Goal: Information Seeking & Learning: Learn about a topic

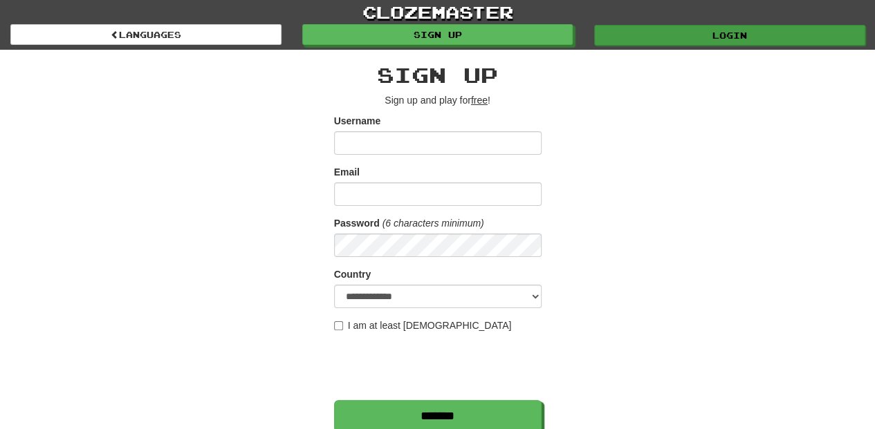
type input "**********"
drag, startPoint x: 690, startPoint y: 30, endPoint x: 683, endPoint y: 36, distance: 9.3
click at [689, 30] on link "Login" at bounding box center [729, 35] width 271 height 21
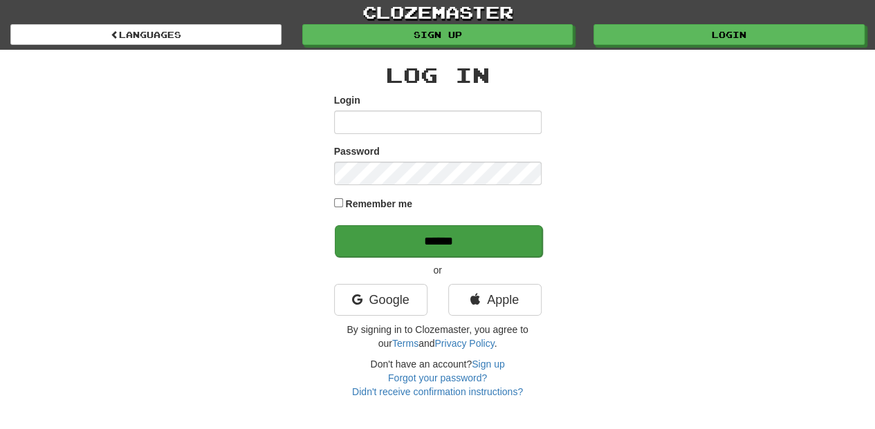
type input "**********"
click at [467, 248] on input "******" at bounding box center [438, 241] width 207 height 32
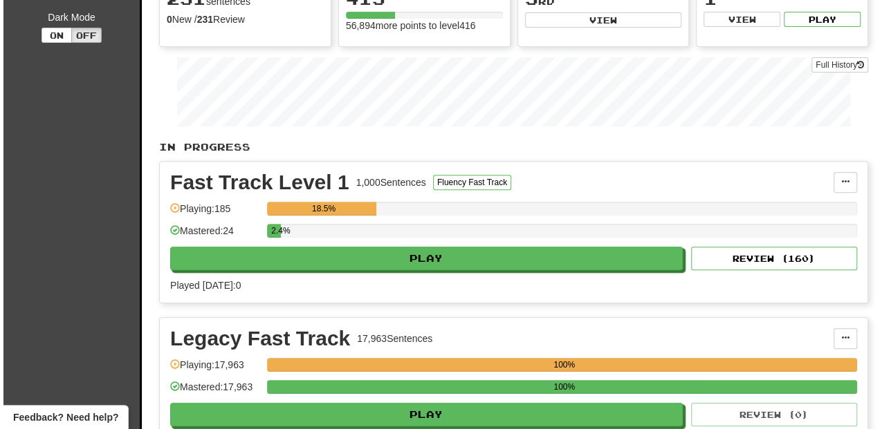
scroll to position [230, 0]
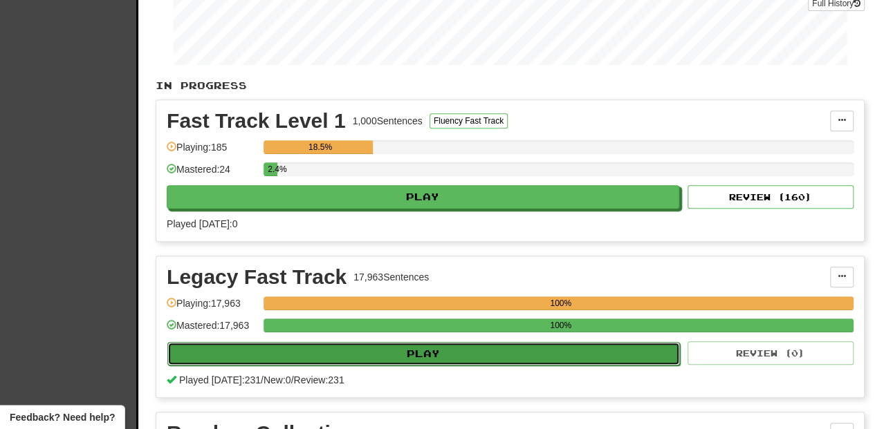
click at [433, 351] on button "Play" at bounding box center [423, 354] width 512 height 24
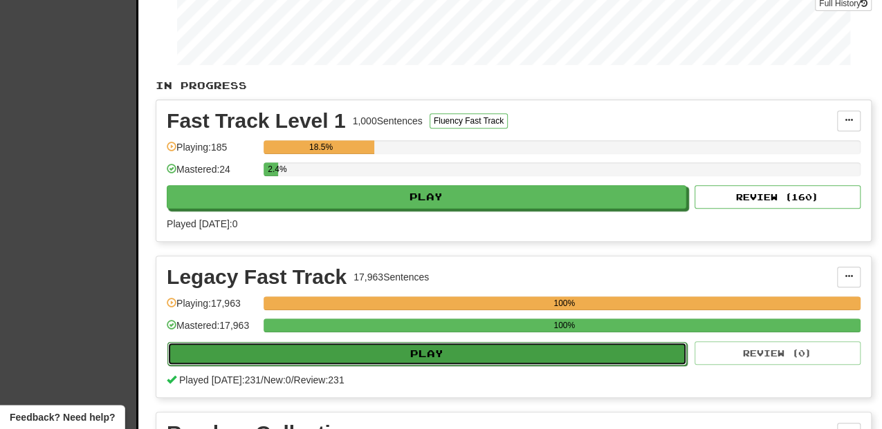
select select "**"
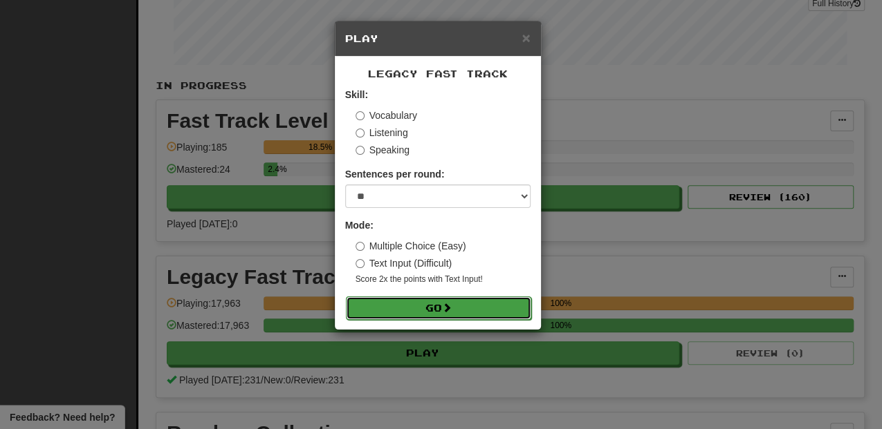
click at [436, 301] on button "Go" at bounding box center [438, 309] width 185 height 24
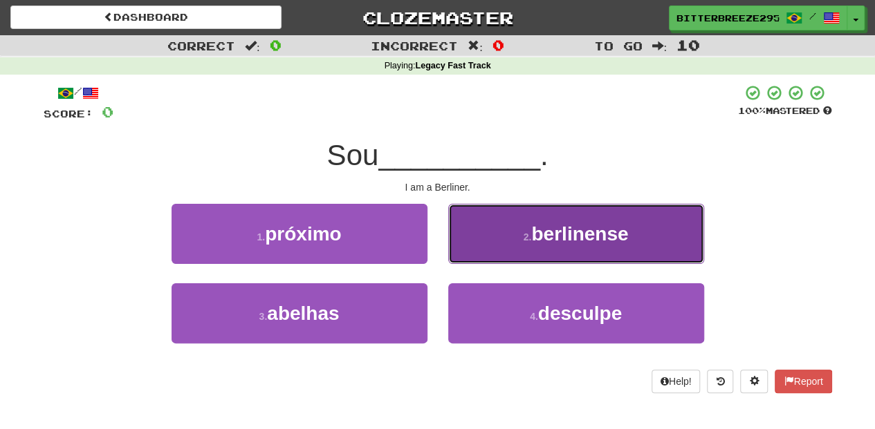
click at [491, 238] on button "2 . berlinense" at bounding box center [576, 234] width 256 height 60
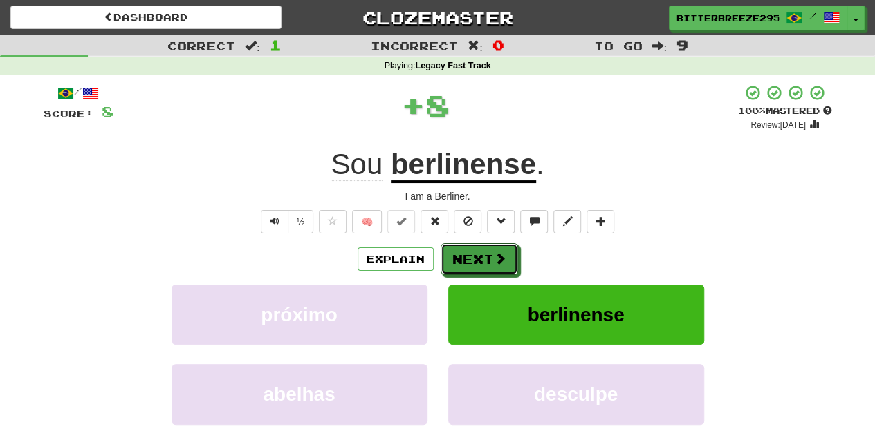
click at [478, 254] on button "Next" at bounding box center [478, 259] width 77 height 32
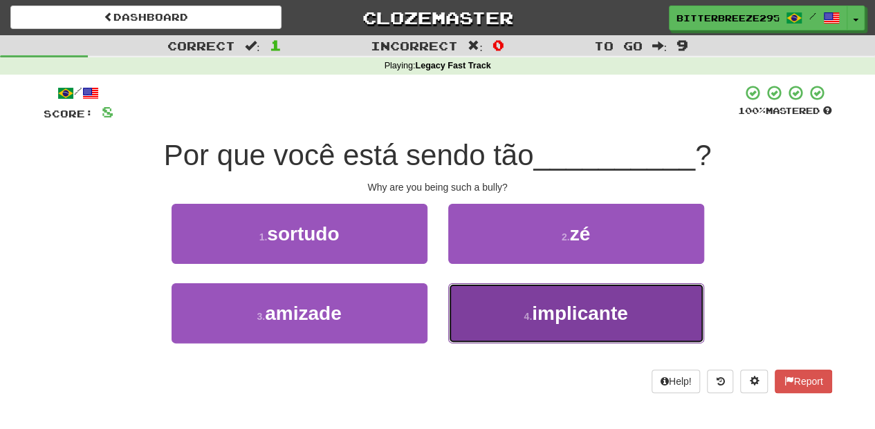
click at [498, 317] on button "4 . implicante" at bounding box center [576, 313] width 256 height 60
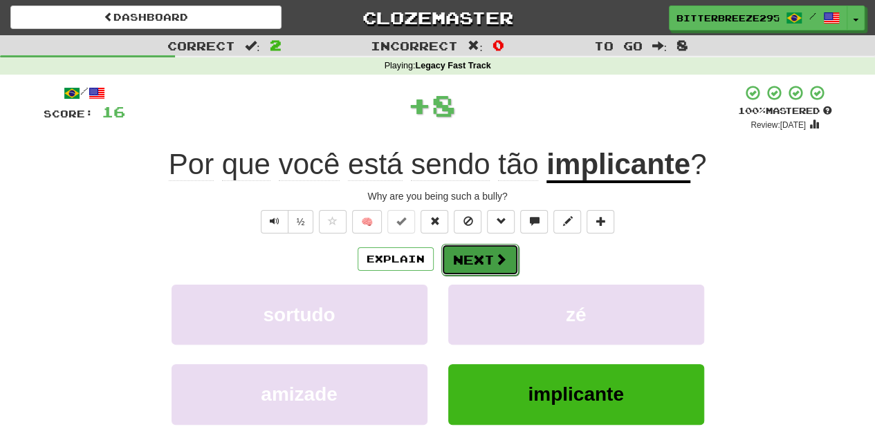
click at [462, 259] on button "Next" at bounding box center [479, 260] width 77 height 32
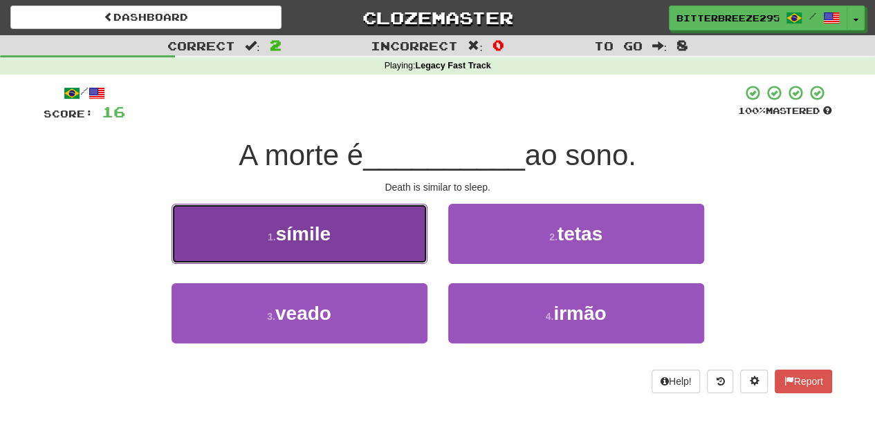
click at [372, 251] on button "1 . símile" at bounding box center [299, 234] width 256 height 60
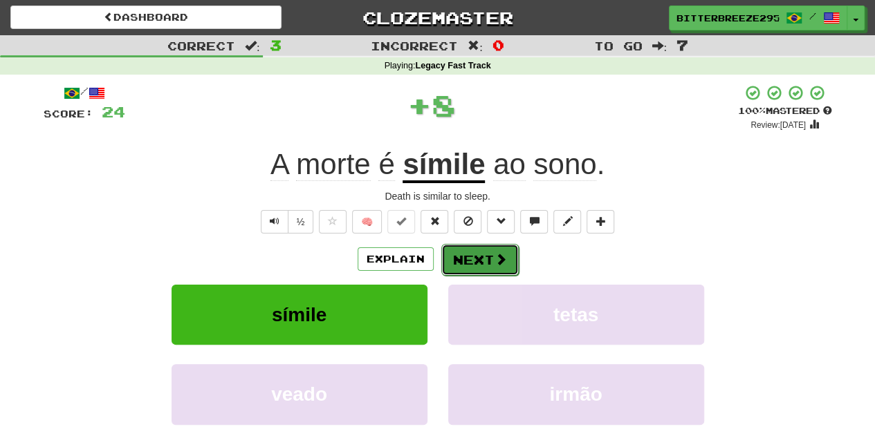
click at [498, 261] on span at bounding box center [500, 259] width 12 height 12
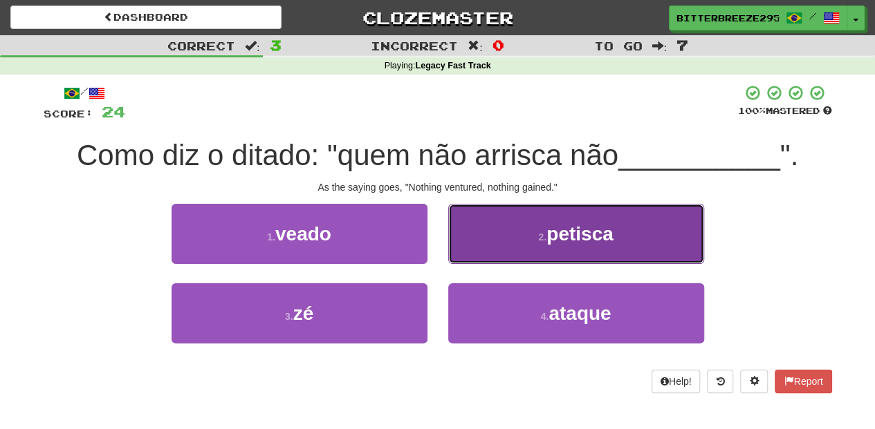
click at [481, 249] on button "2 . petisca" at bounding box center [576, 234] width 256 height 60
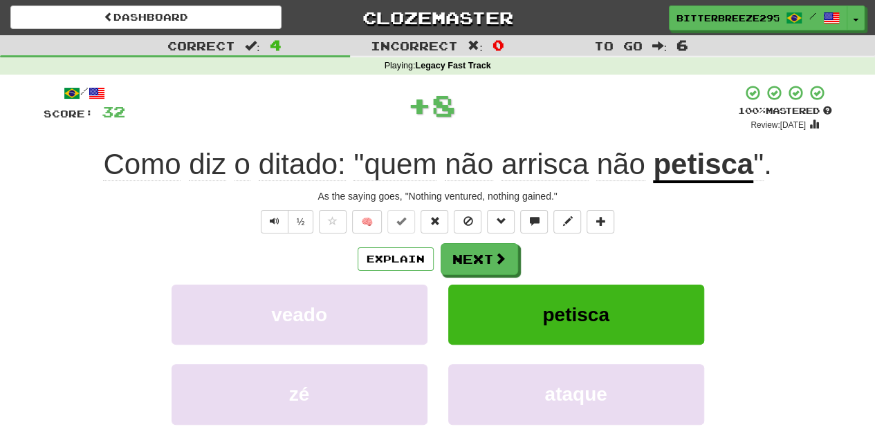
click at [472, 254] on button "Next" at bounding box center [478, 259] width 77 height 32
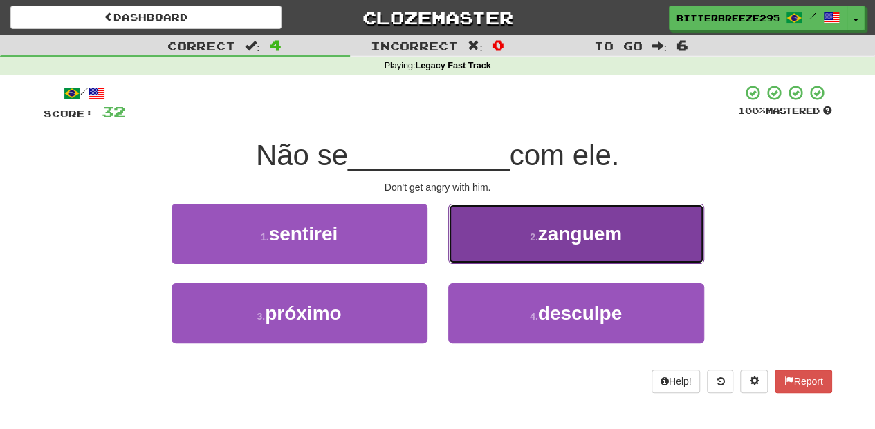
click at [470, 249] on button "2 . zanguem" at bounding box center [576, 234] width 256 height 60
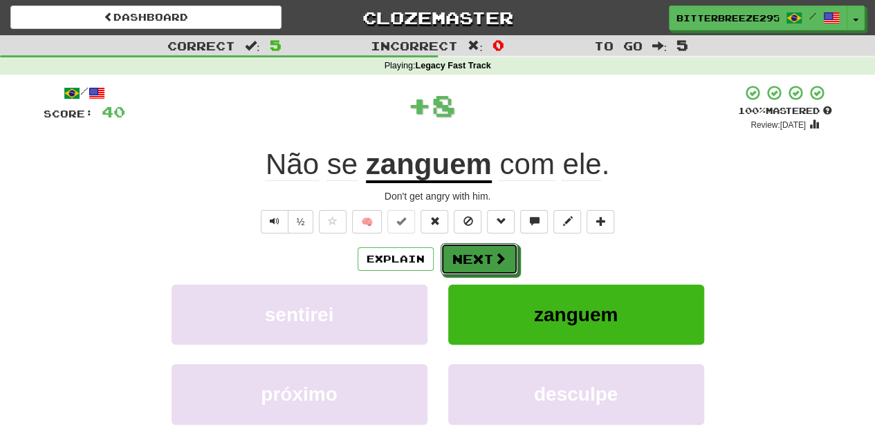
click at [470, 249] on button "Next" at bounding box center [478, 259] width 77 height 32
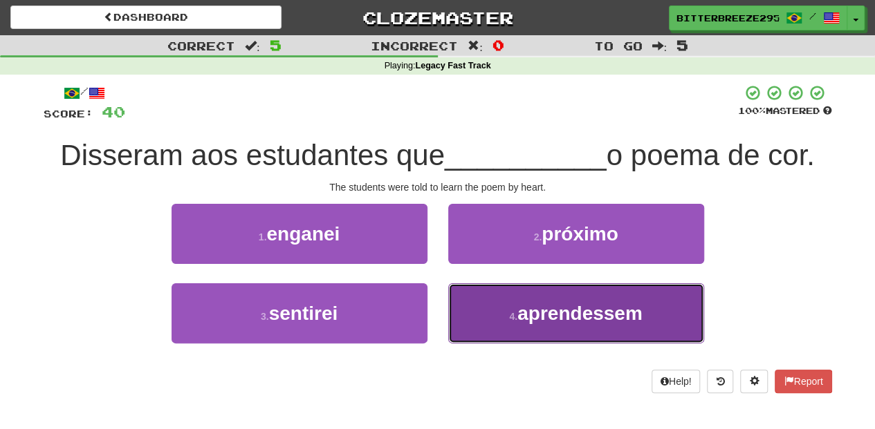
click at [475, 313] on button "4 . aprendessem" at bounding box center [576, 313] width 256 height 60
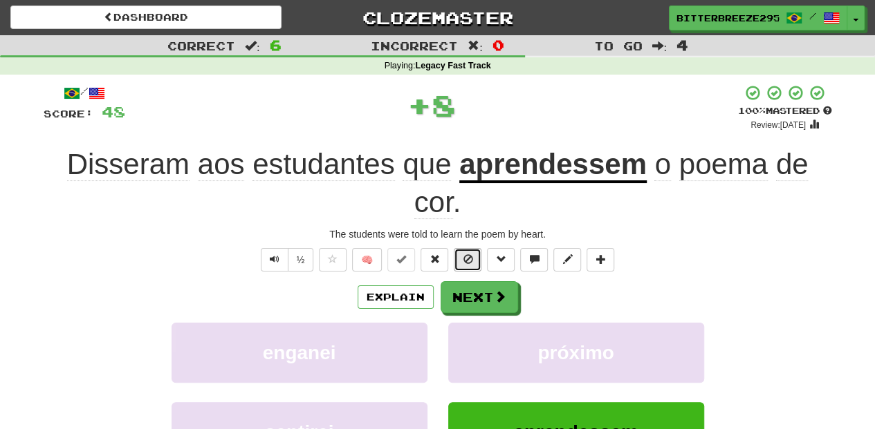
click at [459, 259] on button at bounding box center [468, 260] width 28 height 24
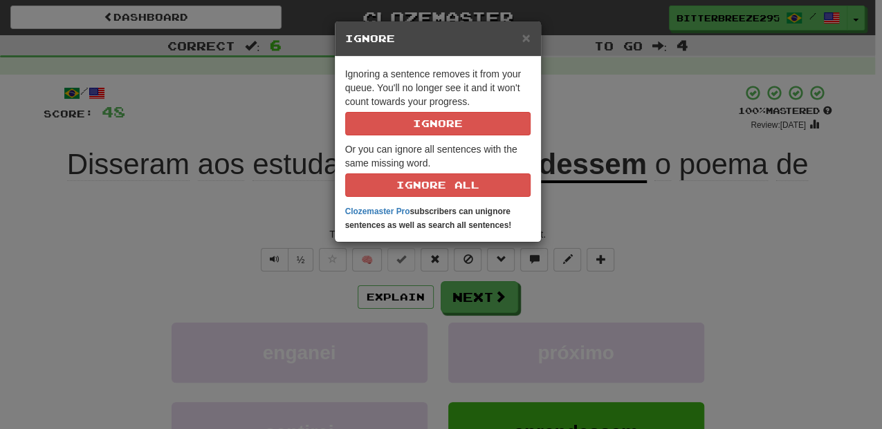
click at [455, 297] on div "× Ignore Ignoring a sentence removes it from your queue. You'll no longer see i…" at bounding box center [441, 214] width 882 height 429
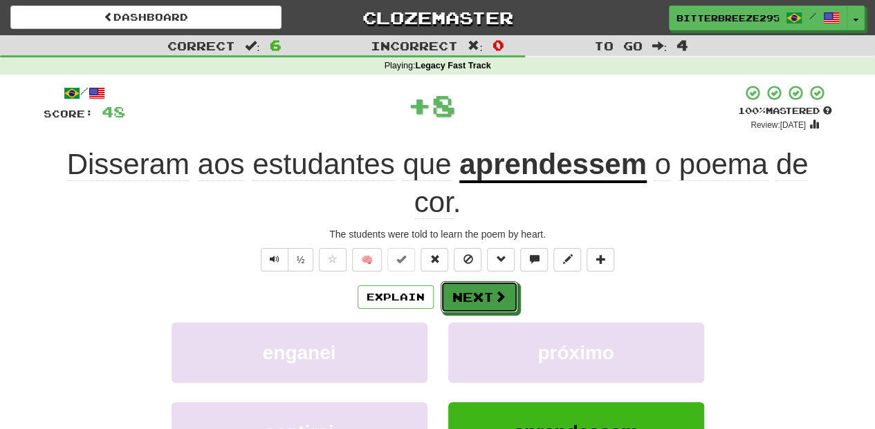
click at [455, 297] on button "Next" at bounding box center [478, 297] width 77 height 32
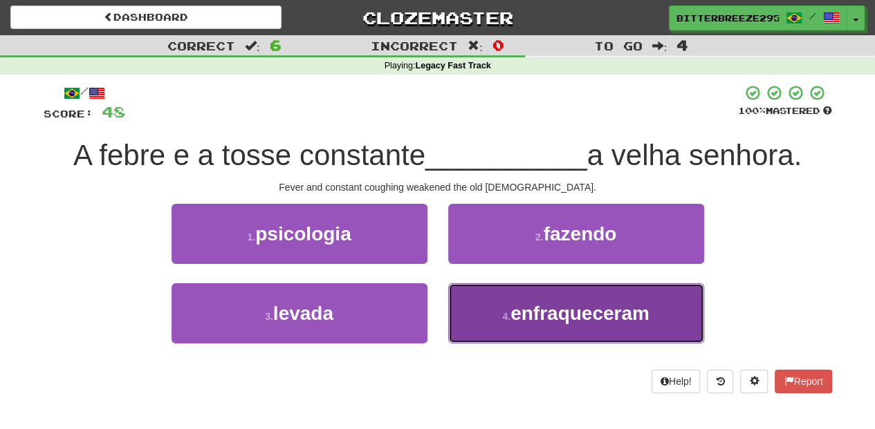
click at [471, 307] on button "4 . enfraqueceram" at bounding box center [576, 313] width 256 height 60
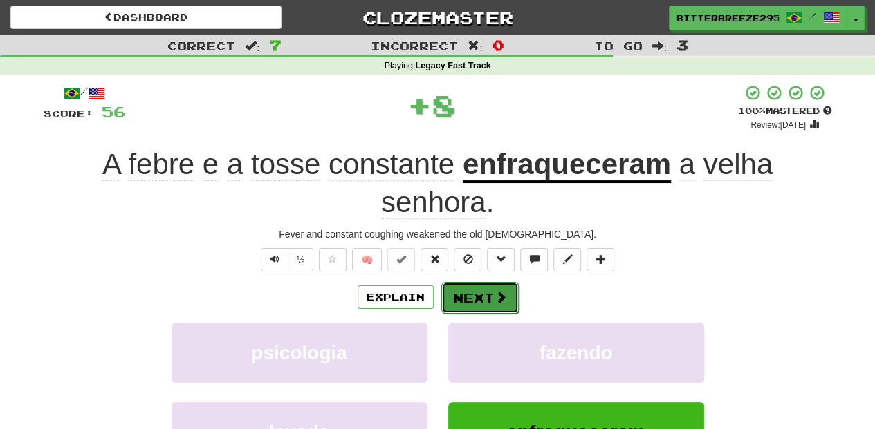
click at [464, 295] on button "Next" at bounding box center [479, 298] width 77 height 32
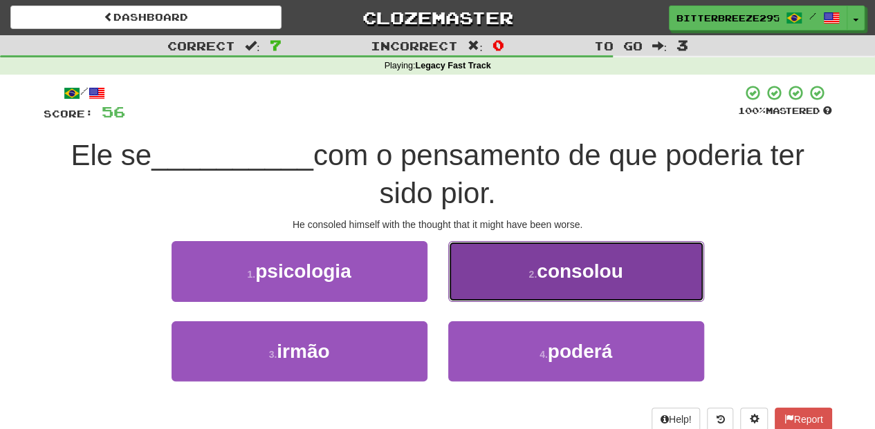
click at [475, 290] on button "2 . consolou" at bounding box center [576, 271] width 256 height 60
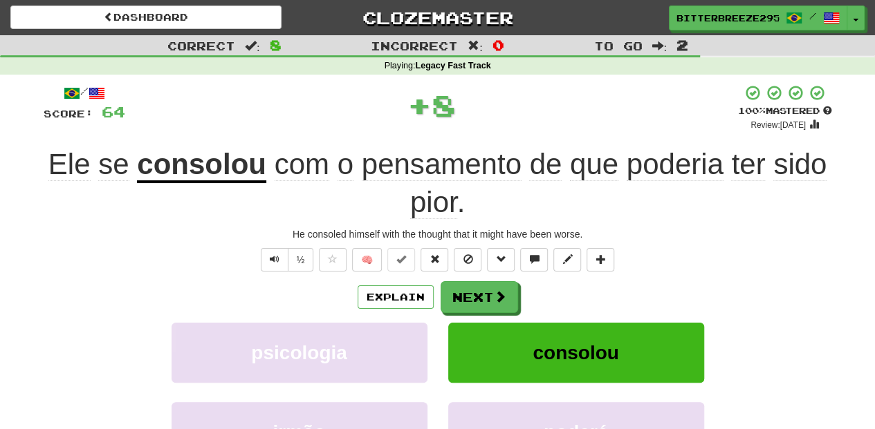
click at [475, 290] on button "Next" at bounding box center [478, 297] width 77 height 32
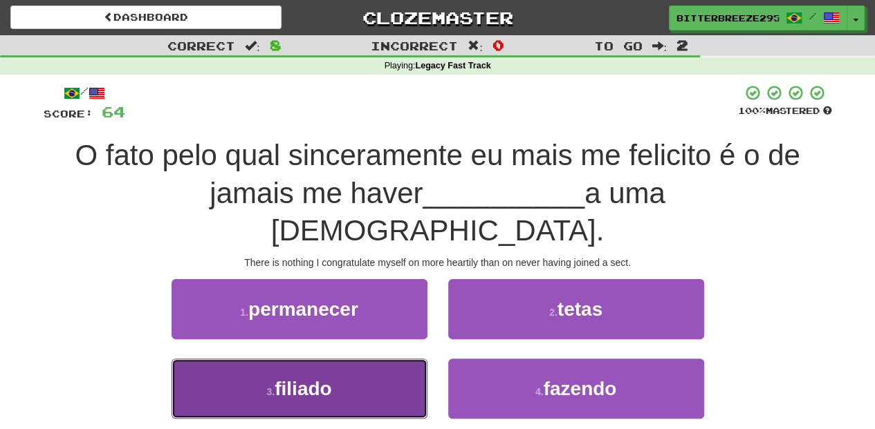
click at [378, 359] on button "3 . filiado" at bounding box center [299, 389] width 256 height 60
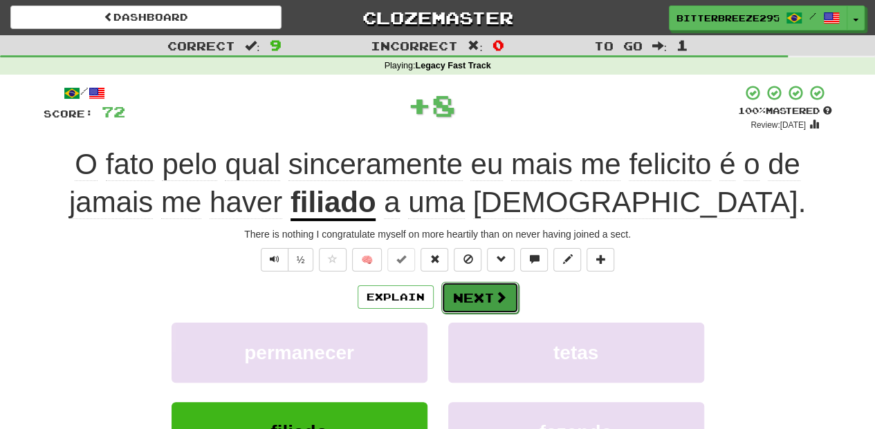
click at [462, 303] on button "Next" at bounding box center [479, 298] width 77 height 32
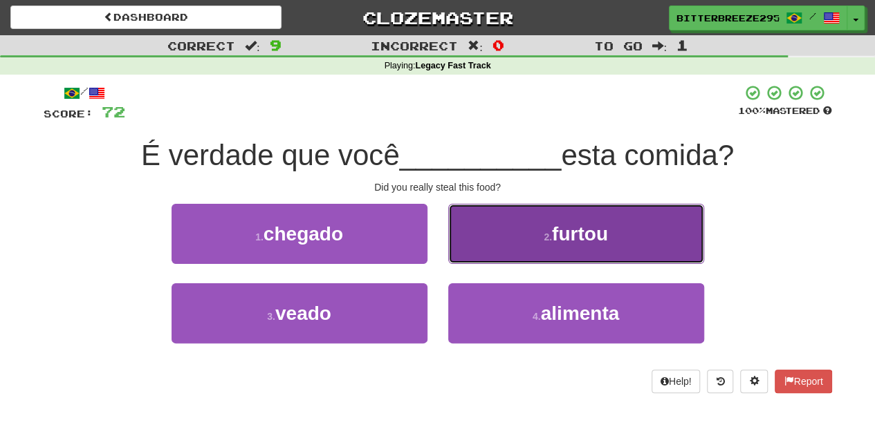
click at [493, 241] on button "2 . furtou" at bounding box center [576, 234] width 256 height 60
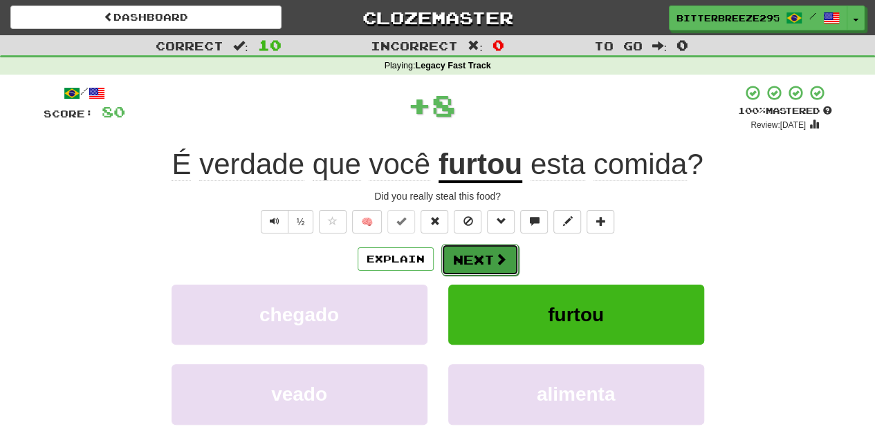
click at [478, 248] on button "Next" at bounding box center [479, 260] width 77 height 32
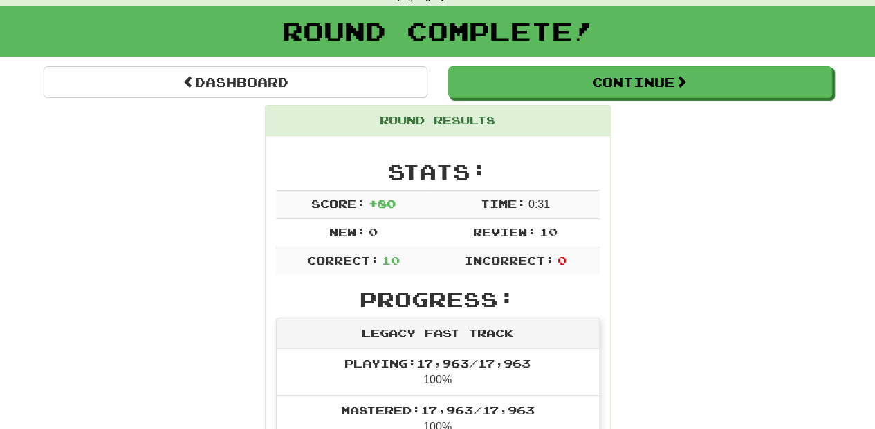
scroll to position [46, 0]
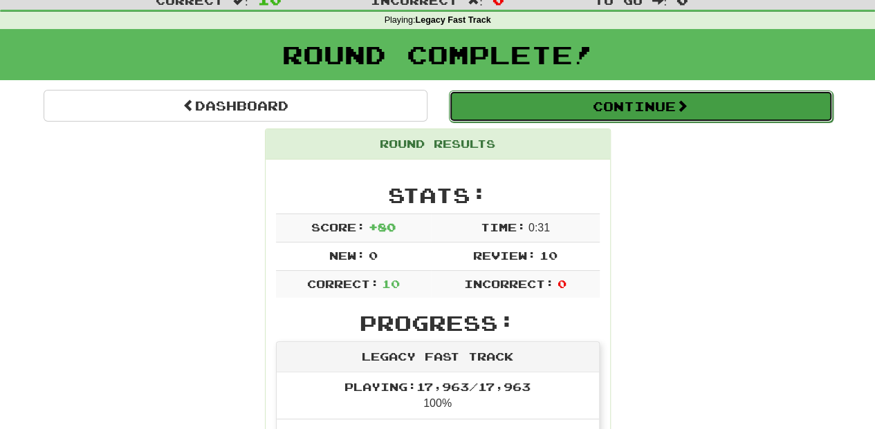
click at [498, 106] on button "Continue" at bounding box center [641, 107] width 384 height 32
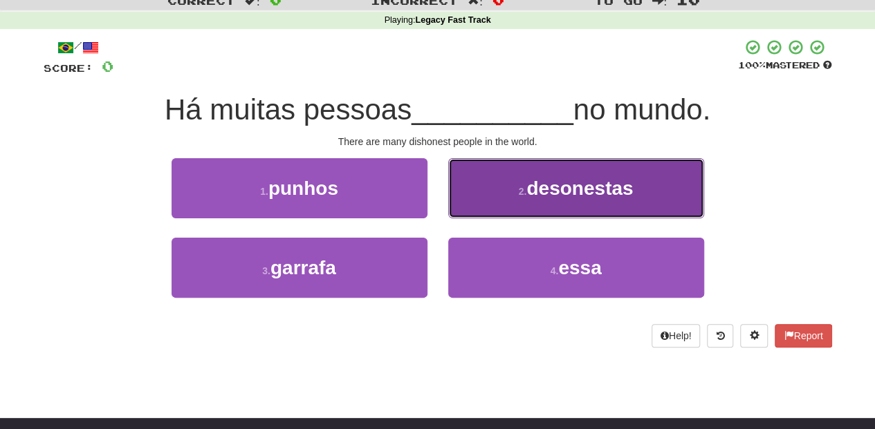
click at [493, 185] on button "2 . desonestas" at bounding box center [576, 188] width 256 height 60
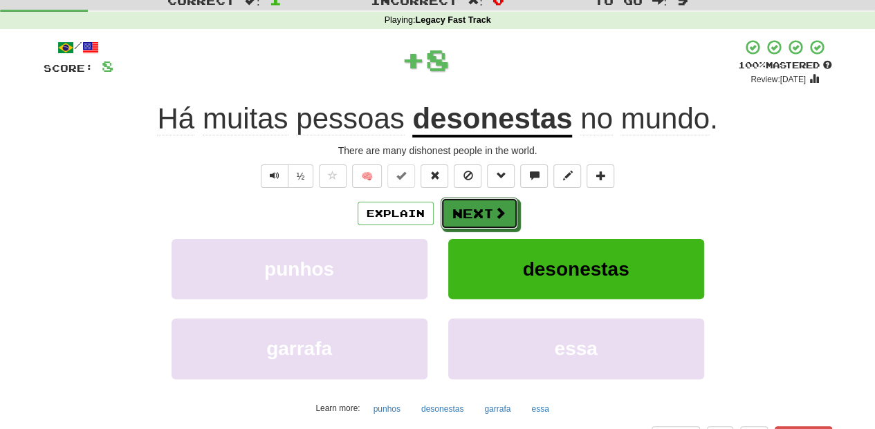
click at [483, 205] on button "Next" at bounding box center [478, 214] width 77 height 32
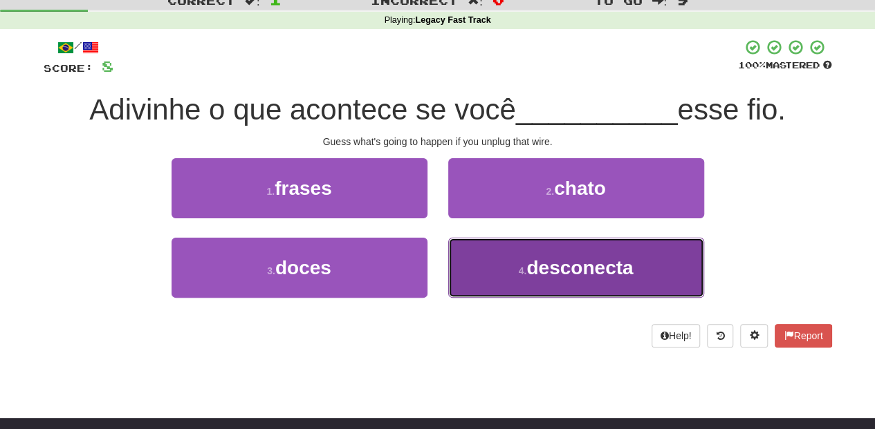
click at [476, 273] on button "4 . desconecta" at bounding box center [576, 268] width 256 height 60
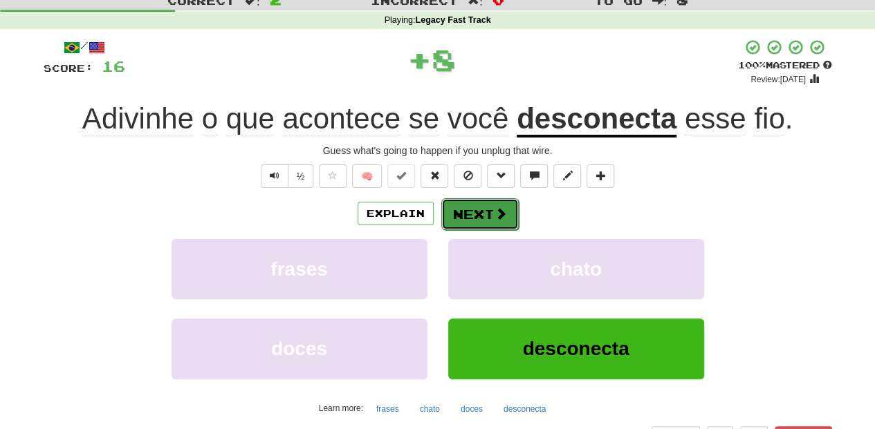
click at [480, 208] on button "Next" at bounding box center [479, 214] width 77 height 32
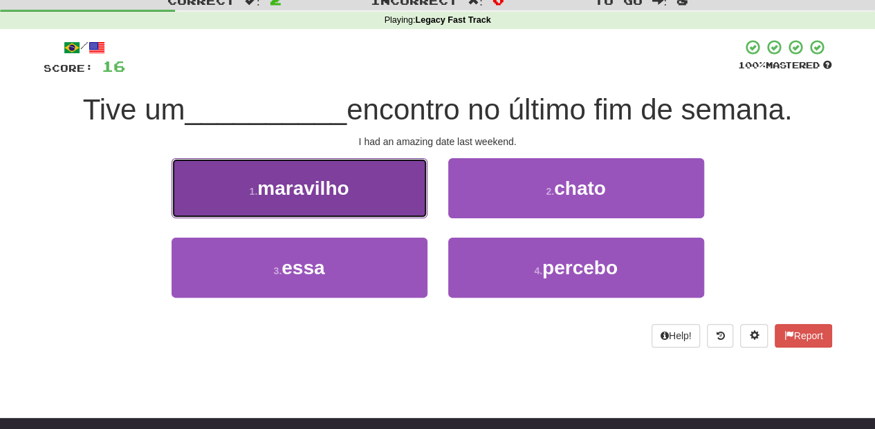
click at [386, 216] on button "1 . maravilho" at bounding box center [299, 188] width 256 height 60
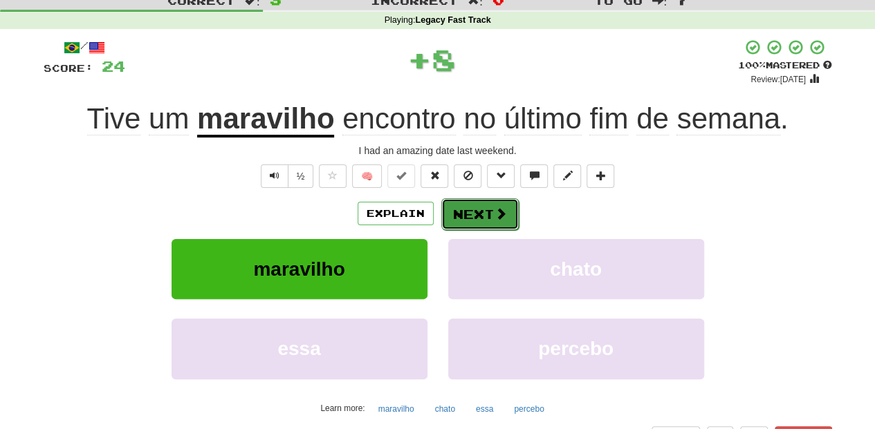
click at [454, 214] on button "Next" at bounding box center [479, 214] width 77 height 32
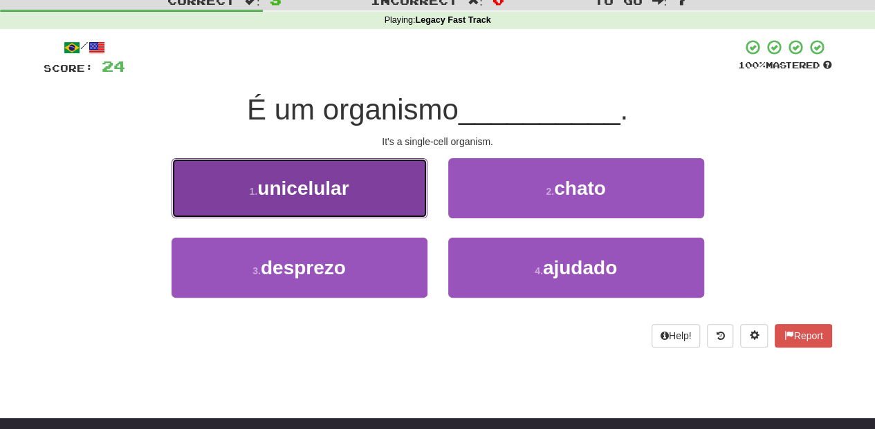
click at [396, 209] on button "1 . unicelular" at bounding box center [299, 188] width 256 height 60
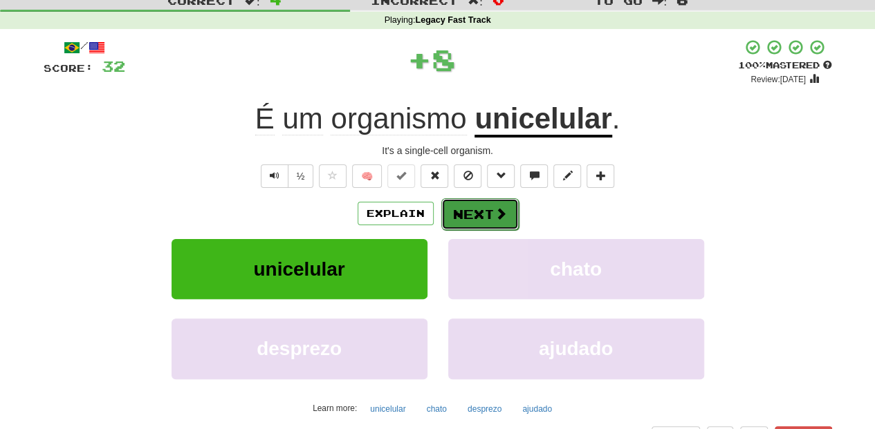
click at [463, 219] on button "Next" at bounding box center [479, 214] width 77 height 32
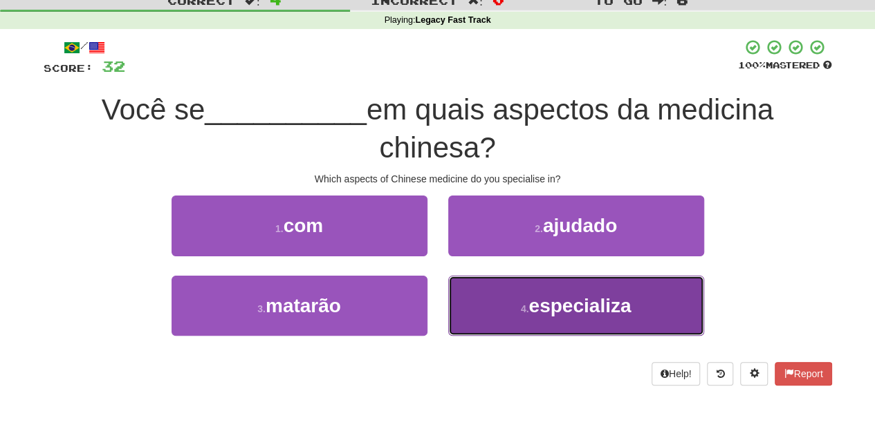
click at [481, 303] on button "4 . especializa" at bounding box center [576, 306] width 256 height 60
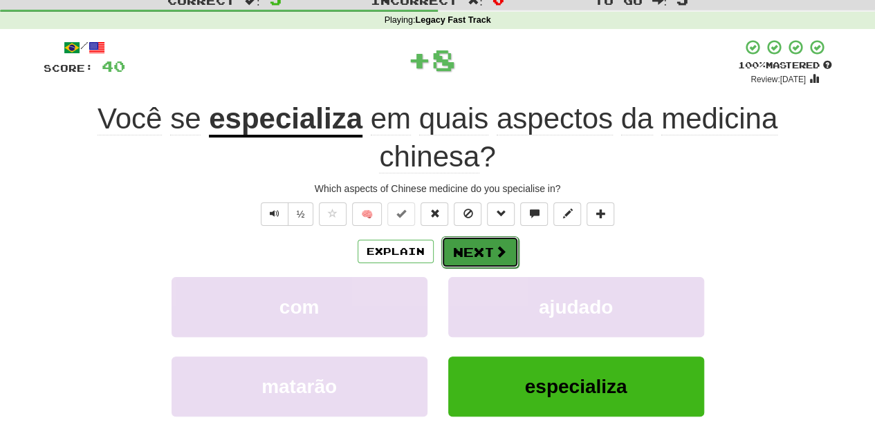
click at [467, 250] on button "Next" at bounding box center [479, 252] width 77 height 32
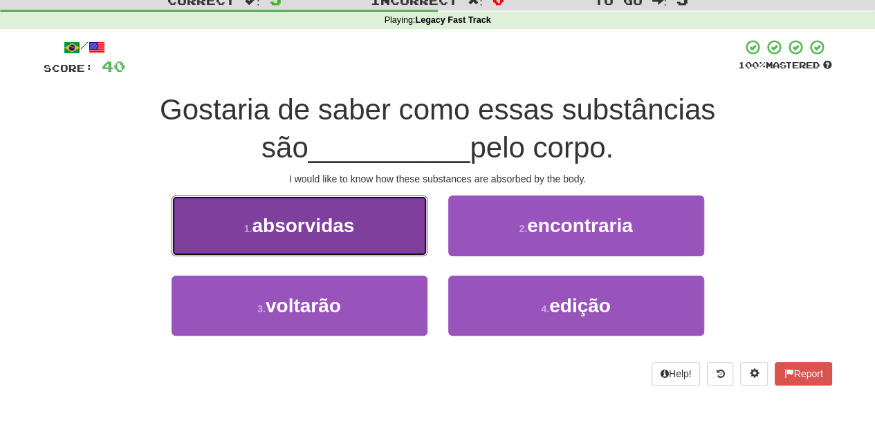
click at [380, 241] on button "1 . absorvidas" at bounding box center [299, 226] width 256 height 60
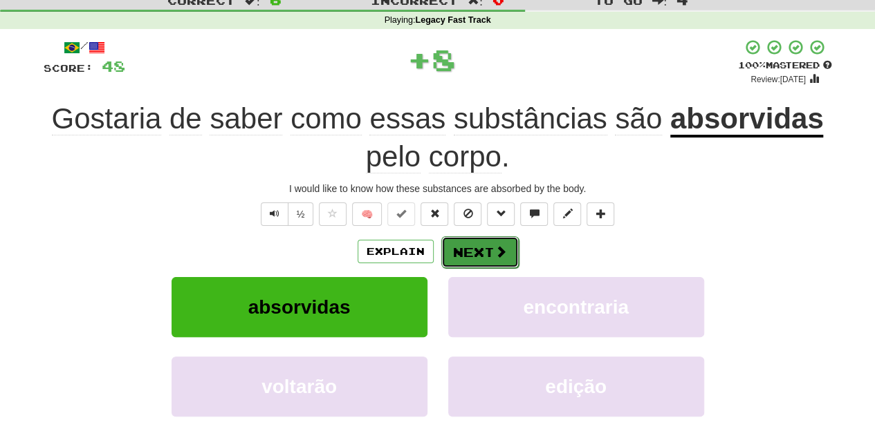
click at [460, 252] on button "Next" at bounding box center [479, 252] width 77 height 32
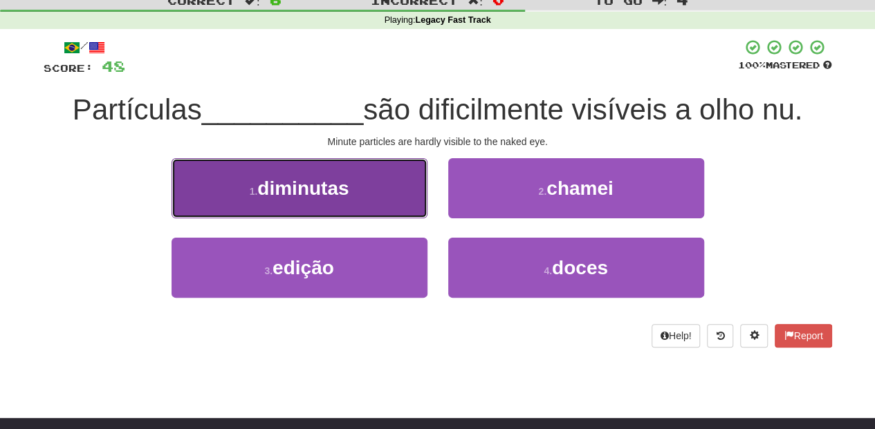
click at [386, 202] on button "1 . diminutas" at bounding box center [299, 188] width 256 height 60
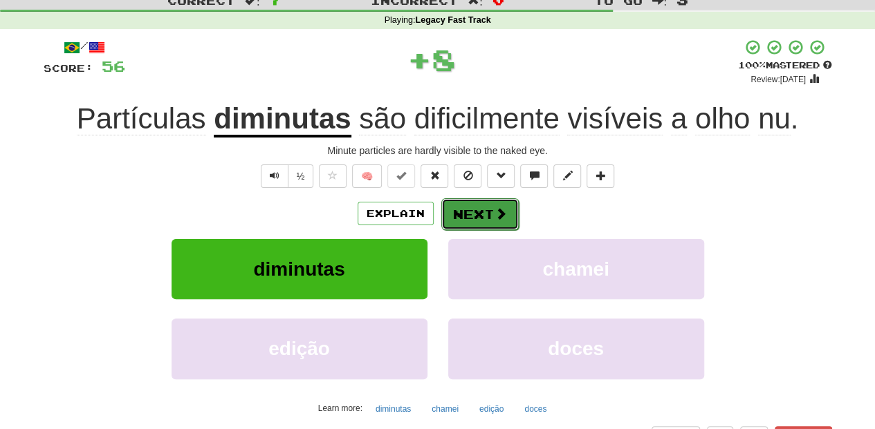
click at [456, 218] on button "Next" at bounding box center [479, 214] width 77 height 32
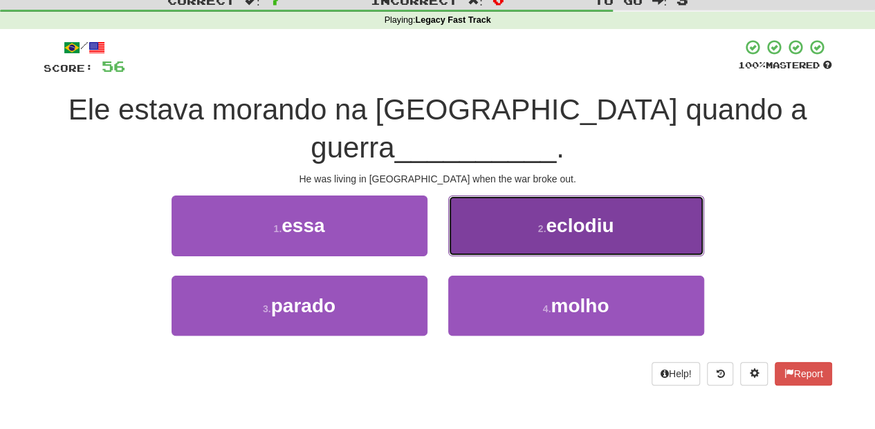
click at [465, 241] on button "2 . eclodiu" at bounding box center [576, 226] width 256 height 60
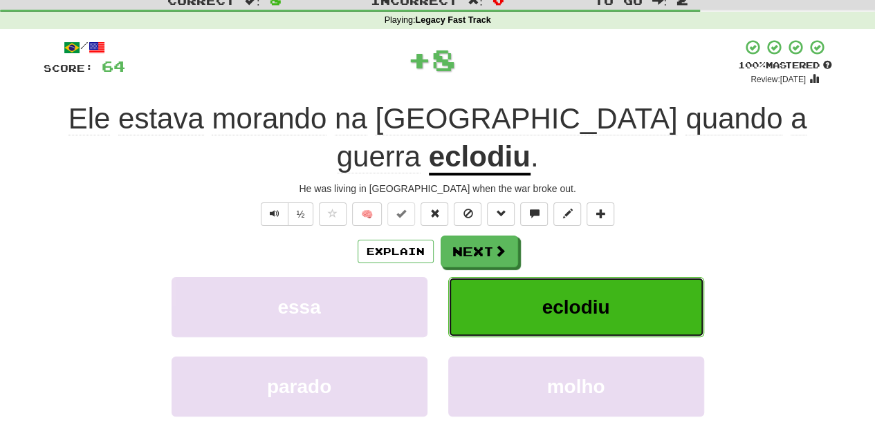
click at [465, 277] on button "eclodiu" at bounding box center [576, 307] width 256 height 60
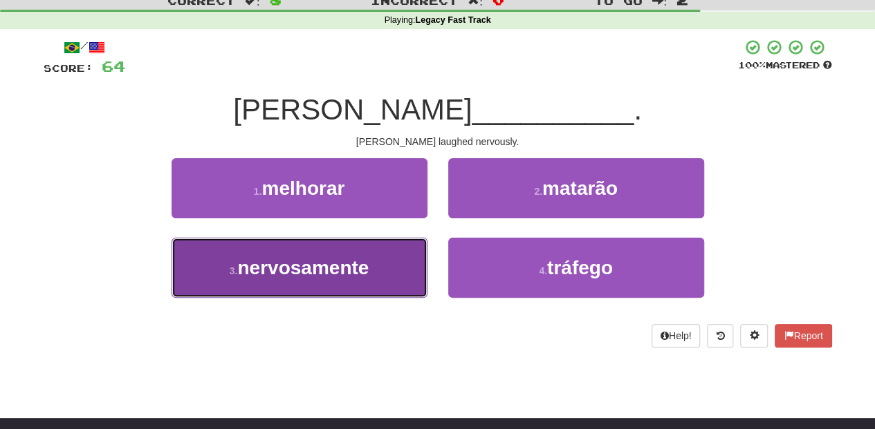
click at [380, 261] on button "3 . nervosamente" at bounding box center [299, 268] width 256 height 60
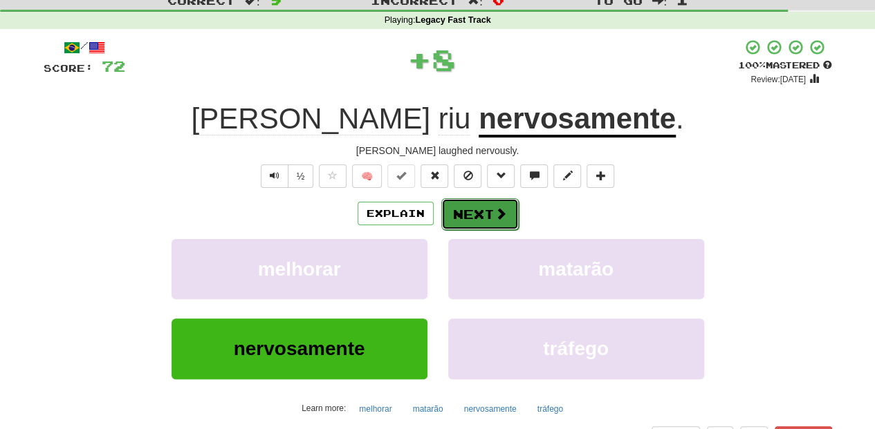
click at [459, 220] on button "Next" at bounding box center [479, 214] width 77 height 32
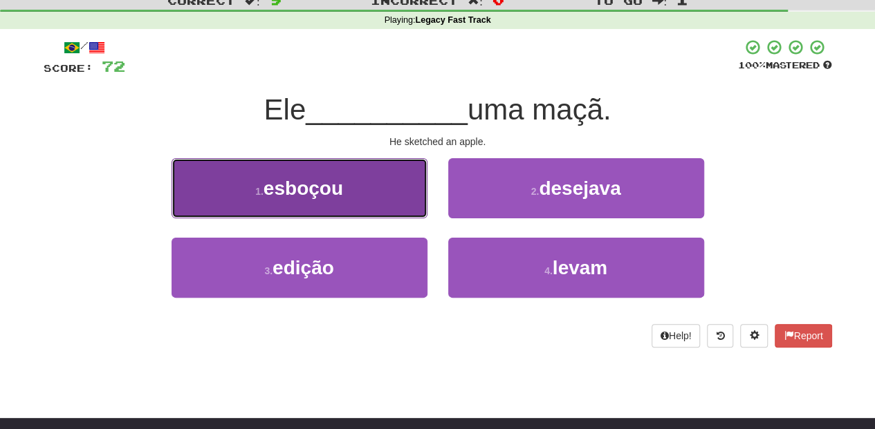
click at [380, 201] on button "1 . esboçou" at bounding box center [299, 188] width 256 height 60
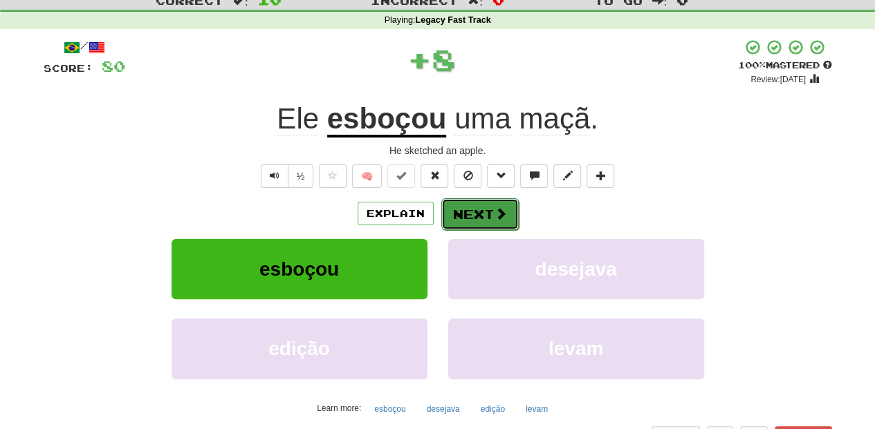
click at [463, 211] on button "Next" at bounding box center [479, 214] width 77 height 32
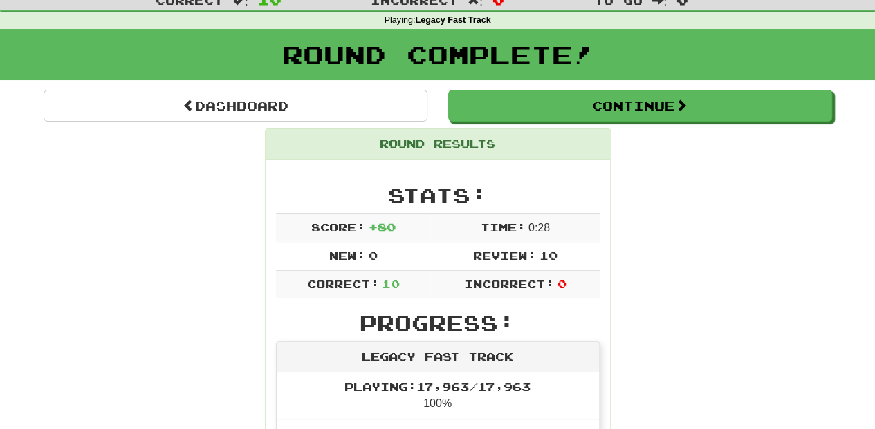
scroll to position [0, 0]
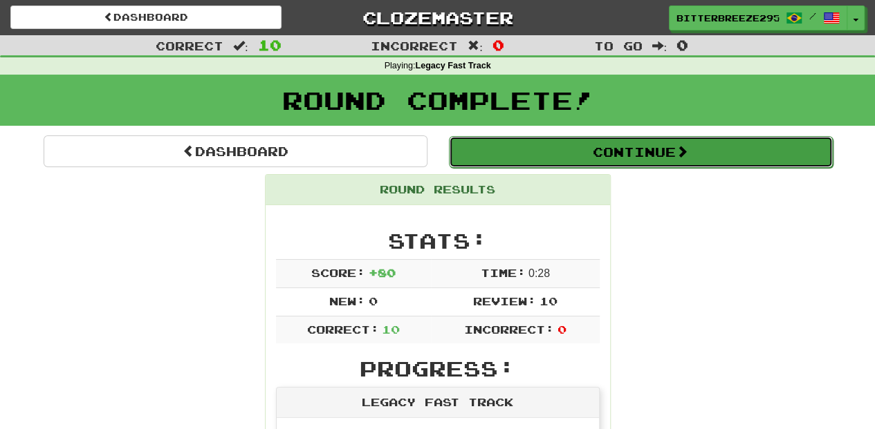
click at [516, 149] on button "Continue" at bounding box center [641, 152] width 384 height 32
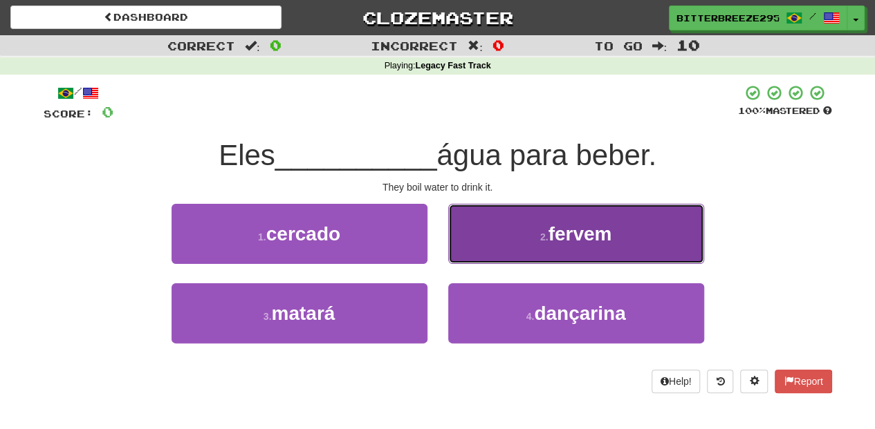
click at [508, 242] on button "2 . fervem" at bounding box center [576, 234] width 256 height 60
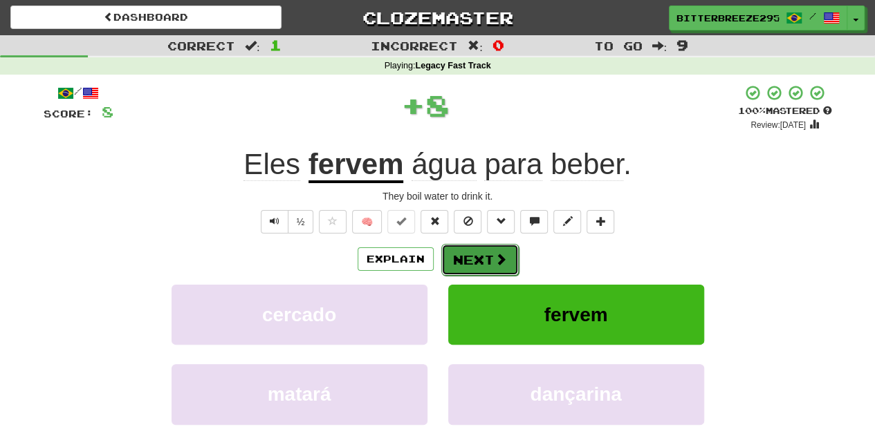
click at [490, 247] on button "Next" at bounding box center [479, 260] width 77 height 32
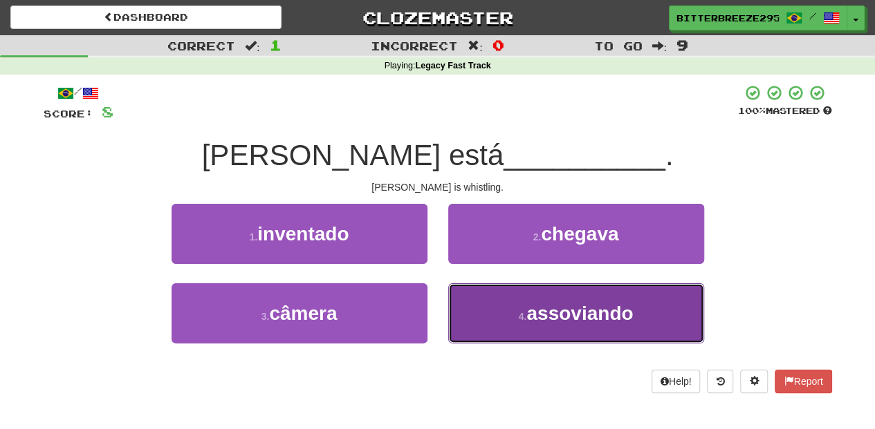
click at [488, 320] on button "4 . assoviando" at bounding box center [576, 313] width 256 height 60
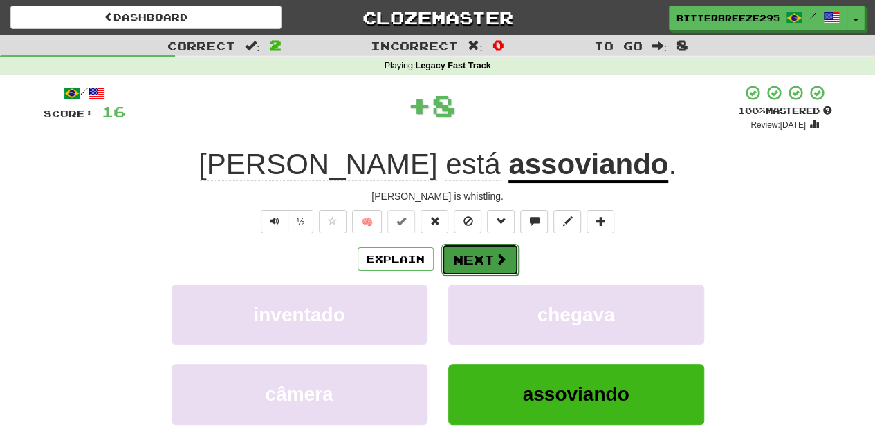
click at [473, 261] on button "Next" at bounding box center [479, 260] width 77 height 32
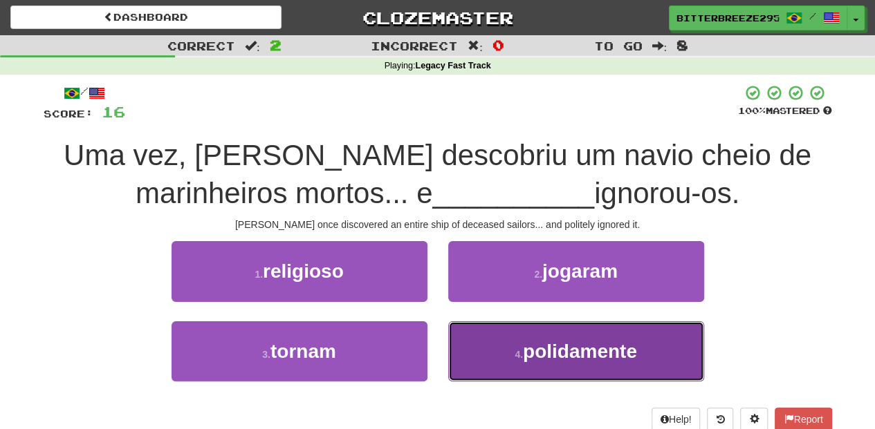
click at [471, 357] on button "4 . polidamente" at bounding box center [576, 351] width 256 height 60
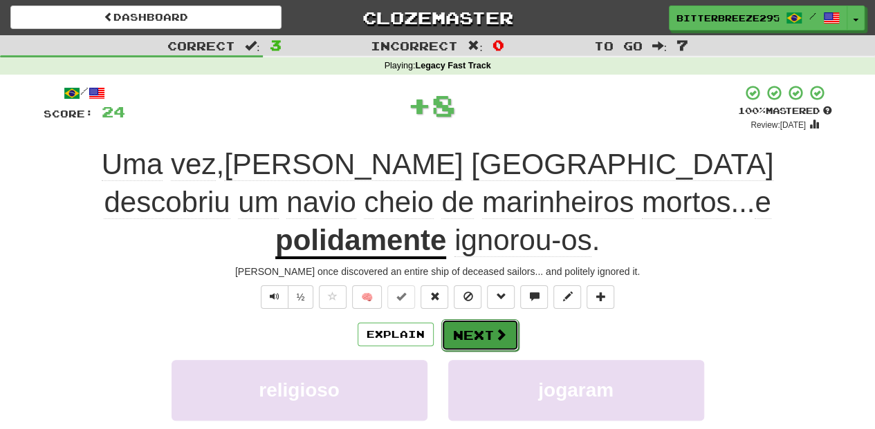
click at [460, 319] on button "Next" at bounding box center [479, 335] width 77 height 32
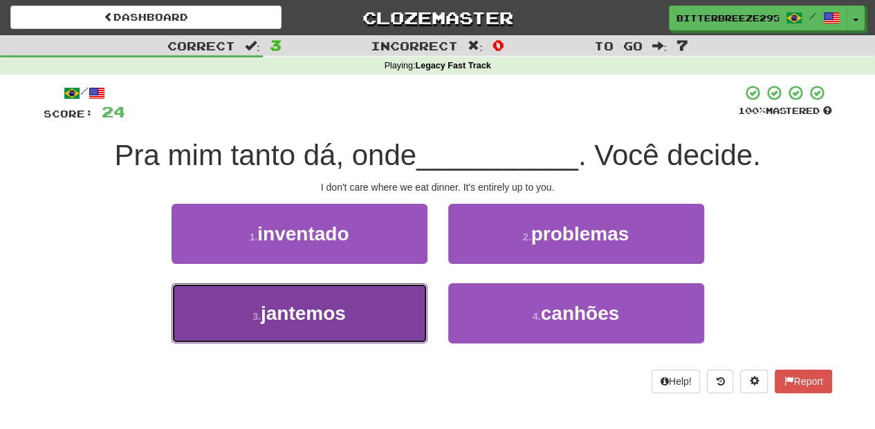
click at [368, 317] on button "3 . jantemos" at bounding box center [299, 313] width 256 height 60
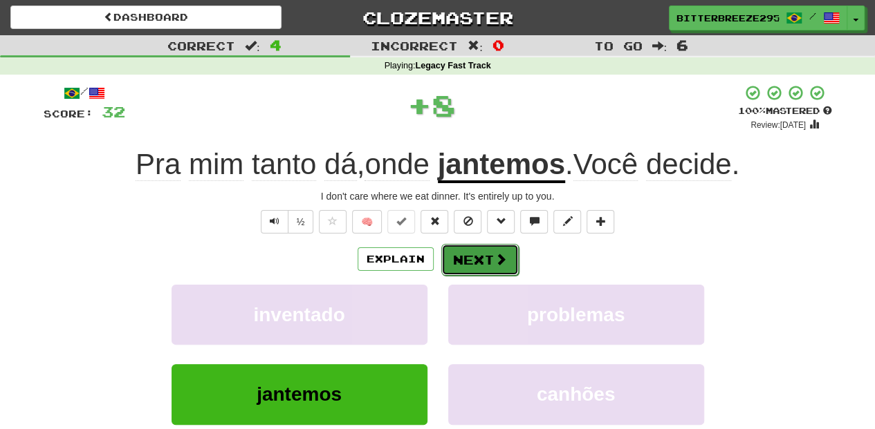
click at [458, 256] on button "Next" at bounding box center [479, 260] width 77 height 32
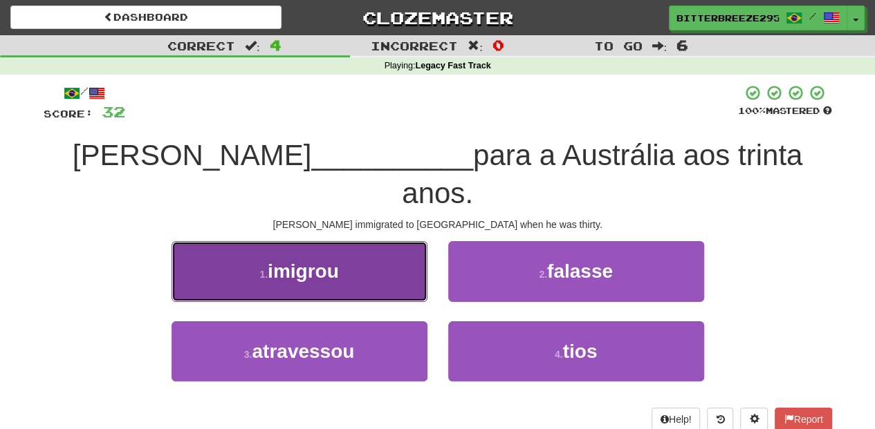
click at [358, 249] on button "1 . imigrou" at bounding box center [299, 271] width 256 height 60
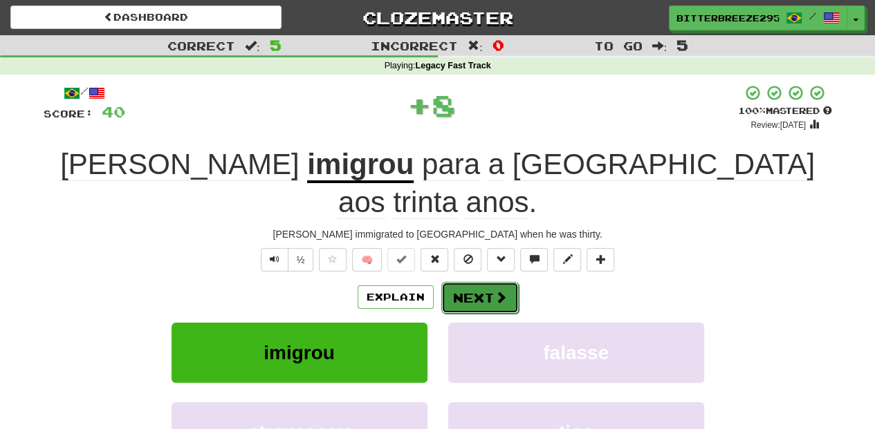
click at [455, 282] on button "Next" at bounding box center [479, 298] width 77 height 32
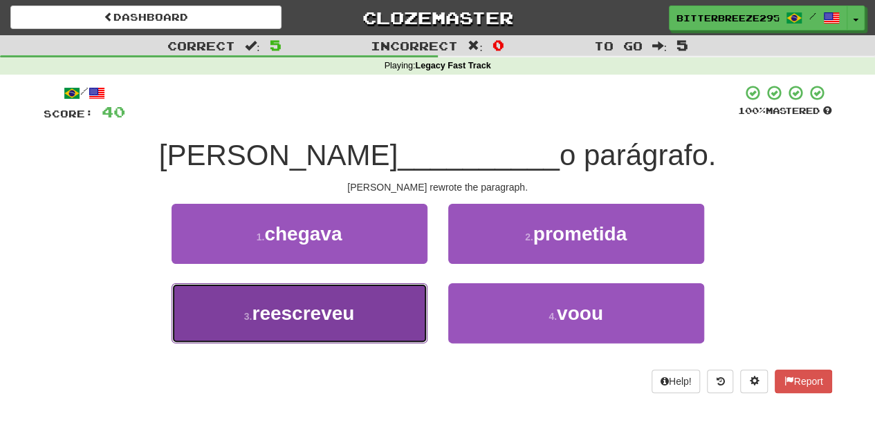
click at [354, 311] on span "reescreveu" at bounding box center [303, 313] width 102 height 21
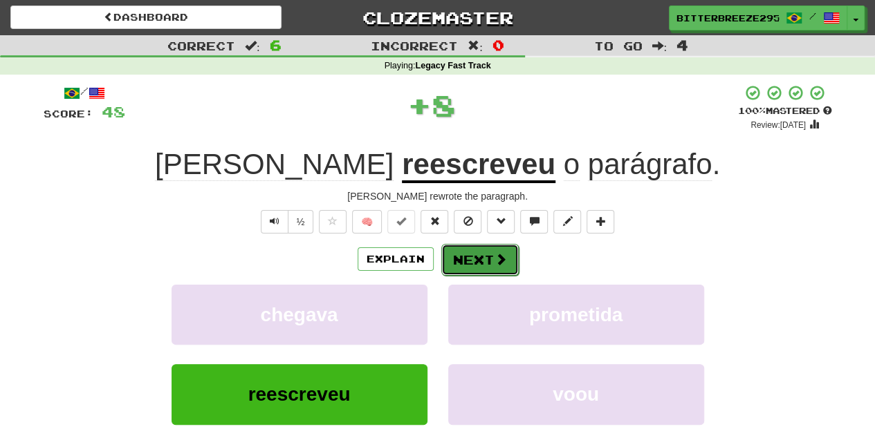
click at [467, 257] on button "Next" at bounding box center [479, 260] width 77 height 32
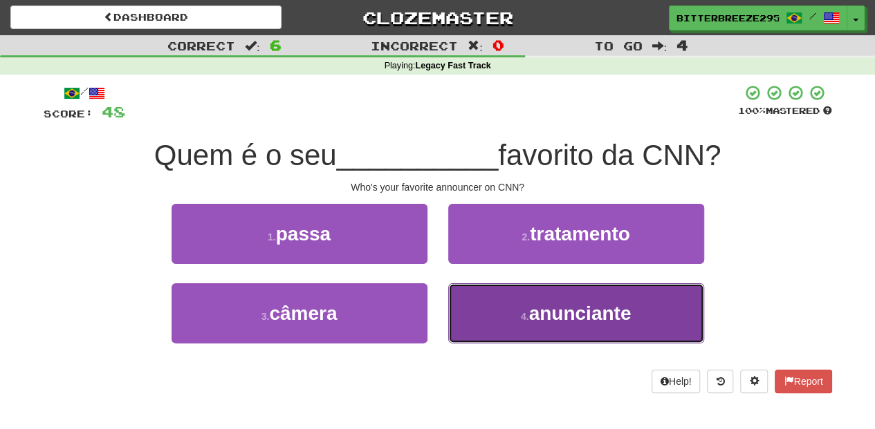
click at [470, 317] on button "4 . anunciante" at bounding box center [576, 313] width 256 height 60
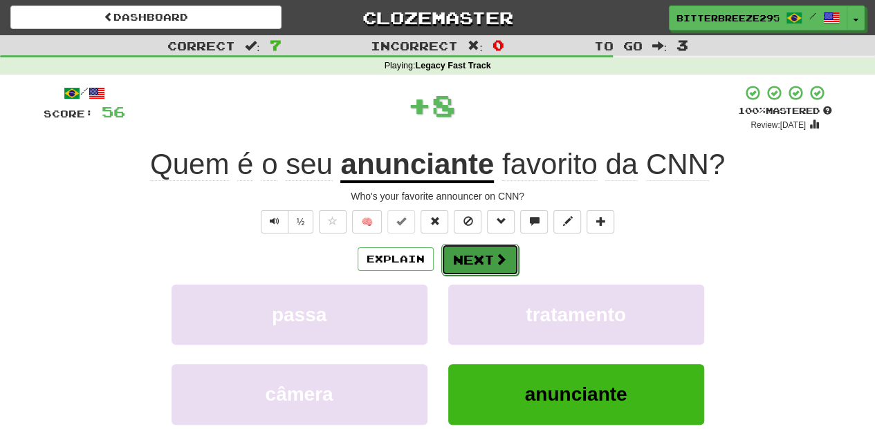
click at [472, 259] on button "Next" at bounding box center [479, 260] width 77 height 32
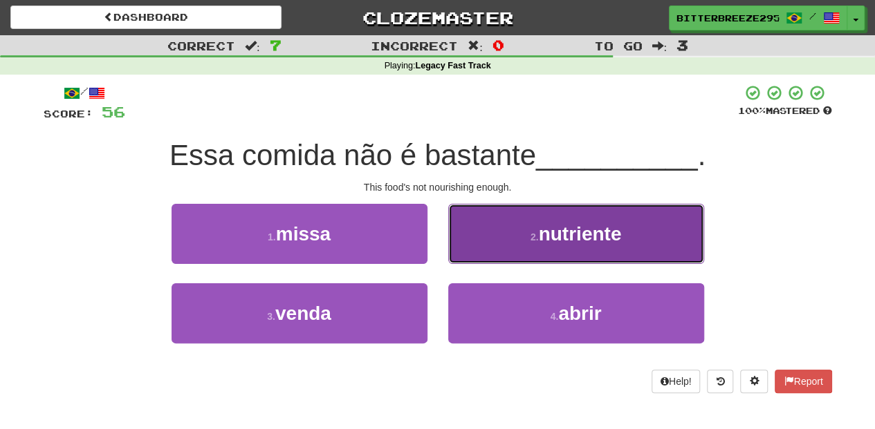
click at [462, 258] on button "2 . nutriente" at bounding box center [576, 234] width 256 height 60
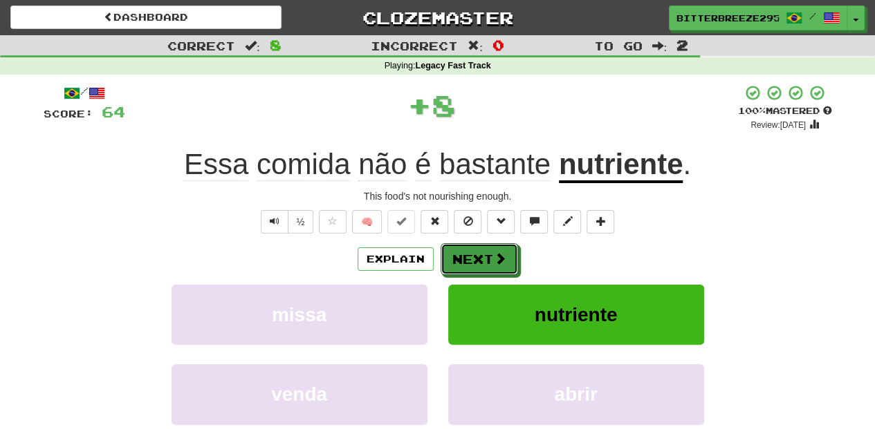
click at [462, 258] on button "Next" at bounding box center [478, 259] width 77 height 32
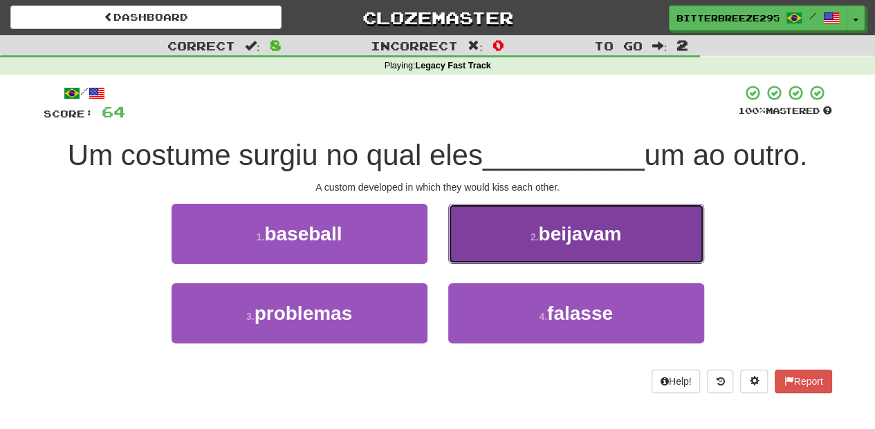
click at [469, 250] on button "2 . beijavam" at bounding box center [576, 234] width 256 height 60
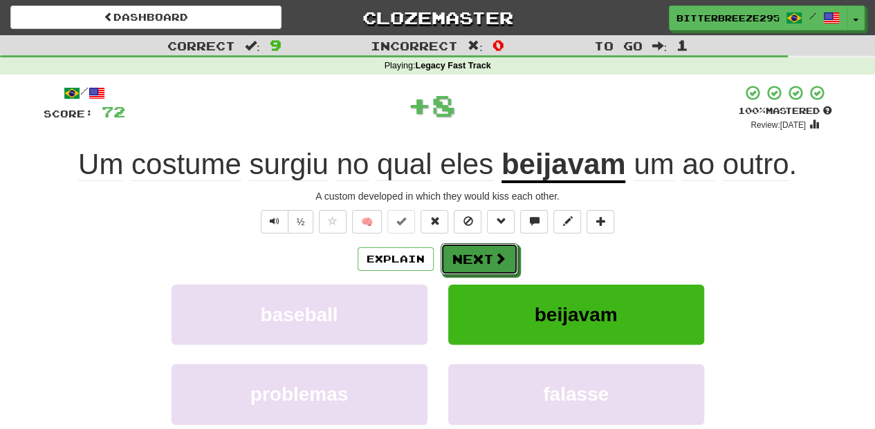
click at [469, 250] on button "Next" at bounding box center [478, 259] width 77 height 32
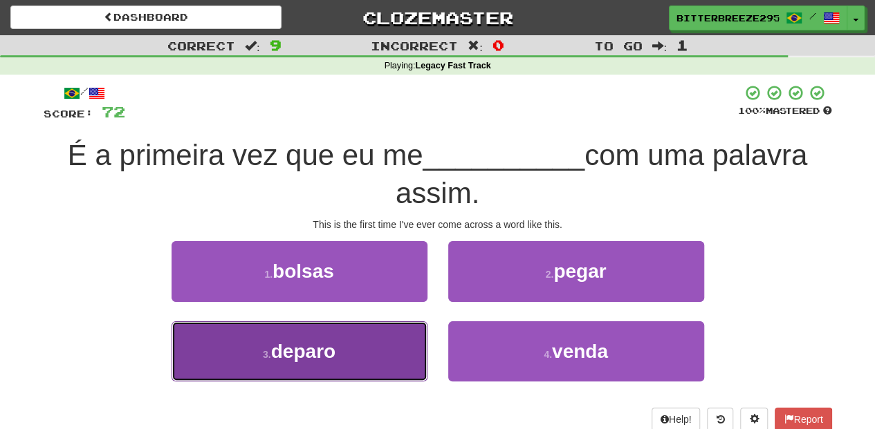
click at [387, 357] on button "3 . deparo" at bounding box center [299, 351] width 256 height 60
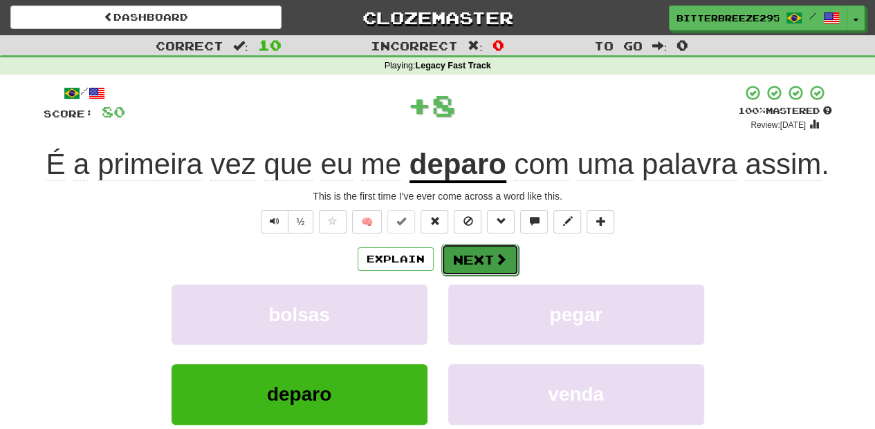
click at [454, 250] on button "Next" at bounding box center [479, 260] width 77 height 32
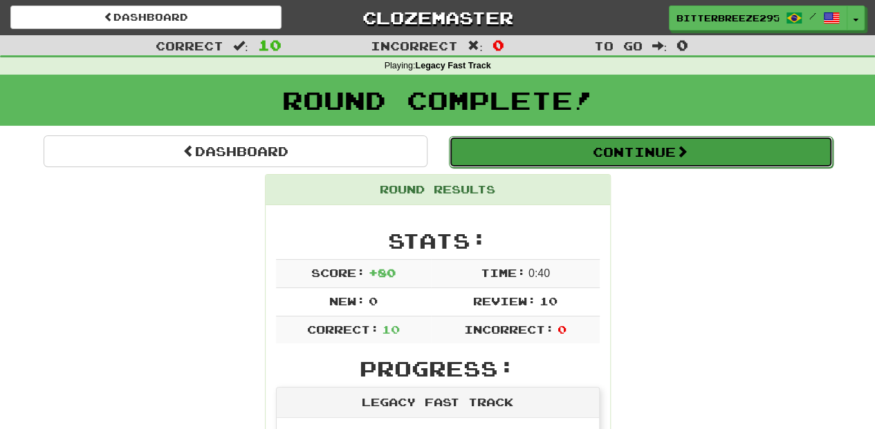
click at [535, 155] on button "Continue" at bounding box center [641, 152] width 384 height 32
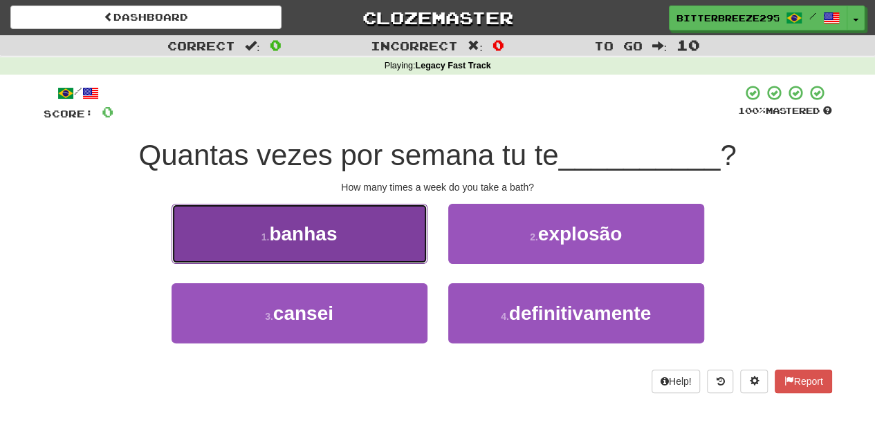
click at [330, 250] on button "1 . banhas" at bounding box center [299, 234] width 256 height 60
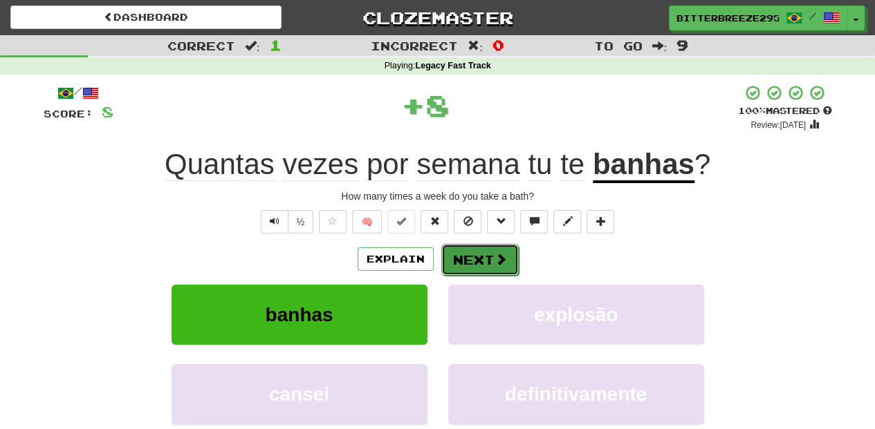
click at [487, 270] on button "Next" at bounding box center [479, 260] width 77 height 32
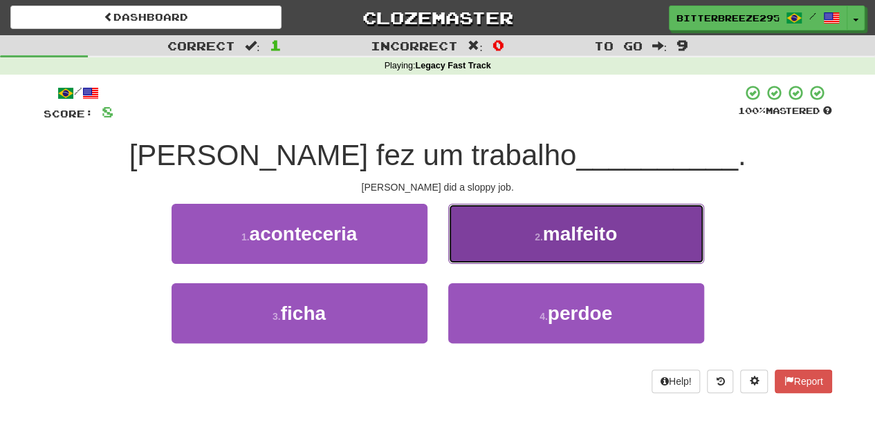
click at [459, 246] on button "2 . malfeito" at bounding box center [576, 234] width 256 height 60
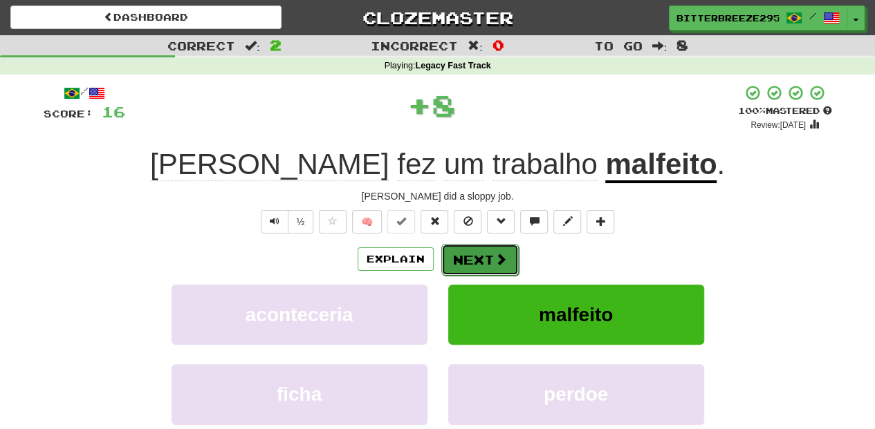
click at [456, 257] on button "Next" at bounding box center [479, 260] width 77 height 32
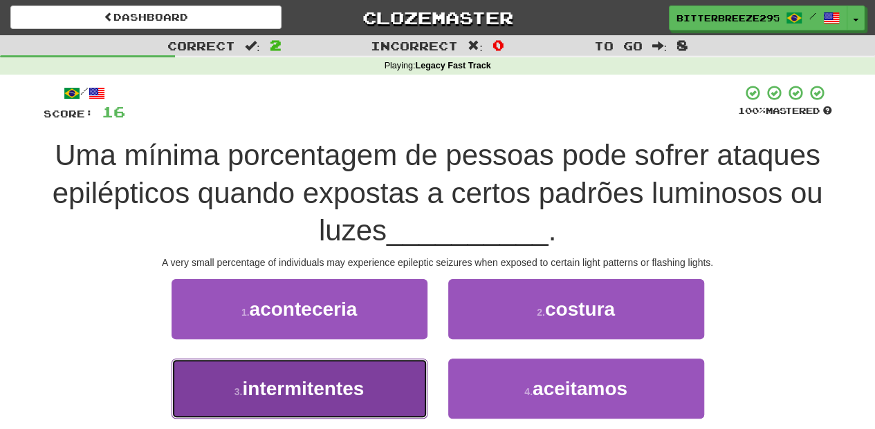
click at [375, 380] on button "3 . intermitentes" at bounding box center [299, 389] width 256 height 60
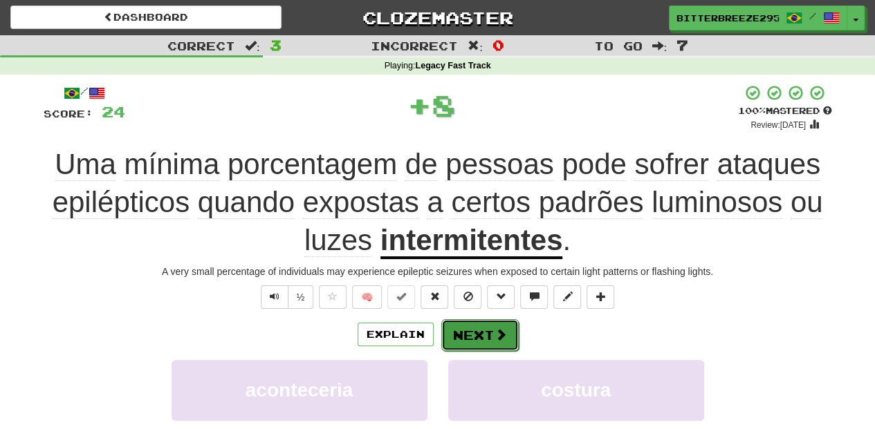
click at [446, 328] on button "Next" at bounding box center [479, 335] width 77 height 32
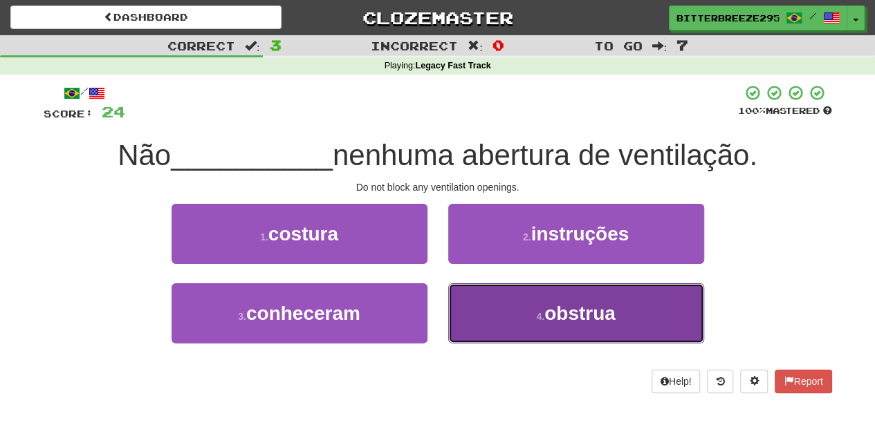
click at [465, 311] on button "4 . obstrua" at bounding box center [576, 313] width 256 height 60
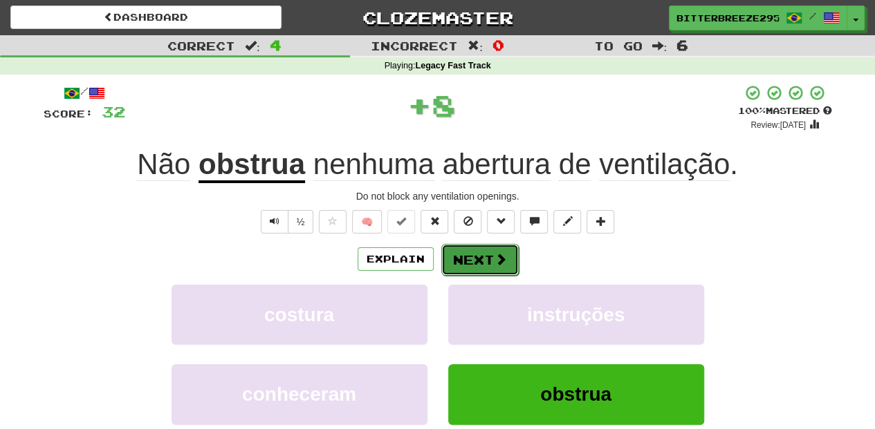
click at [454, 263] on button "Next" at bounding box center [479, 260] width 77 height 32
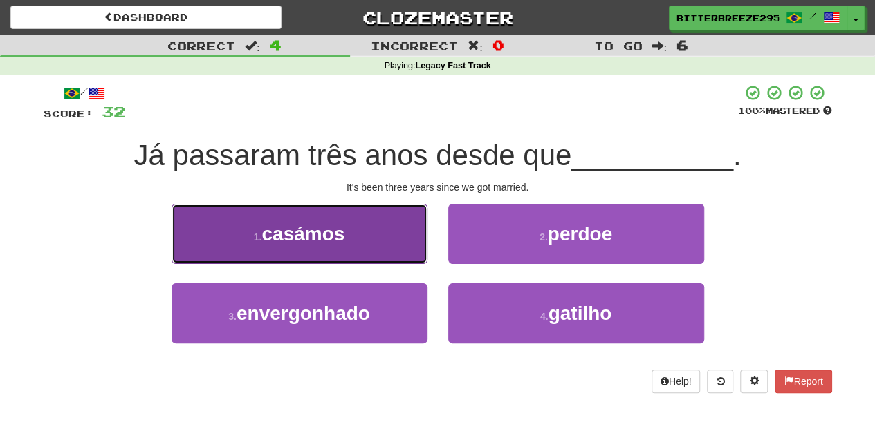
click at [409, 246] on button "1 . casámos" at bounding box center [299, 234] width 256 height 60
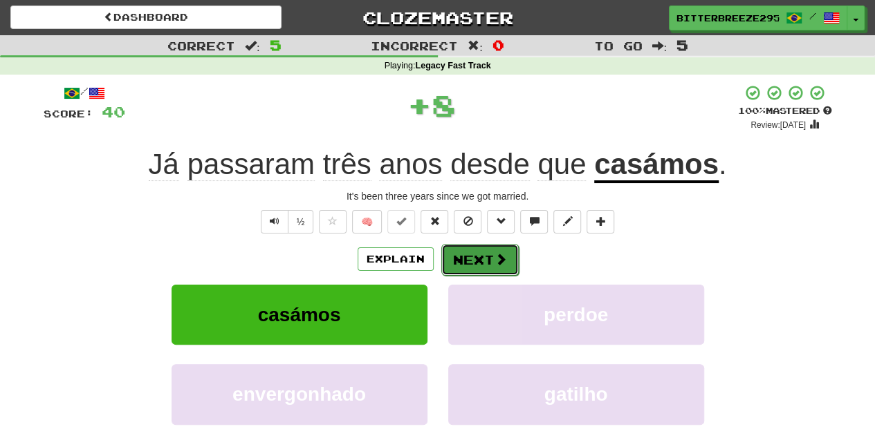
click at [474, 248] on button "Next" at bounding box center [479, 260] width 77 height 32
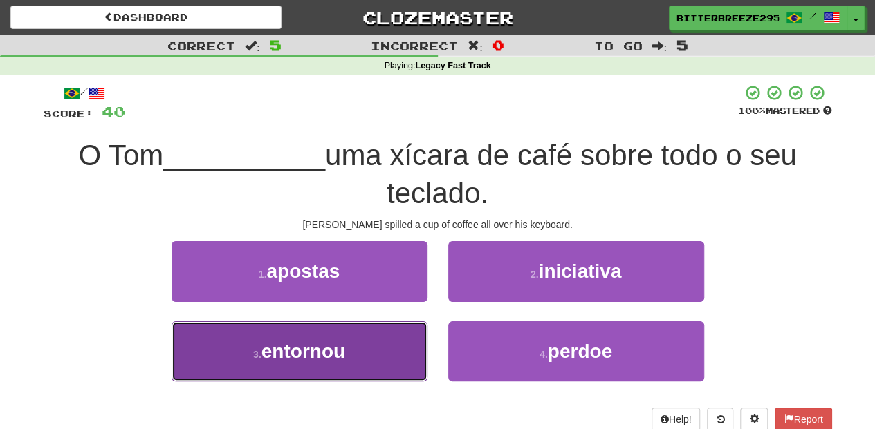
click at [358, 349] on button "3 . entornou" at bounding box center [299, 351] width 256 height 60
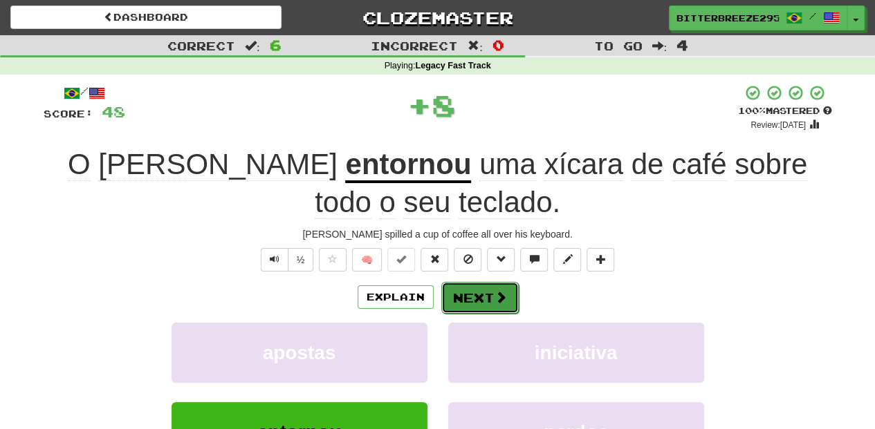
click at [469, 289] on button "Next" at bounding box center [479, 298] width 77 height 32
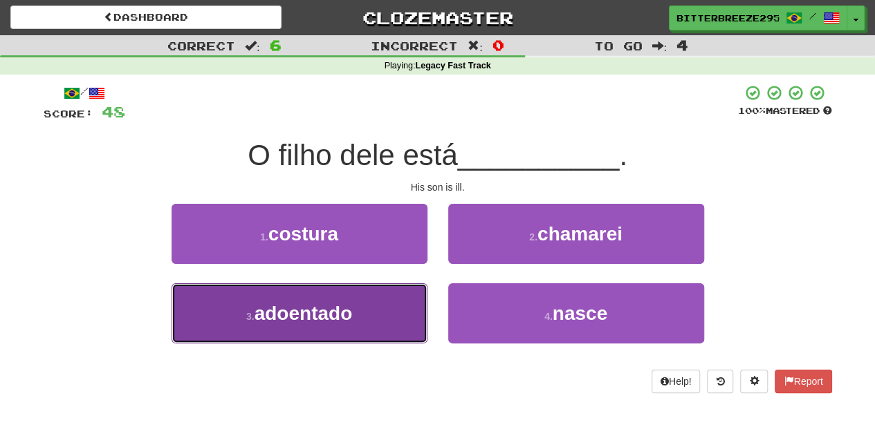
click at [400, 308] on button "3 . adoentado" at bounding box center [299, 313] width 256 height 60
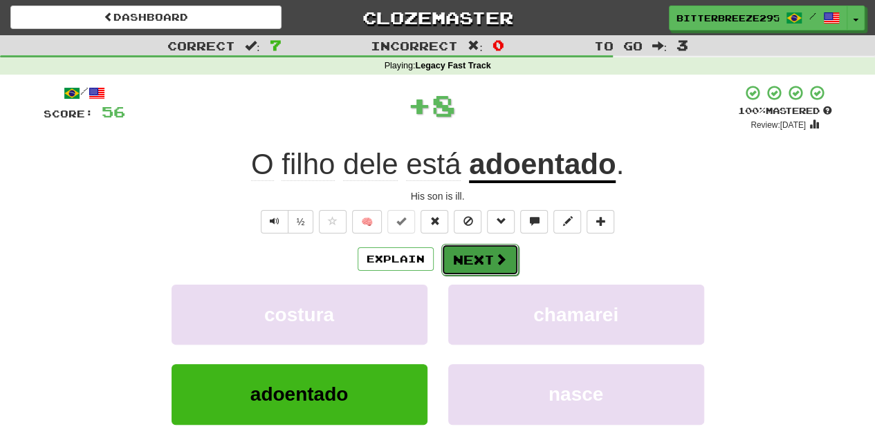
click at [472, 261] on button "Next" at bounding box center [479, 260] width 77 height 32
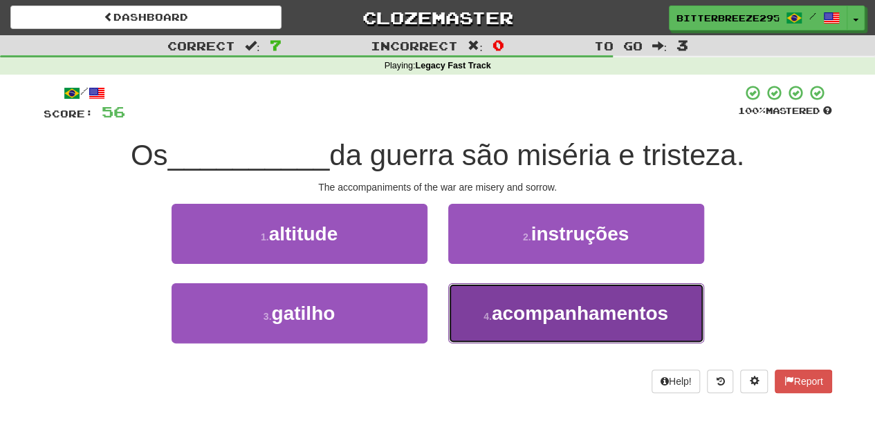
click at [498, 304] on span "acompanhamentos" at bounding box center [580, 313] width 176 height 21
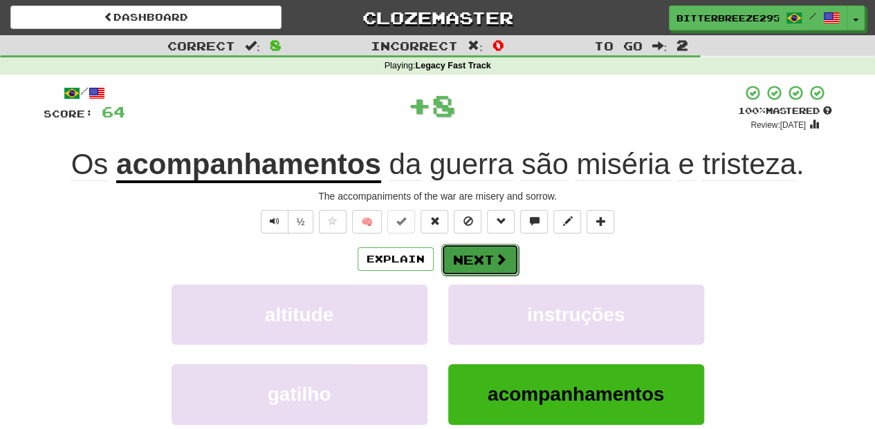
click at [466, 261] on button "Next" at bounding box center [479, 260] width 77 height 32
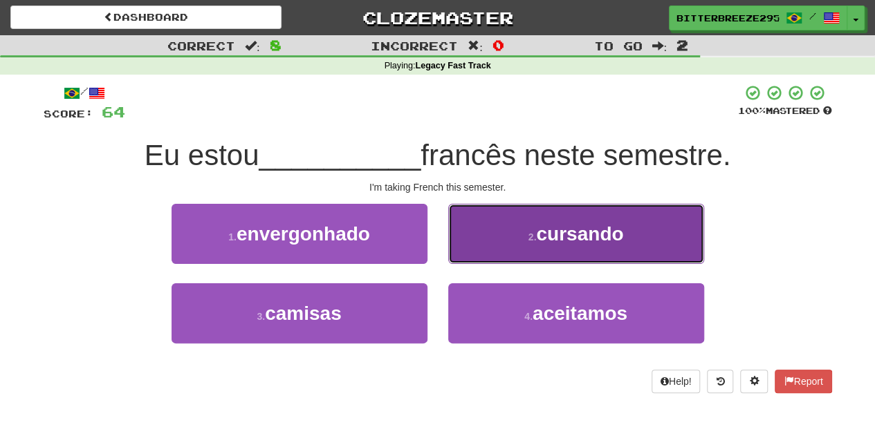
click at [469, 239] on button "2 . cursando" at bounding box center [576, 234] width 256 height 60
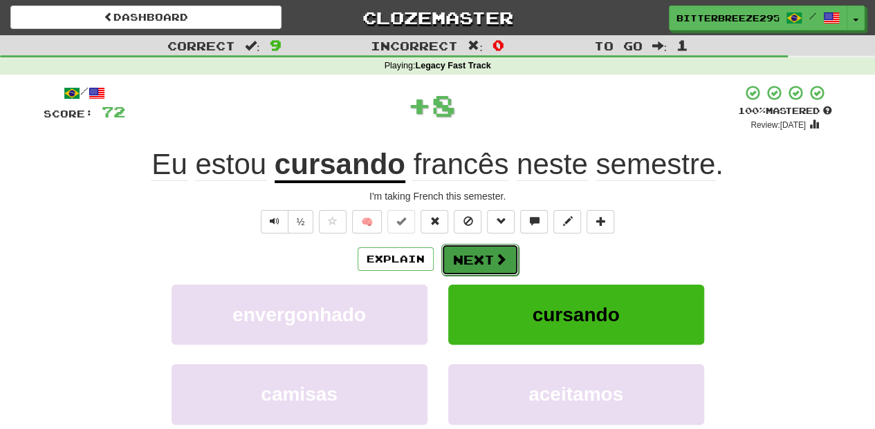
click at [467, 254] on button "Next" at bounding box center [479, 260] width 77 height 32
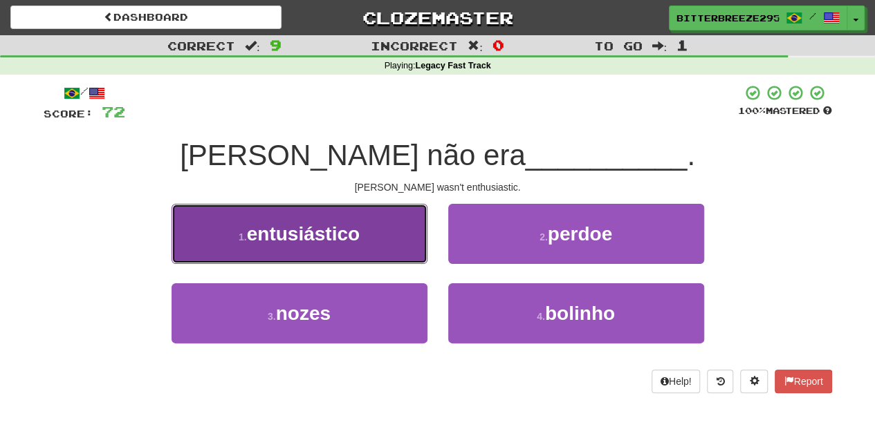
click at [368, 256] on button "1 . entusiástico" at bounding box center [299, 234] width 256 height 60
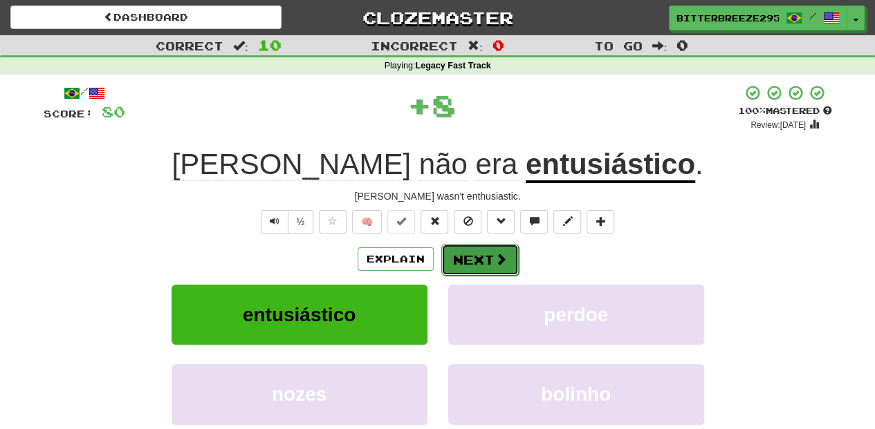
click at [460, 254] on button "Next" at bounding box center [479, 260] width 77 height 32
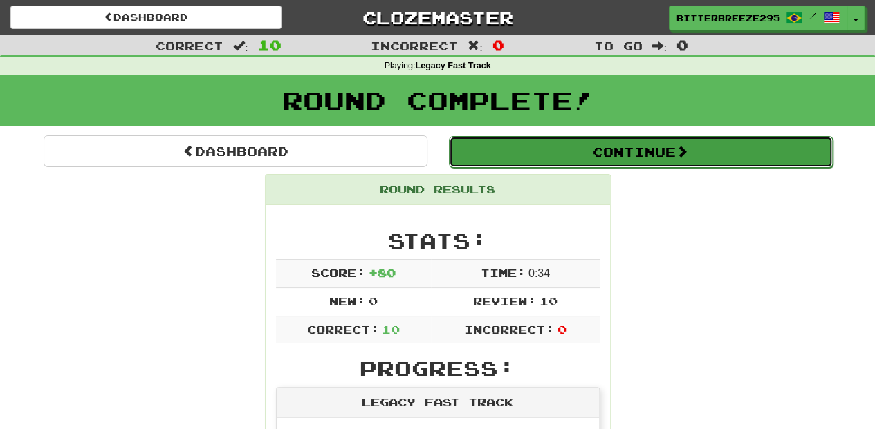
click at [519, 155] on button "Continue" at bounding box center [641, 152] width 384 height 32
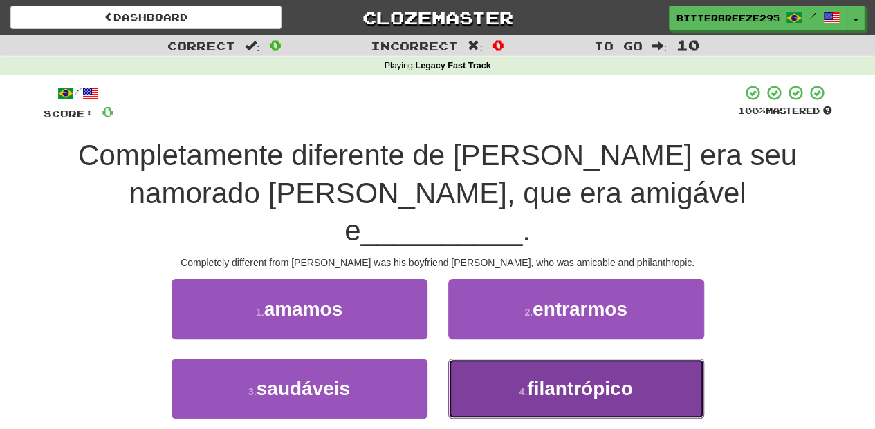
click at [484, 359] on button "4 . filantrópico" at bounding box center [576, 389] width 256 height 60
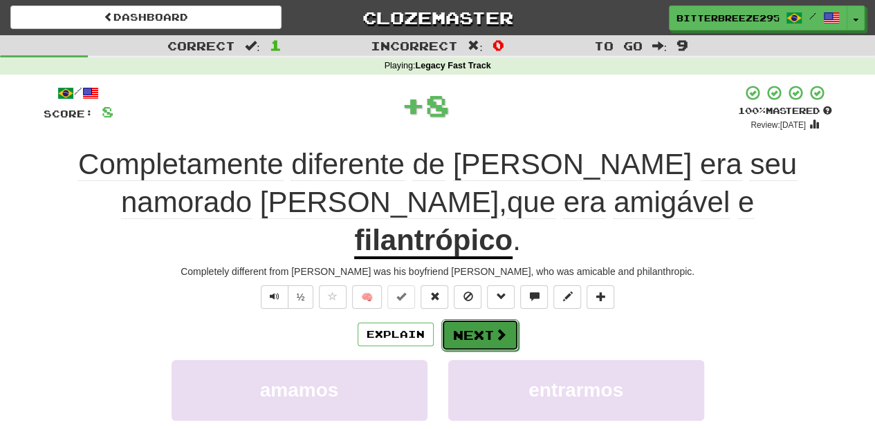
click at [474, 319] on button "Next" at bounding box center [479, 335] width 77 height 32
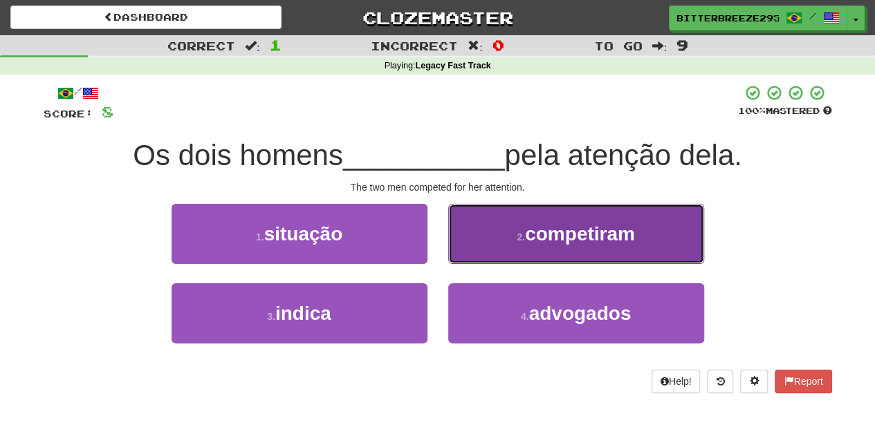
click at [485, 248] on button "2 . competiram" at bounding box center [576, 234] width 256 height 60
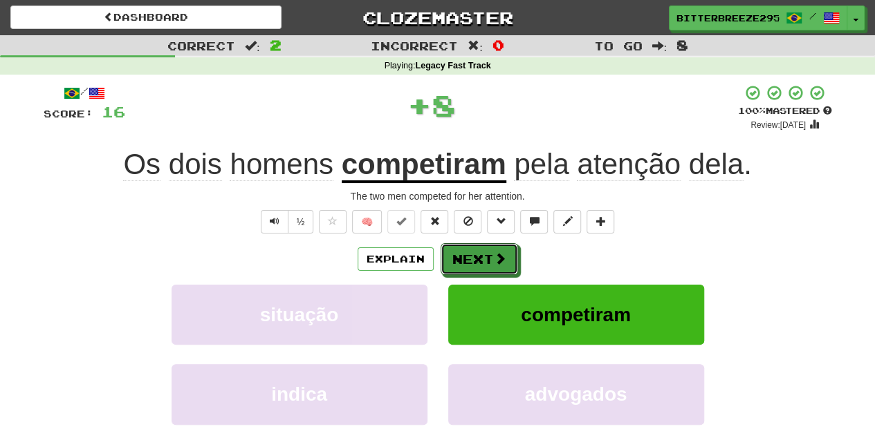
click at [485, 248] on button "Next" at bounding box center [478, 259] width 77 height 32
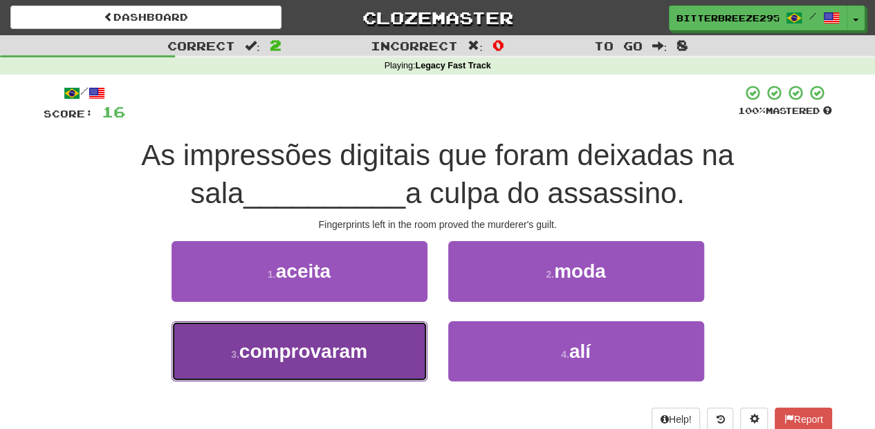
click at [357, 351] on span "comprovaram" at bounding box center [303, 351] width 128 height 21
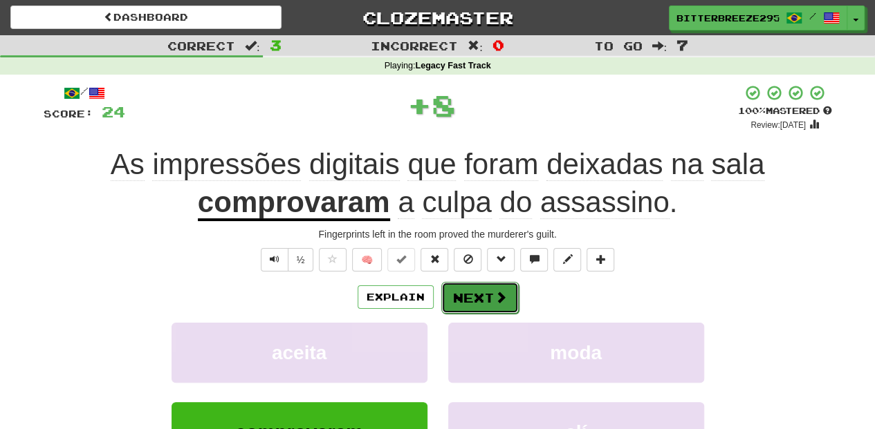
click at [502, 295] on span at bounding box center [500, 297] width 12 height 12
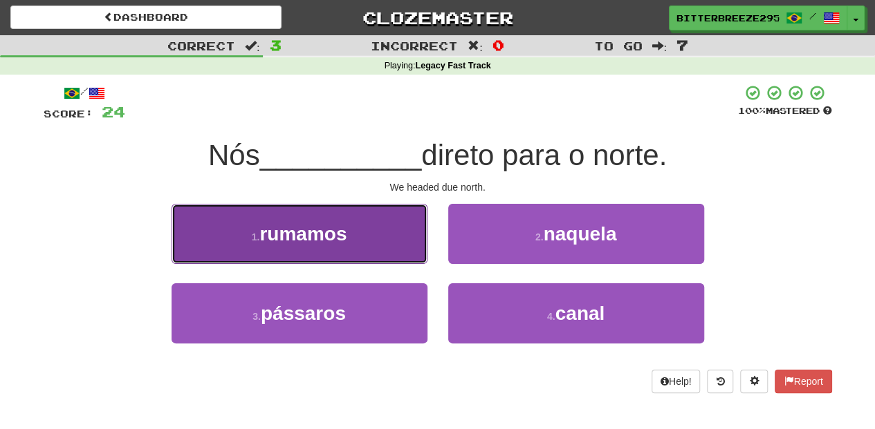
click at [386, 244] on button "1 . rumamos" at bounding box center [299, 234] width 256 height 60
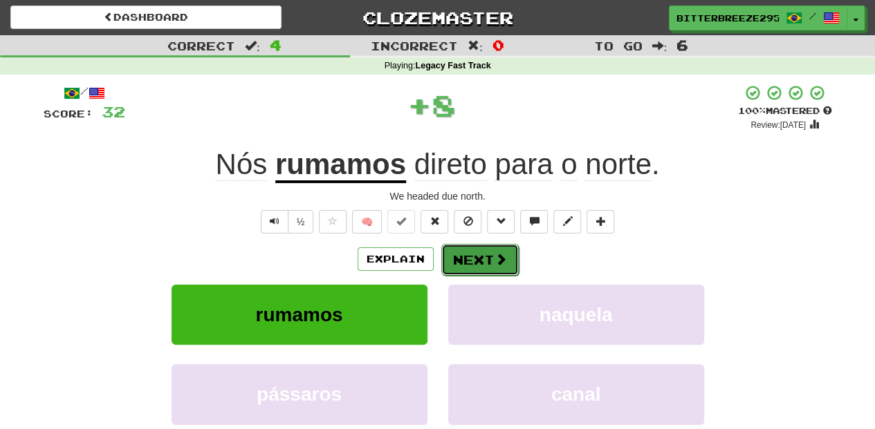
click at [463, 257] on button "Next" at bounding box center [479, 260] width 77 height 32
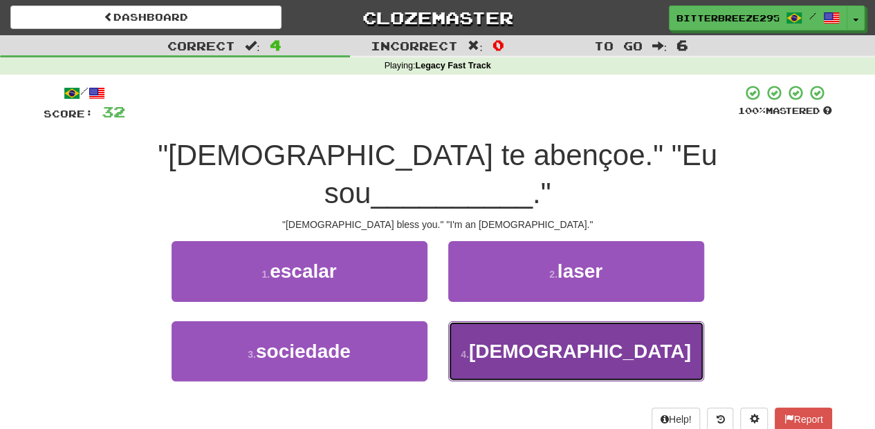
click at [470, 321] on button "4 . ateia" at bounding box center [576, 351] width 256 height 60
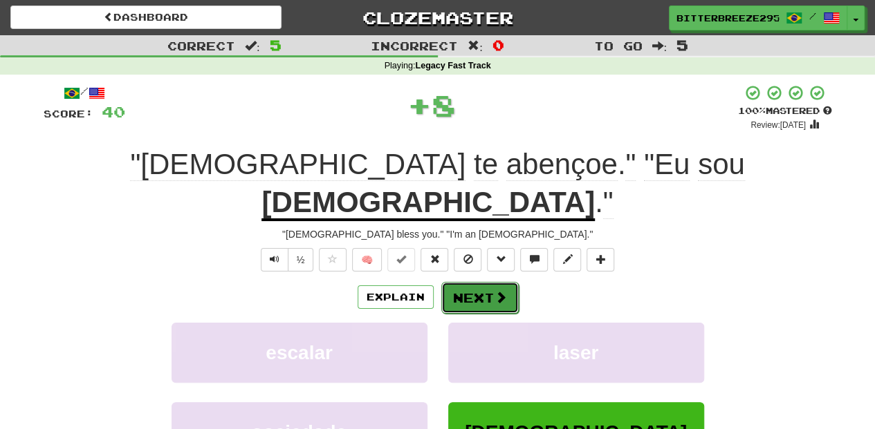
click at [472, 282] on button "Next" at bounding box center [479, 298] width 77 height 32
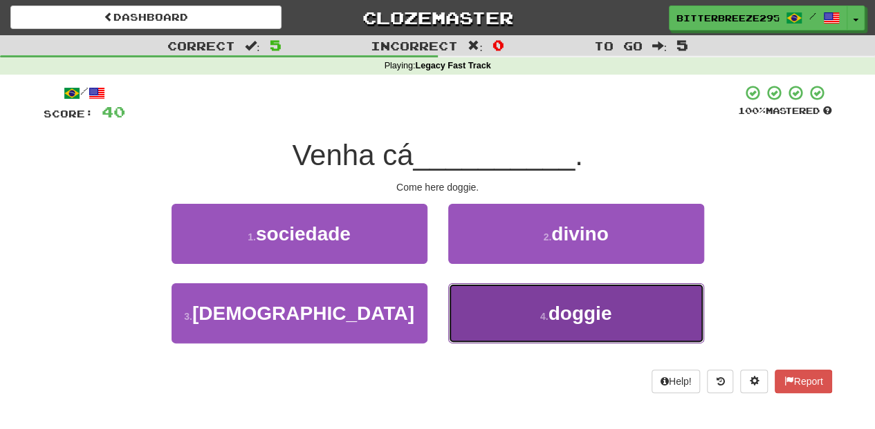
click at [480, 301] on button "4 . doggie" at bounding box center [576, 313] width 256 height 60
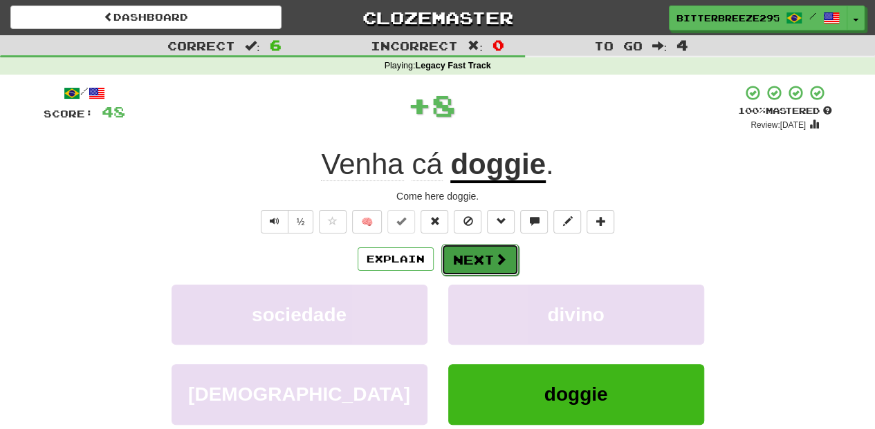
click at [481, 263] on button "Next" at bounding box center [479, 260] width 77 height 32
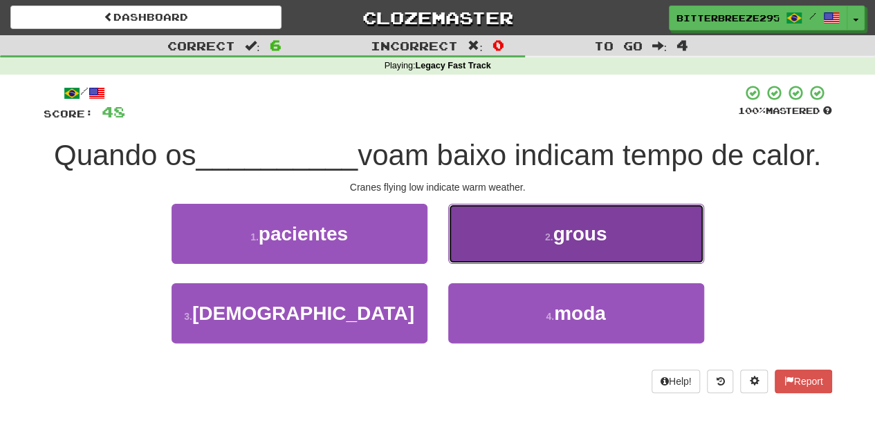
click at [477, 254] on button "2 . grous" at bounding box center [576, 234] width 256 height 60
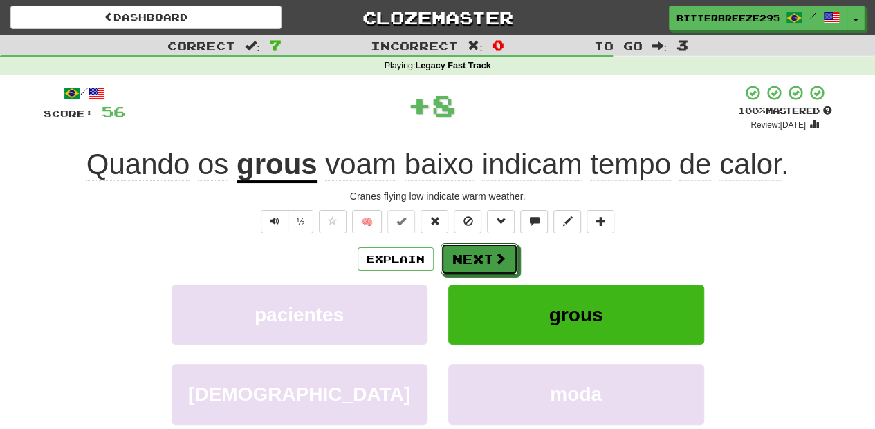
click at [477, 254] on button "Next" at bounding box center [478, 259] width 77 height 32
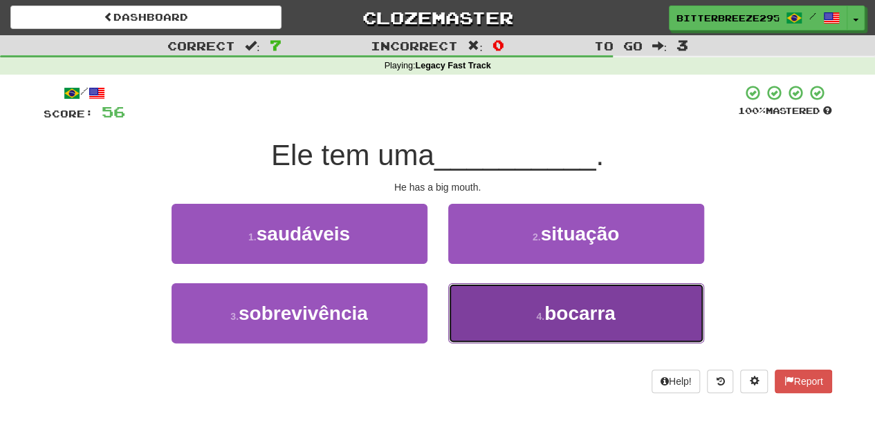
click at [517, 307] on button "4 . bocarra" at bounding box center [576, 313] width 256 height 60
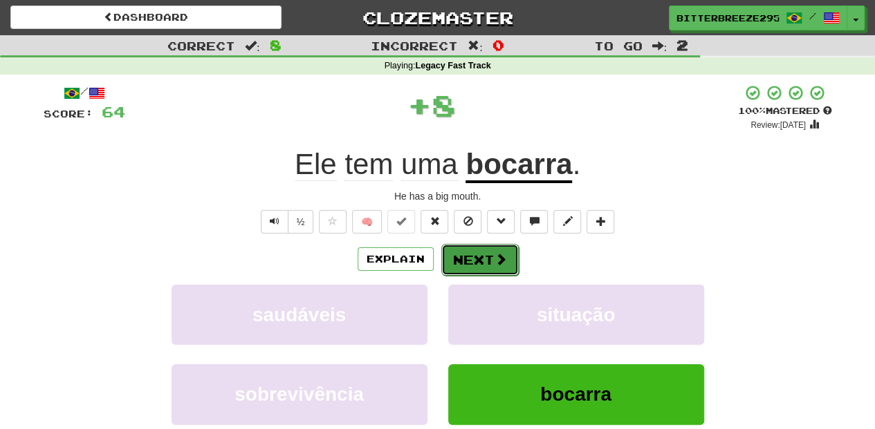
click at [498, 261] on span at bounding box center [500, 259] width 12 height 12
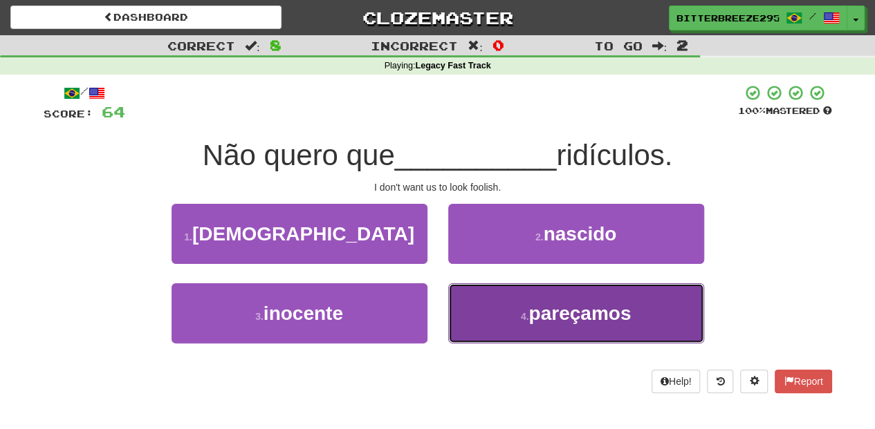
click at [512, 320] on button "4 . pareçamos" at bounding box center [576, 313] width 256 height 60
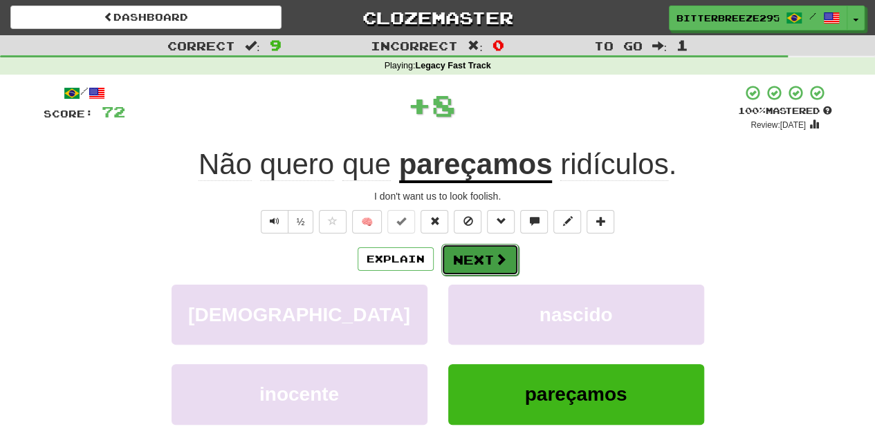
click at [476, 256] on button "Next" at bounding box center [479, 260] width 77 height 32
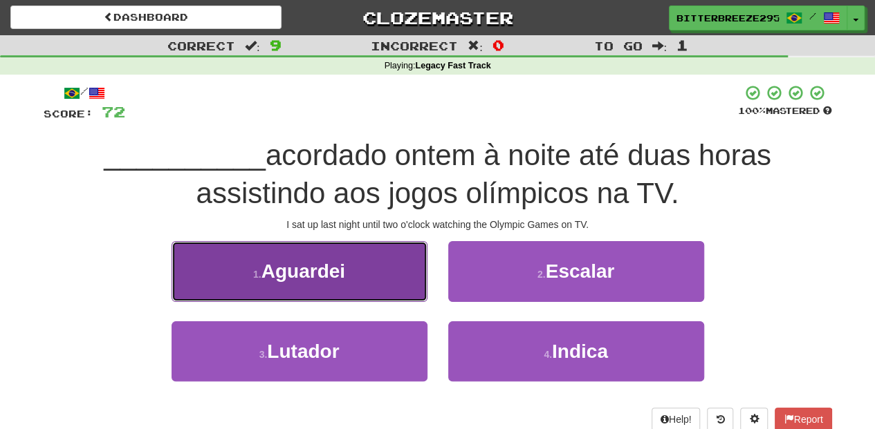
click at [394, 289] on button "1 . [GEOGRAPHIC_DATA]" at bounding box center [299, 271] width 256 height 60
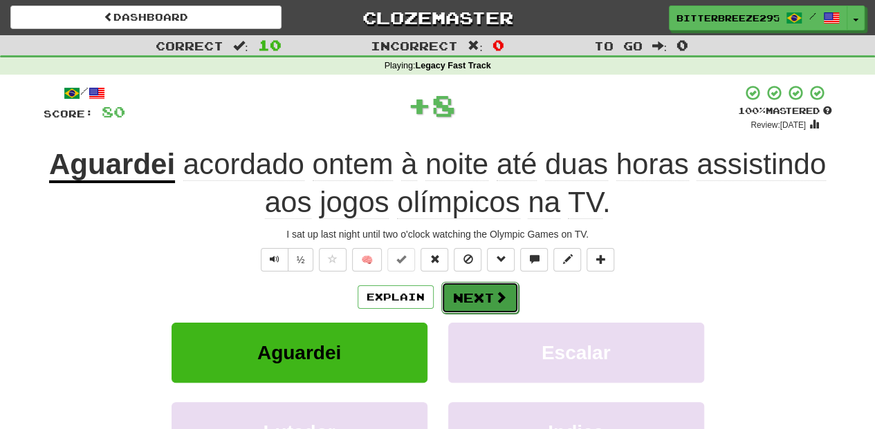
click at [480, 286] on button "Next" at bounding box center [479, 298] width 77 height 32
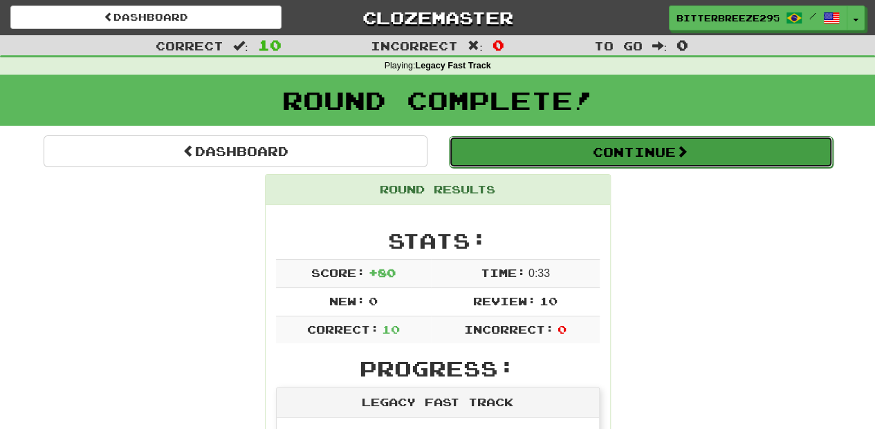
click at [541, 152] on button "Continue" at bounding box center [641, 152] width 384 height 32
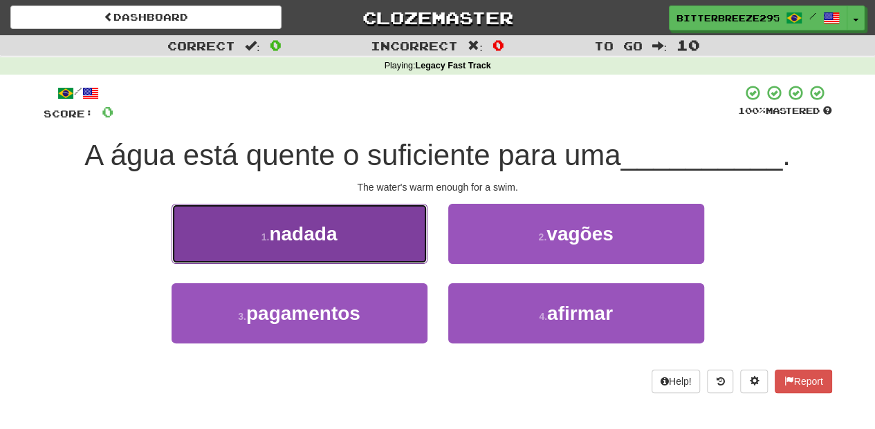
click at [359, 238] on button "1 . nadada" at bounding box center [299, 234] width 256 height 60
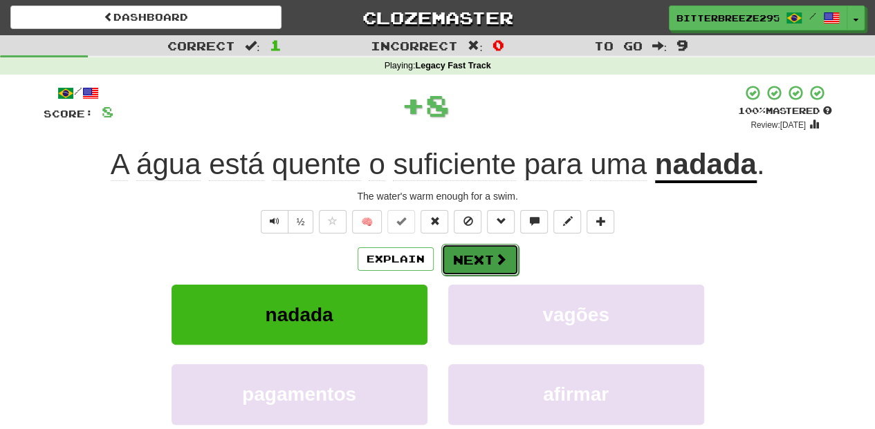
click at [465, 252] on button "Next" at bounding box center [479, 260] width 77 height 32
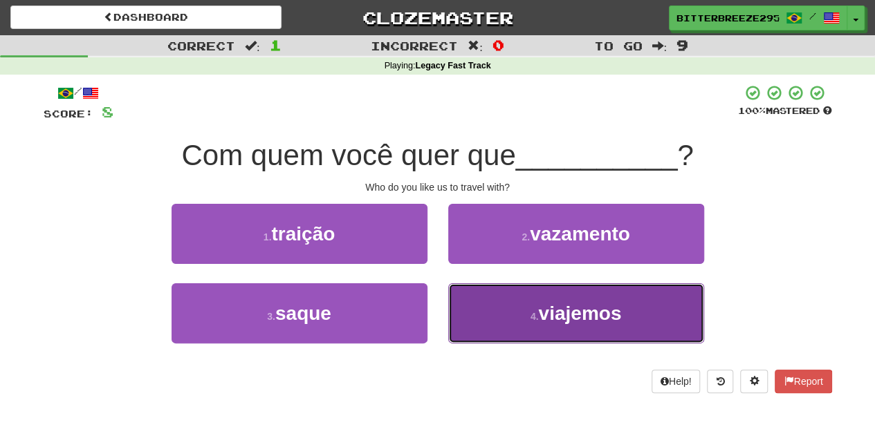
click at [498, 293] on button "4 . viajemos" at bounding box center [576, 313] width 256 height 60
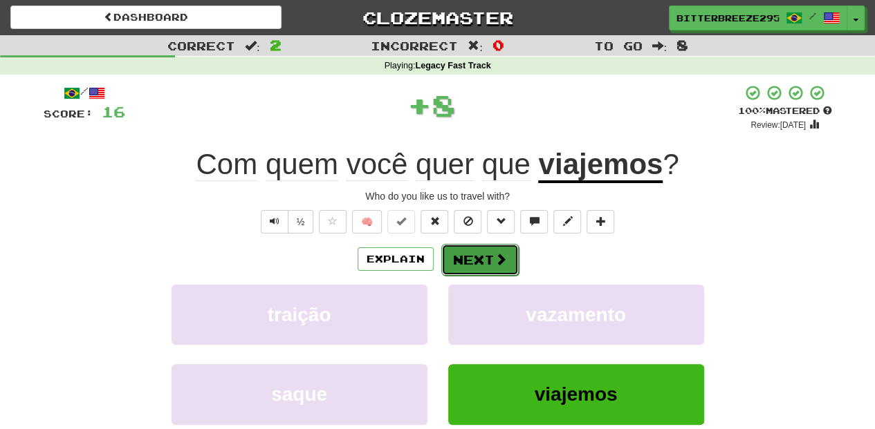
click at [463, 254] on button "Next" at bounding box center [479, 260] width 77 height 32
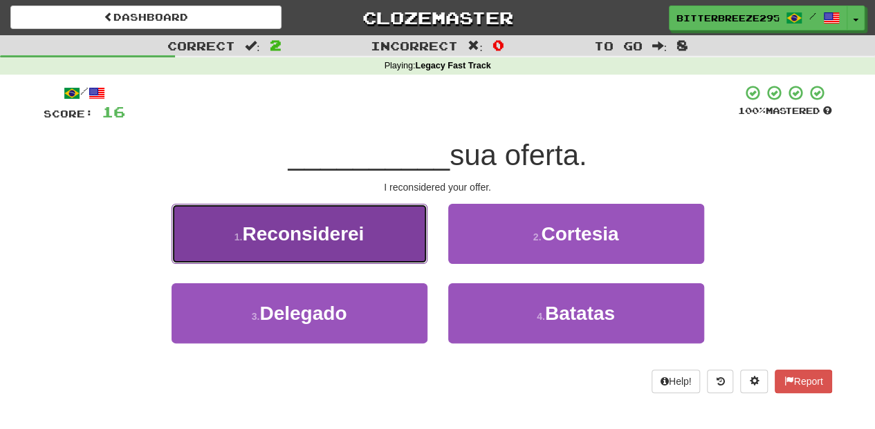
click at [366, 246] on button "1 . Reconsiderei" at bounding box center [299, 234] width 256 height 60
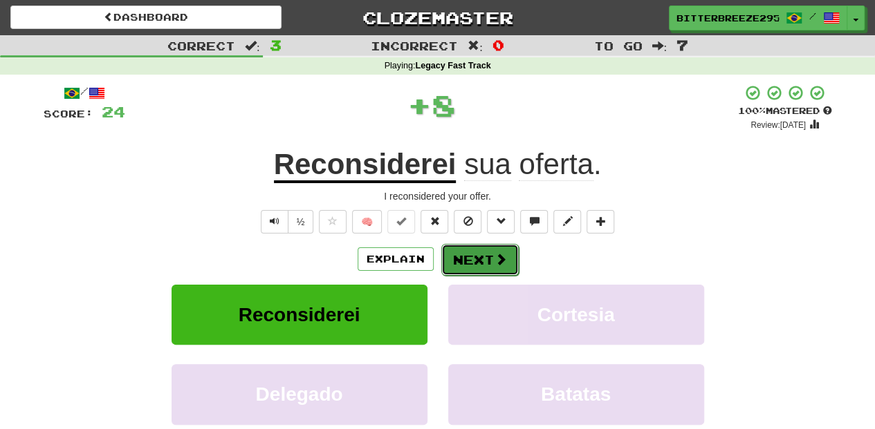
click at [446, 261] on button "Next" at bounding box center [479, 260] width 77 height 32
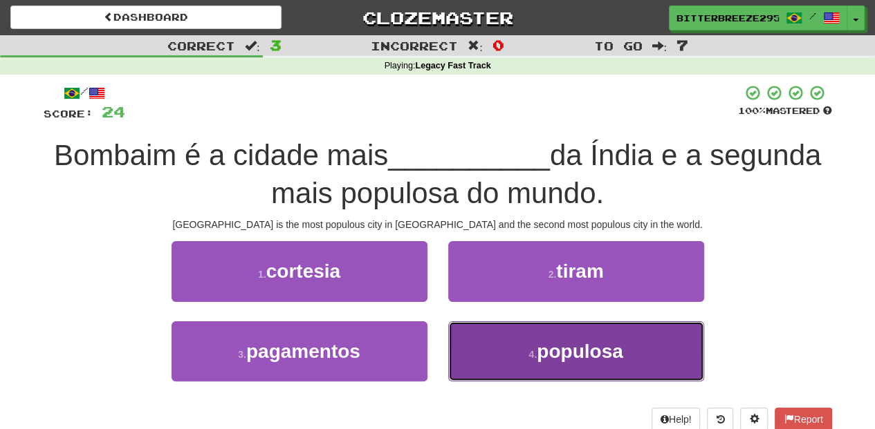
click at [506, 349] on button "4 . populosa" at bounding box center [576, 351] width 256 height 60
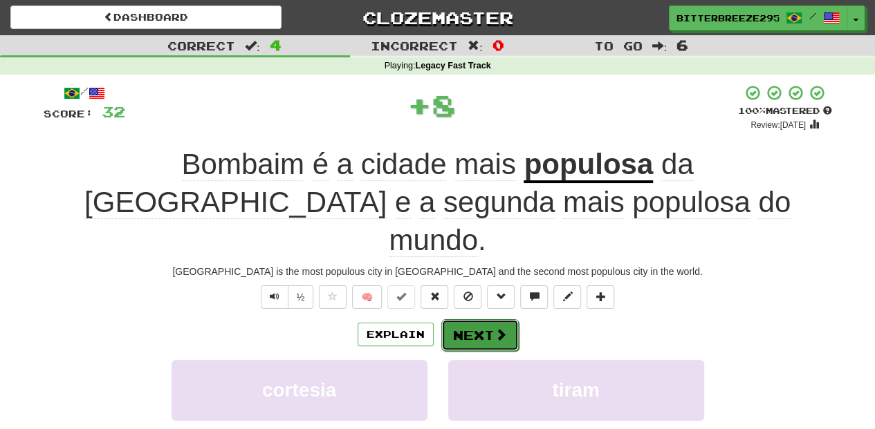
click at [472, 319] on button "Next" at bounding box center [479, 335] width 77 height 32
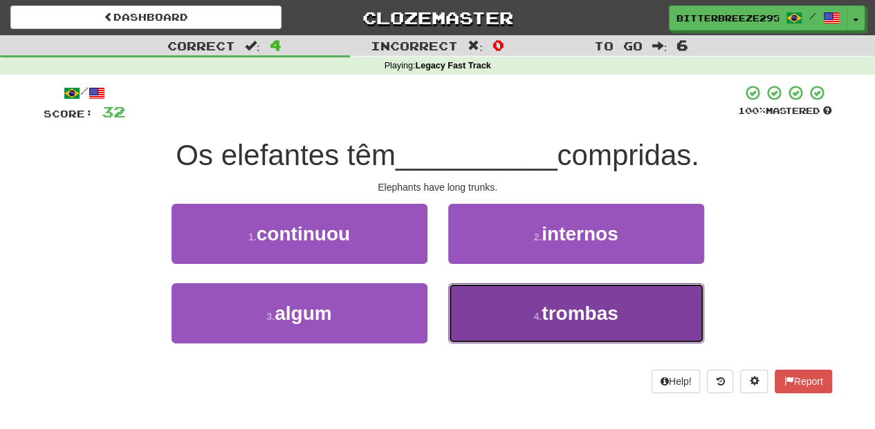
click at [484, 300] on button "4 . trombas" at bounding box center [576, 313] width 256 height 60
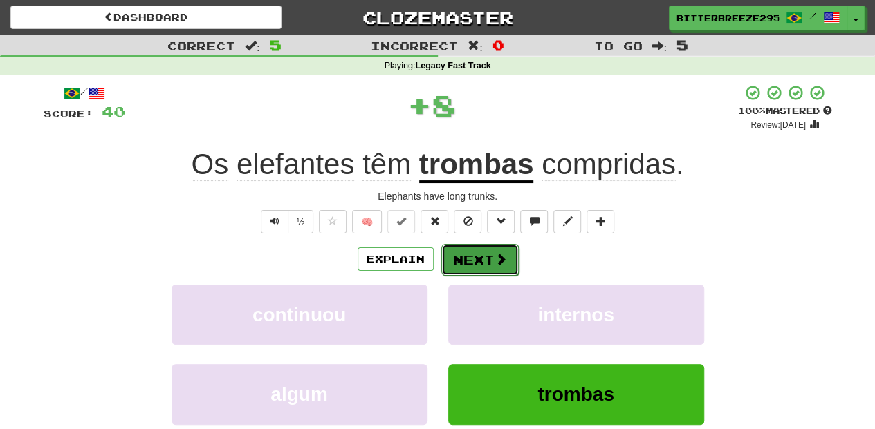
click at [470, 255] on button "Next" at bounding box center [479, 260] width 77 height 32
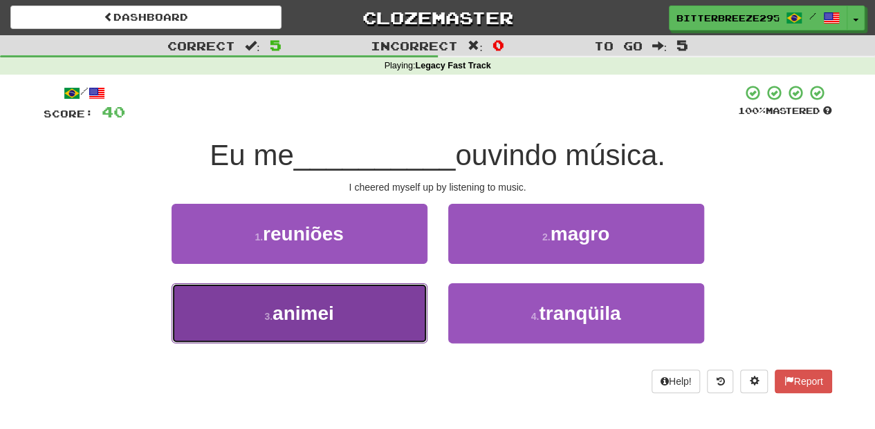
click at [389, 317] on button "3 . animei" at bounding box center [299, 313] width 256 height 60
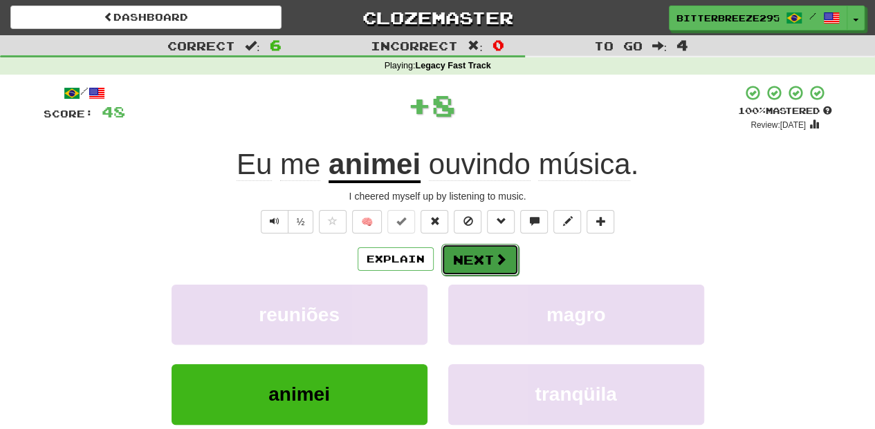
click at [457, 259] on button "Next" at bounding box center [479, 260] width 77 height 32
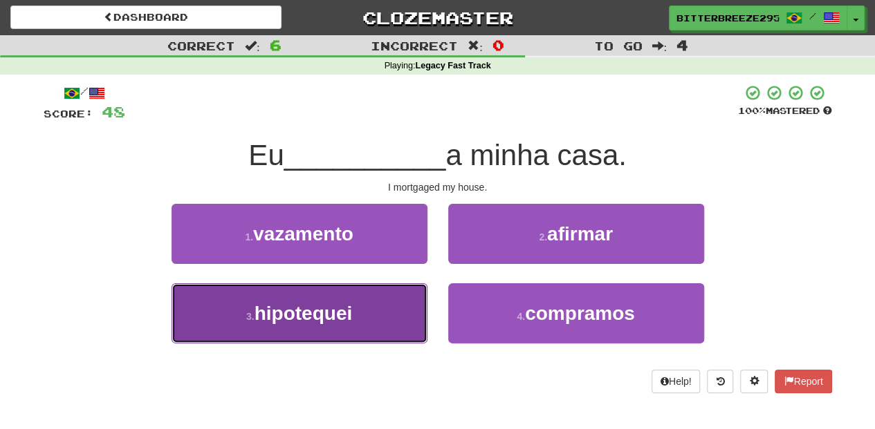
click at [399, 313] on button "3 . hipotequei" at bounding box center [299, 313] width 256 height 60
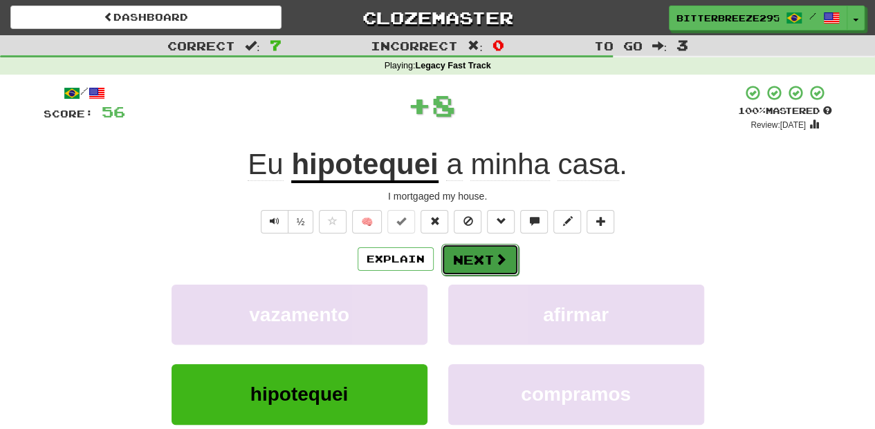
click at [470, 261] on button "Next" at bounding box center [479, 260] width 77 height 32
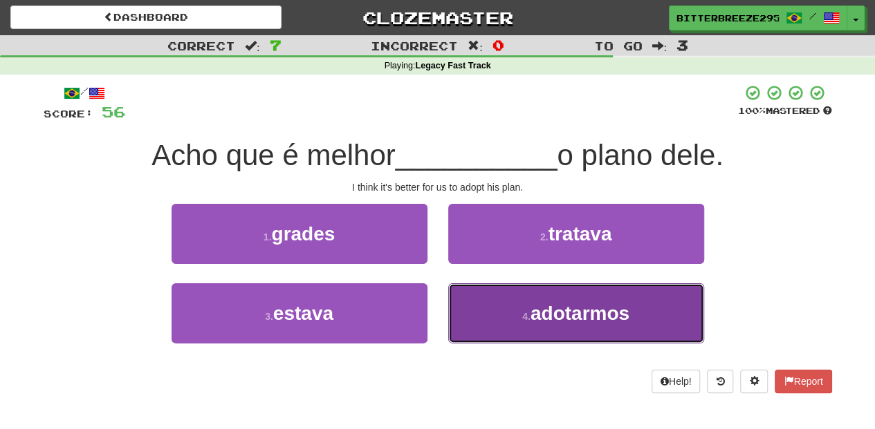
click at [501, 306] on button "4 . adotarmos" at bounding box center [576, 313] width 256 height 60
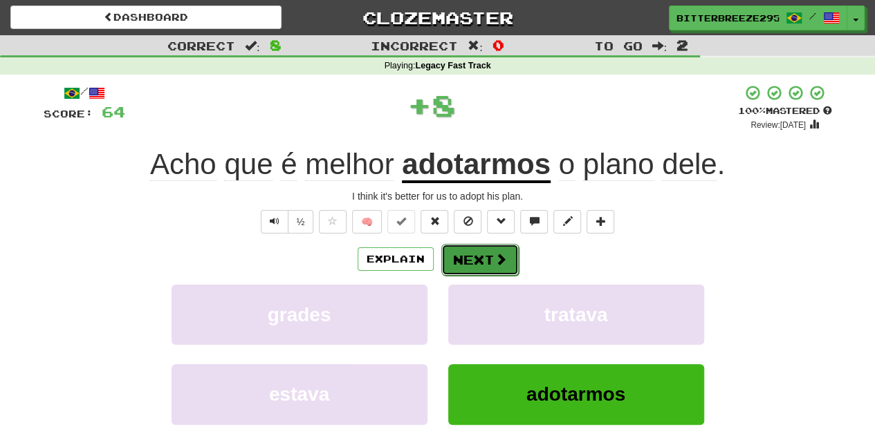
click at [474, 254] on button "Next" at bounding box center [479, 260] width 77 height 32
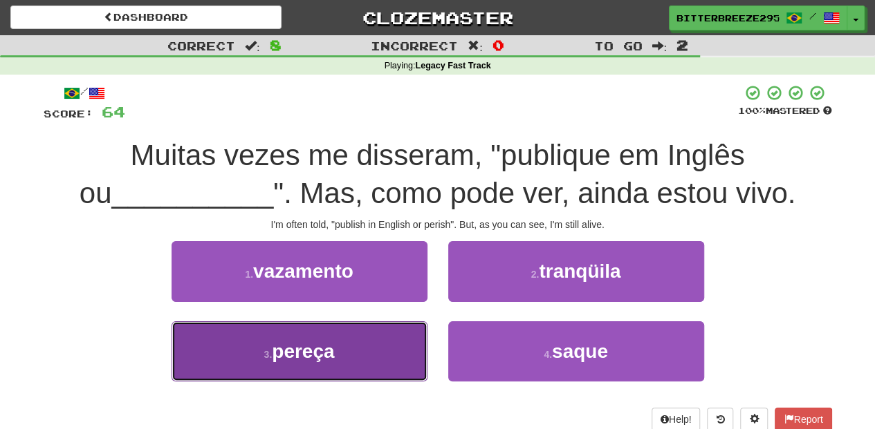
click at [375, 350] on button "3 . pereça" at bounding box center [299, 351] width 256 height 60
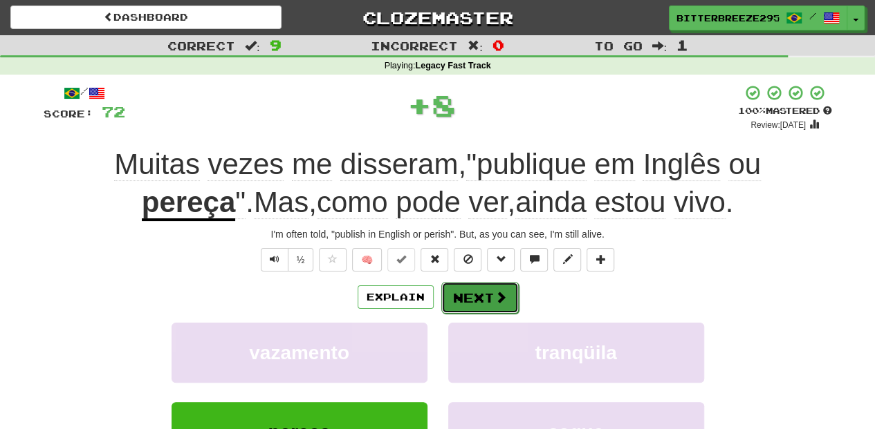
click at [483, 293] on button "Next" at bounding box center [479, 298] width 77 height 32
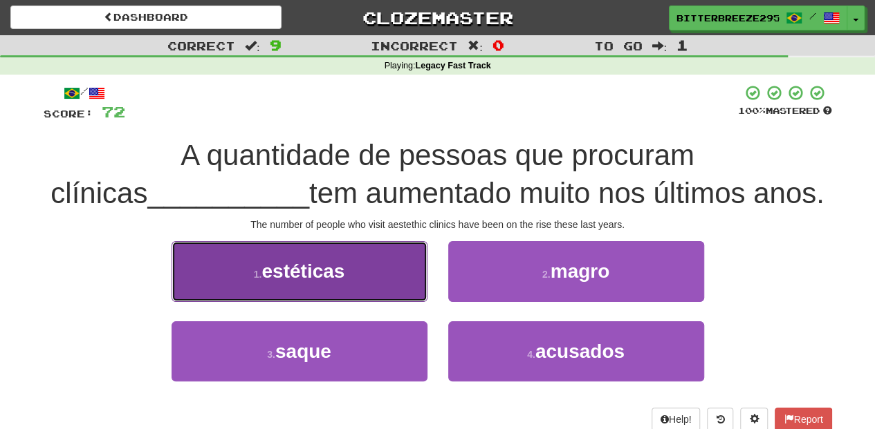
click at [426, 297] on button "1 . estéticas" at bounding box center [299, 271] width 256 height 60
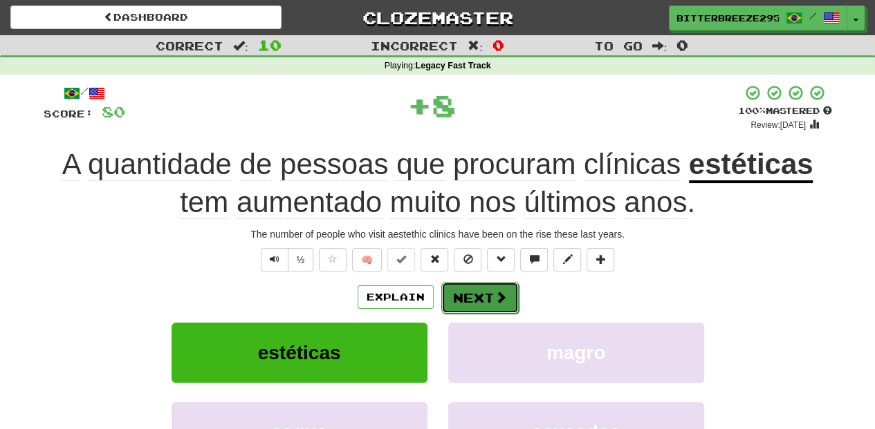
click at [487, 296] on button "Next" at bounding box center [479, 298] width 77 height 32
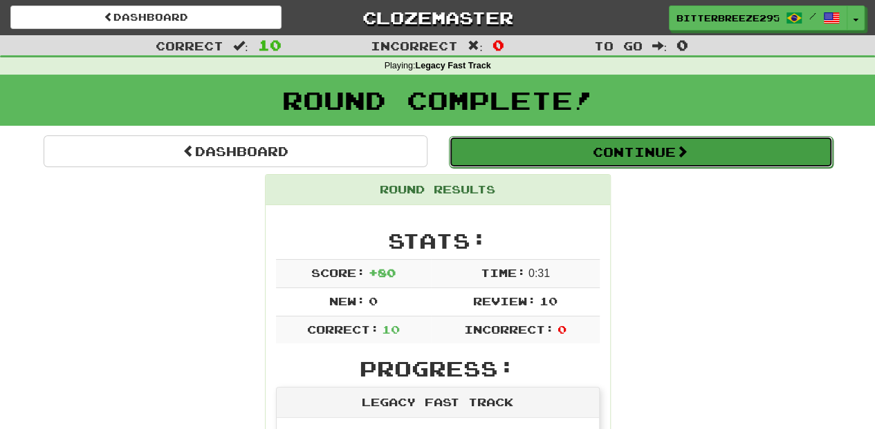
click at [501, 162] on button "Continue" at bounding box center [641, 152] width 384 height 32
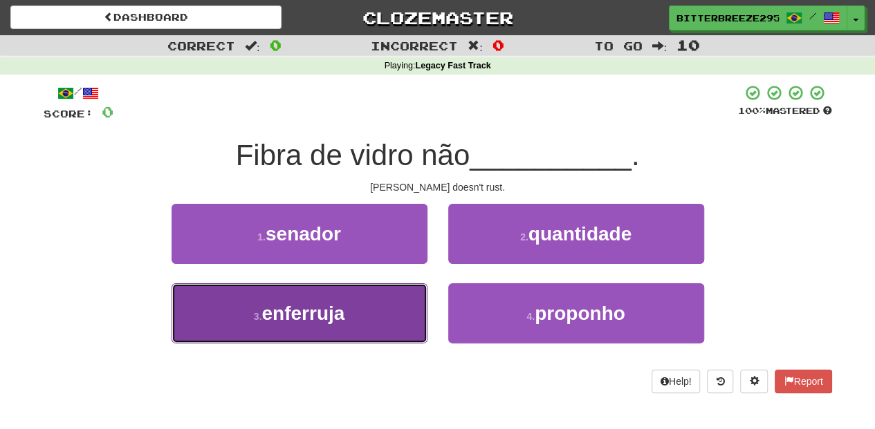
click at [362, 313] on button "3 . enferruja" at bounding box center [299, 313] width 256 height 60
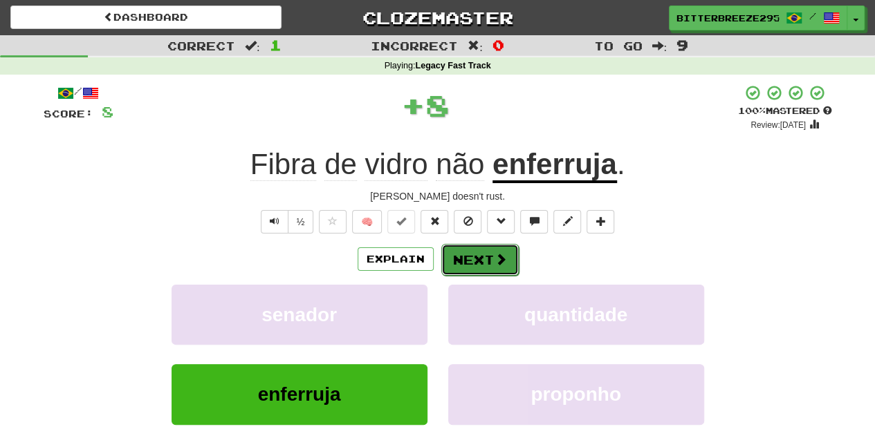
click at [465, 250] on button "Next" at bounding box center [479, 260] width 77 height 32
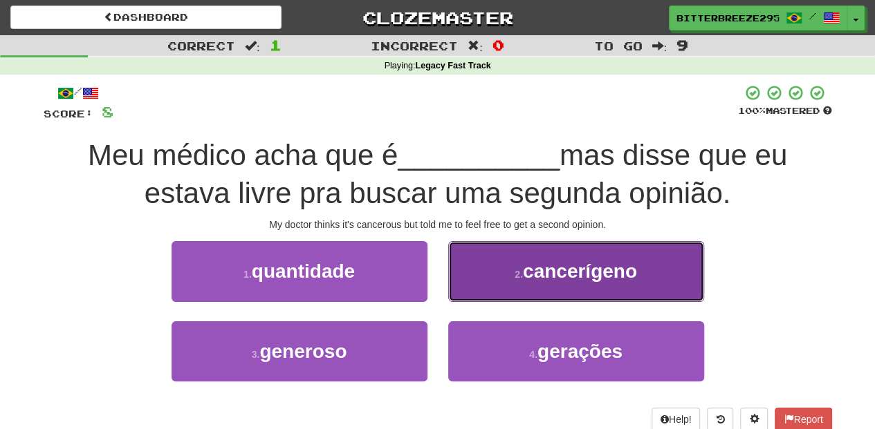
click at [479, 281] on button "2 . cancerígeno" at bounding box center [576, 271] width 256 height 60
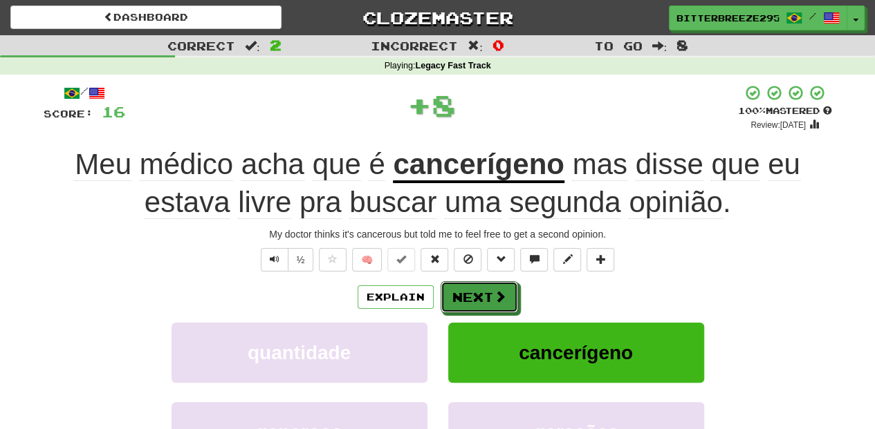
click at [479, 281] on button "Next" at bounding box center [478, 297] width 77 height 32
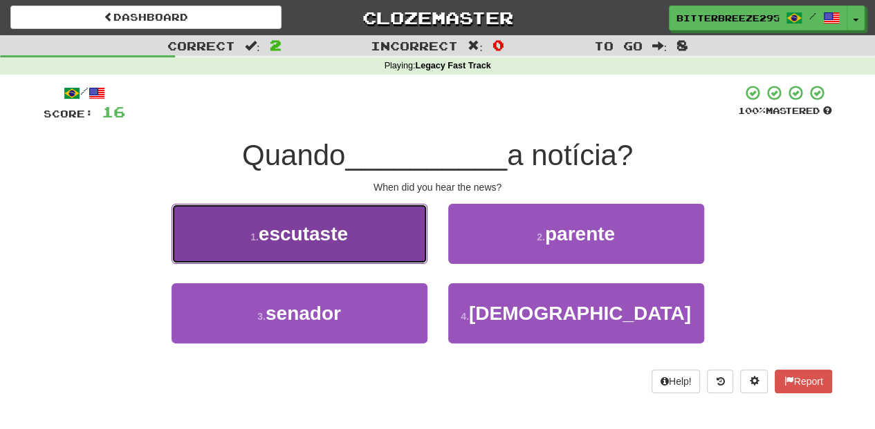
click at [359, 247] on button "1 . escutaste" at bounding box center [299, 234] width 256 height 60
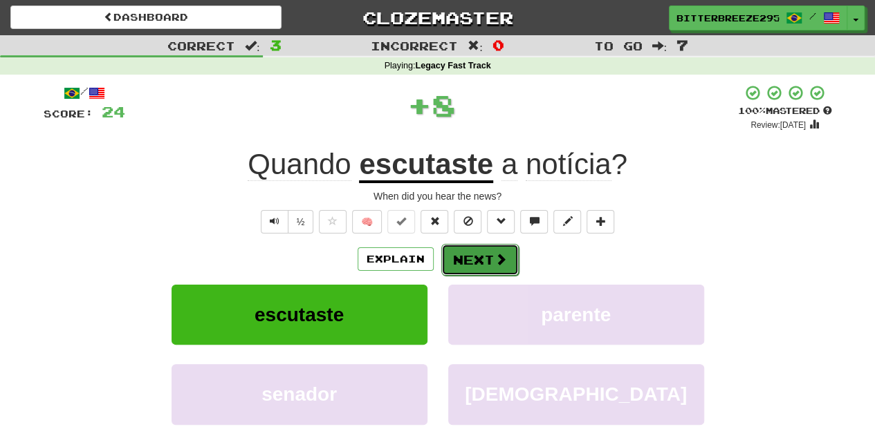
click at [460, 250] on button "Next" at bounding box center [479, 260] width 77 height 32
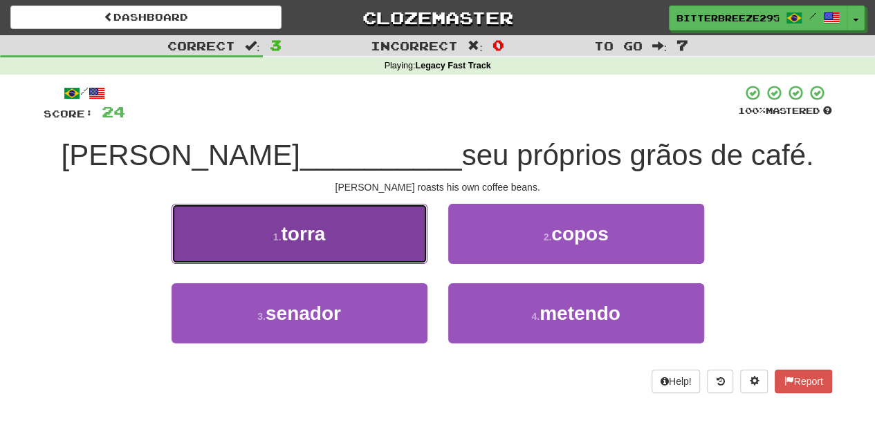
click at [366, 240] on button "1 . torra" at bounding box center [299, 234] width 256 height 60
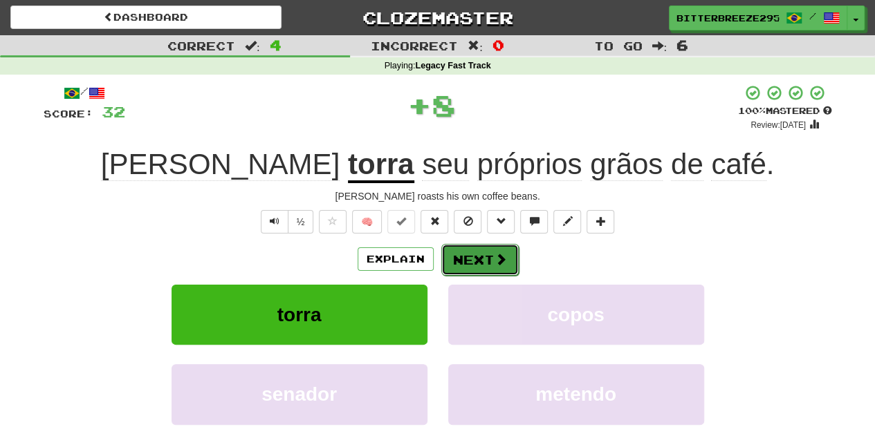
click at [468, 263] on button "Next" at bounding box center [479, 260] width 77 height 32
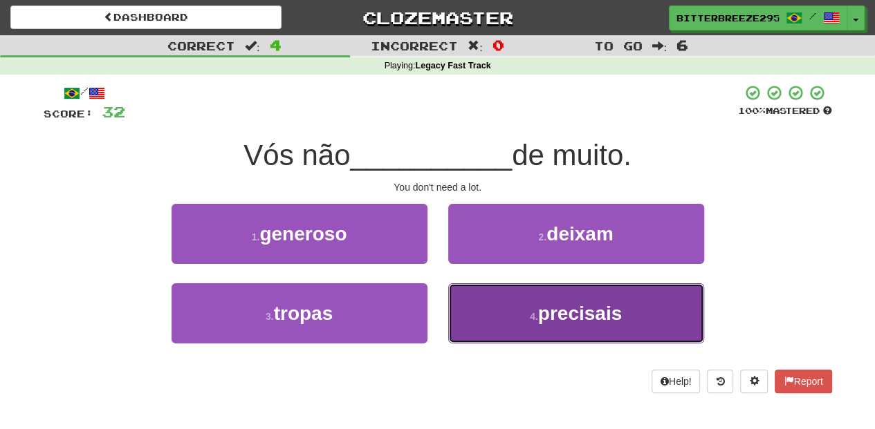
click at [487, 314] on button "4 . precisais" at bounding box center [576, 313] width 256 height 60
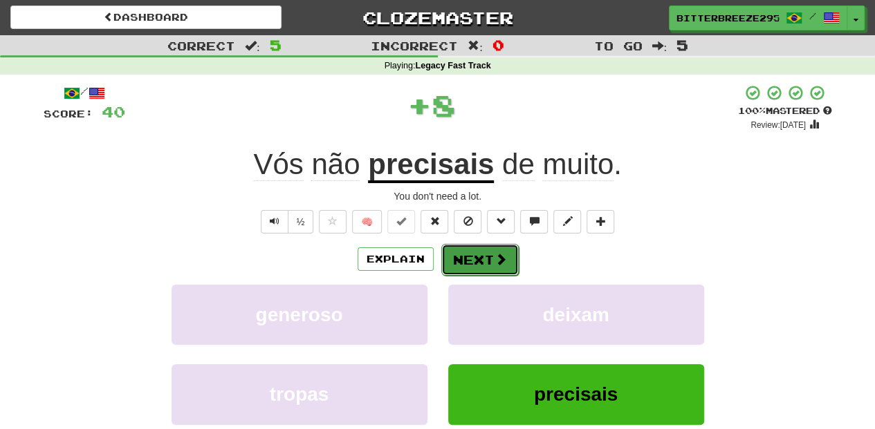
click at [449, 254] on button "Next" at bounding box center [479, 260] width 77 height 32
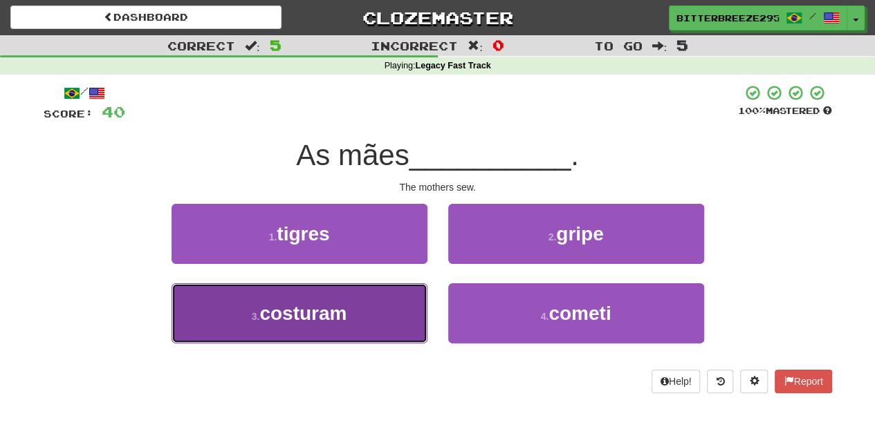
click at [371, 318] on button "3 . costuram" at bounding box center [299, 313] width 256 height 60
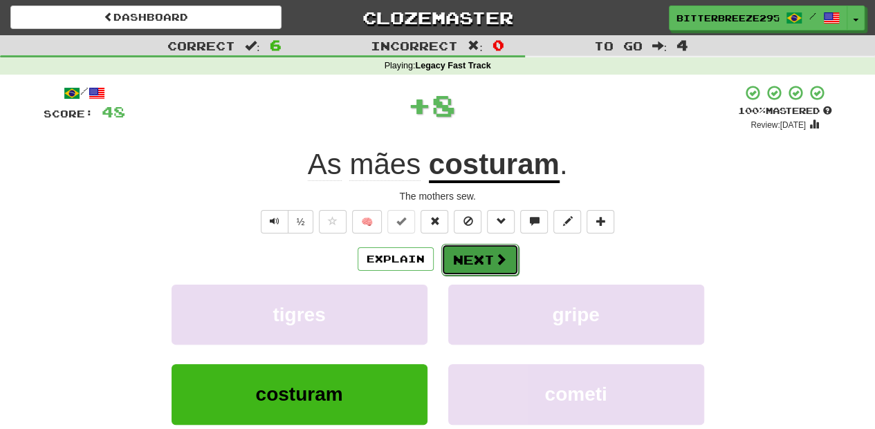
click at [449, 255] on button "Next" at bounding box center [479, 260] width 77 height 32
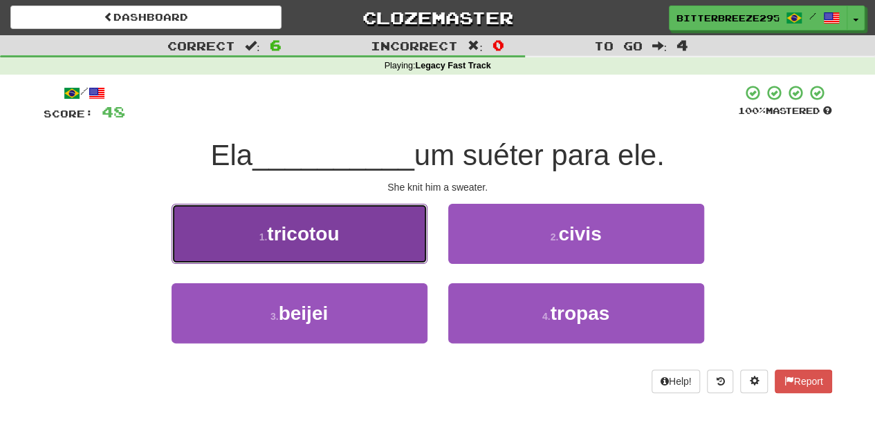
click at [351, 250] on button "1 . tricotou" at bounding box center [299, 234] width 256 height 60
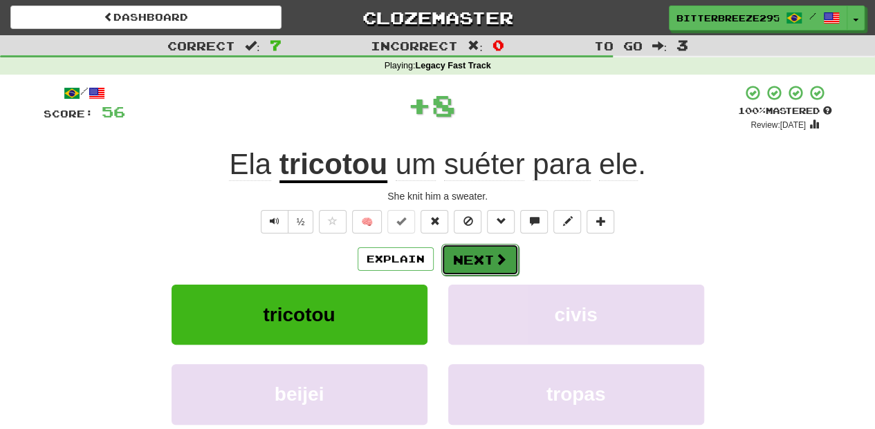
click at [477, 263] on button "Next" at bounding box center [479, 260] width 77 height 32
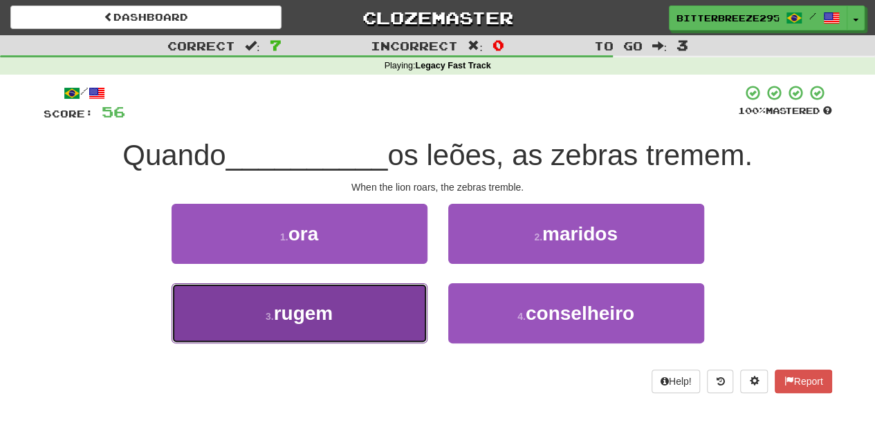
click at [372, 313] on button "3 . rugem" at bounding box center [299, 313] width 256 height 60
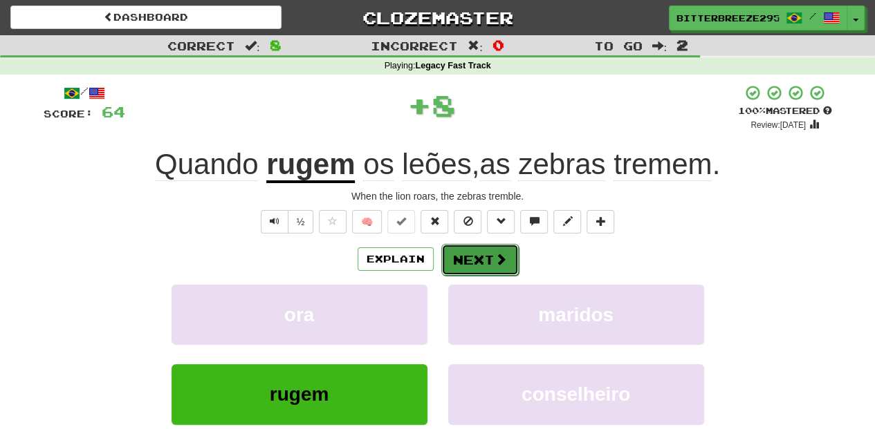
click at [450, 262] on button "Next" at bounding box center [479, 260] width 77 height 32
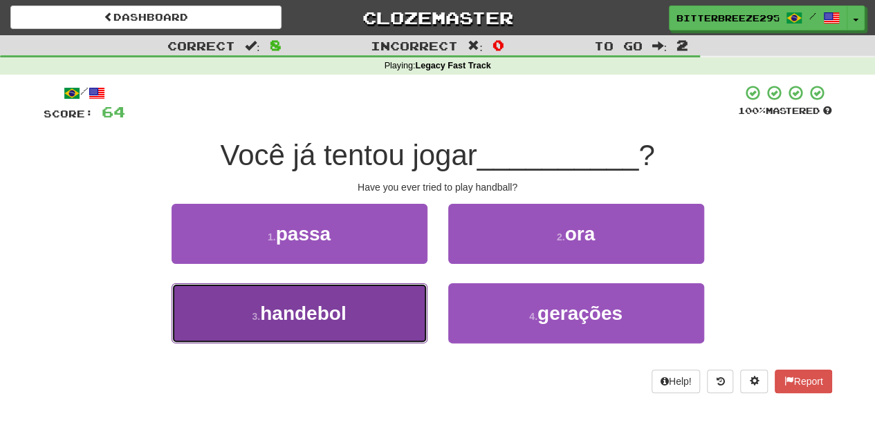
click at [366, 300] on button "3 . handebol" at bounding box center [299, 313] width 256 height 60
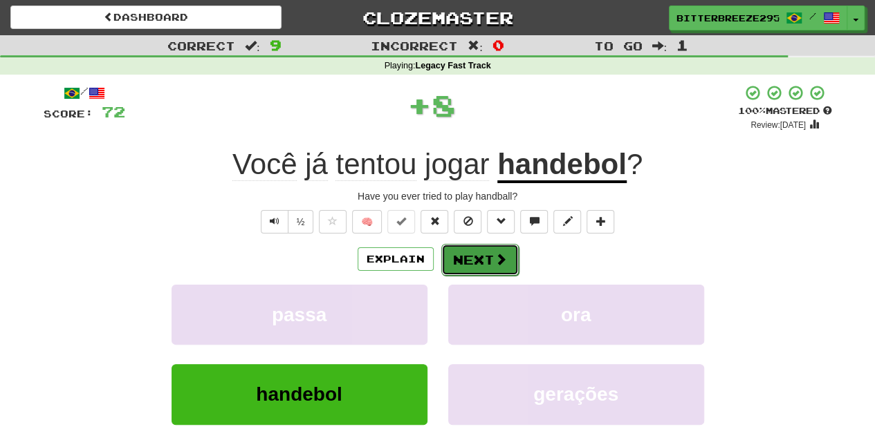
click at [453, 251] on button "Next" at bounding box center [479, 260] width 77 height 32
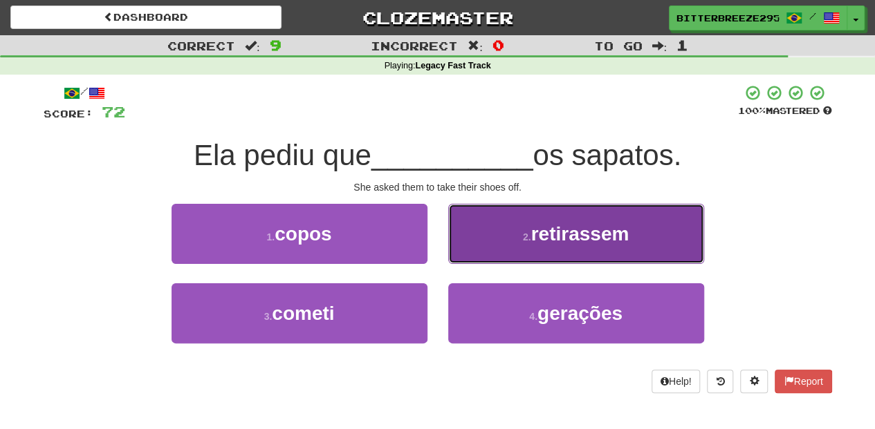
click at [470, 249] on button "2 . retirassem" at bounding box center [576, 234] width 256 height 60
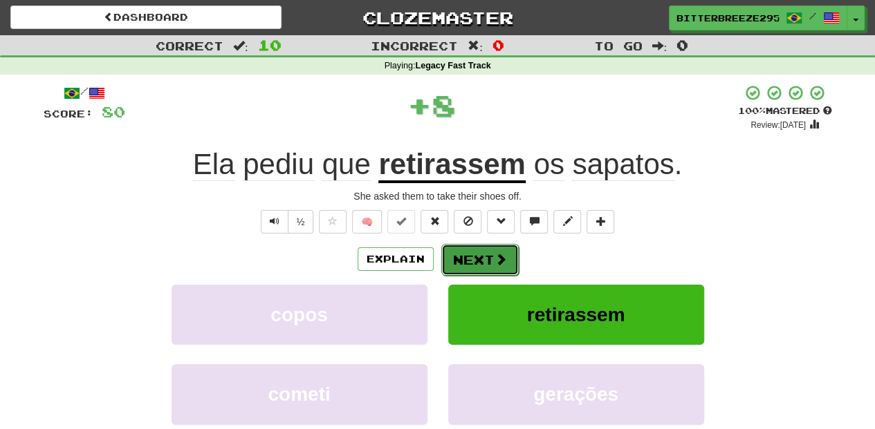
click at [466, 253] on button "Next" at bounding box center [479, 260] width 77 height 32
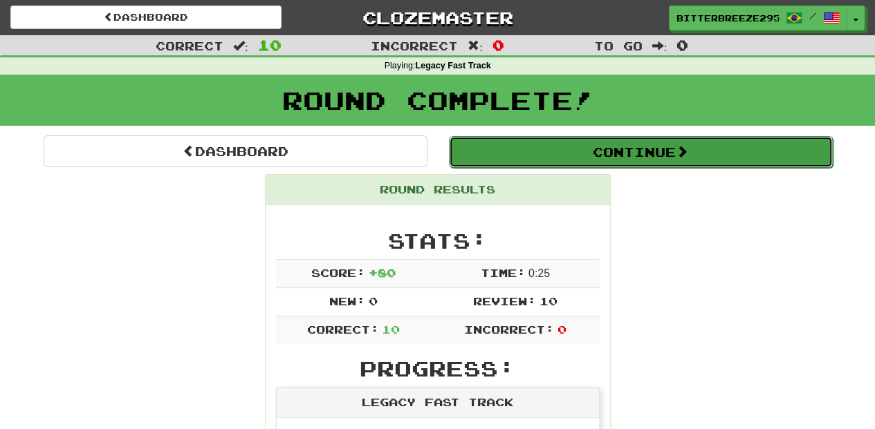
click at [522, 152] on button "Continue" at bounding box center [641, 152] width 384 height 32
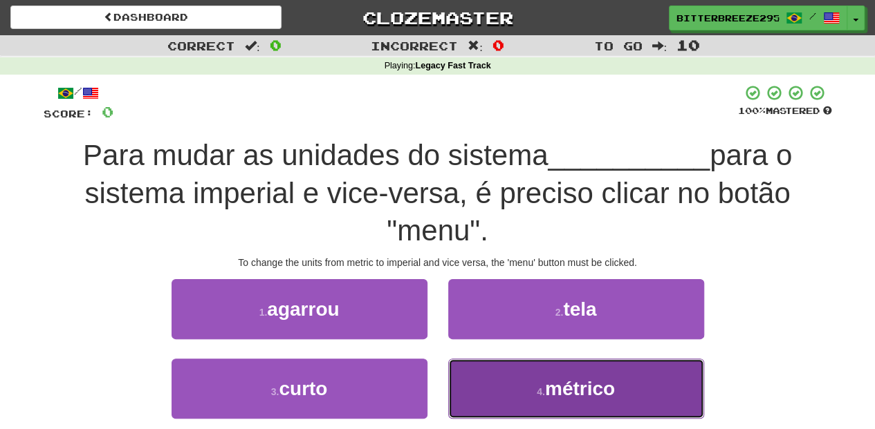
click at [498, 396] on button "4 . métrico" at bounding box center [576, 389] width 256 height 60
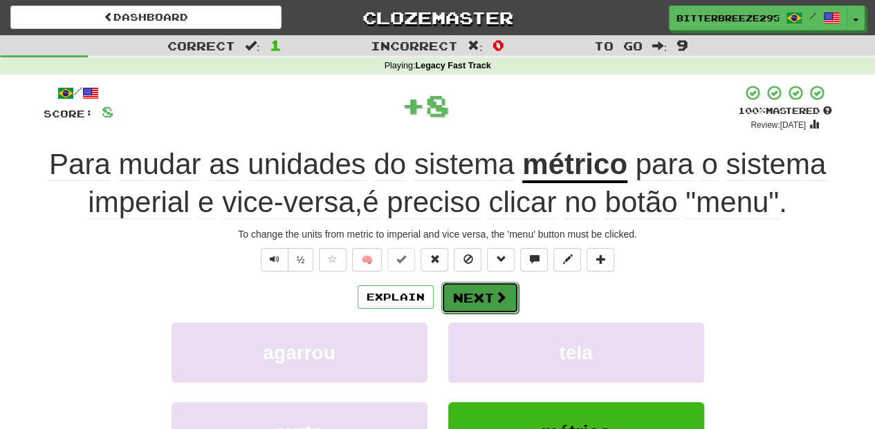
click at [482, 296] on button "Next" at bounding box center [479, 298] width 77 height 32
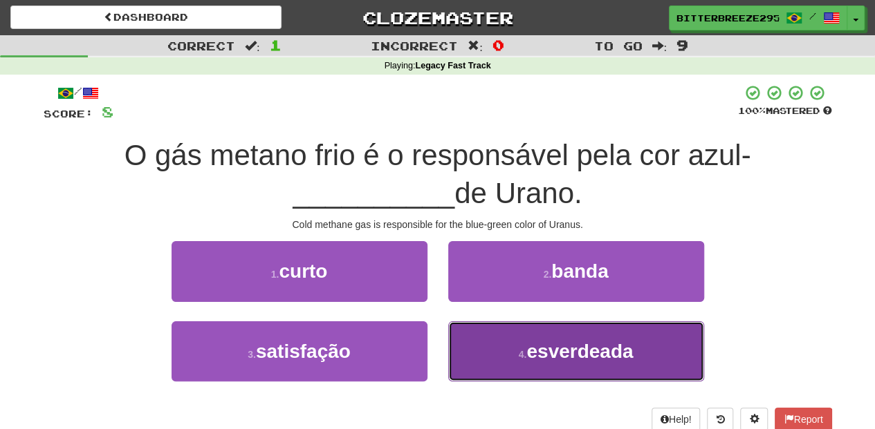
click at [538, 351] on span "esverdeada" at bounding box center [579, 351] width 106 height 21
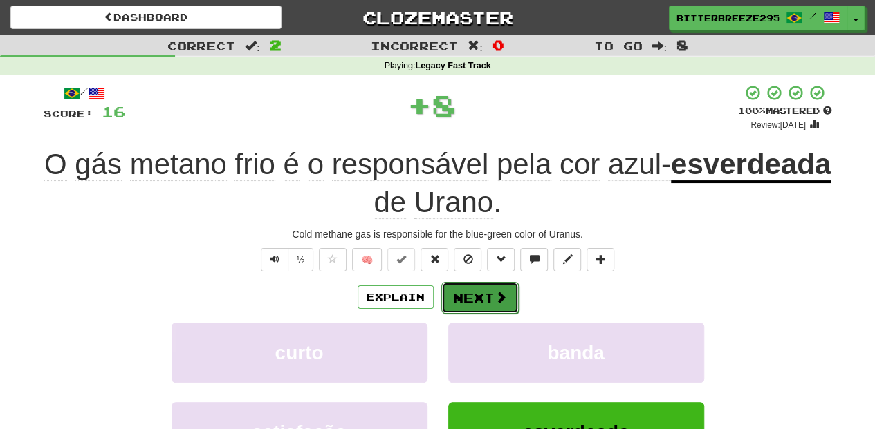
click at [480, 296] on button "Next" at bounding box center [479, 298] width 77 height 32
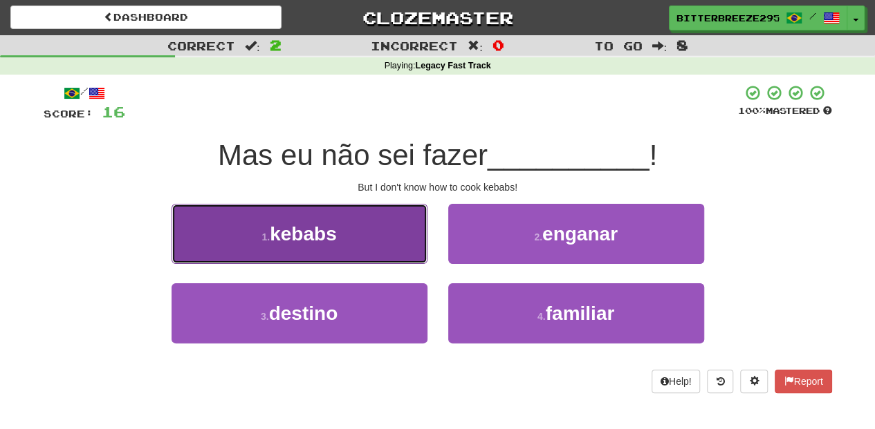
click at [342, 236] on button "1 . kebabs" at bounding box center [299, 234] width 256 height 60
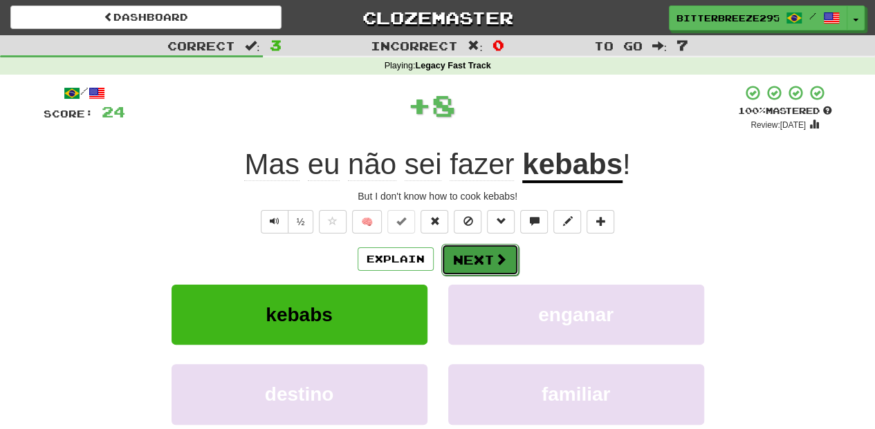
click at [465, 258] on button "Next" at bounding box center [479, 260] width 77 height 32
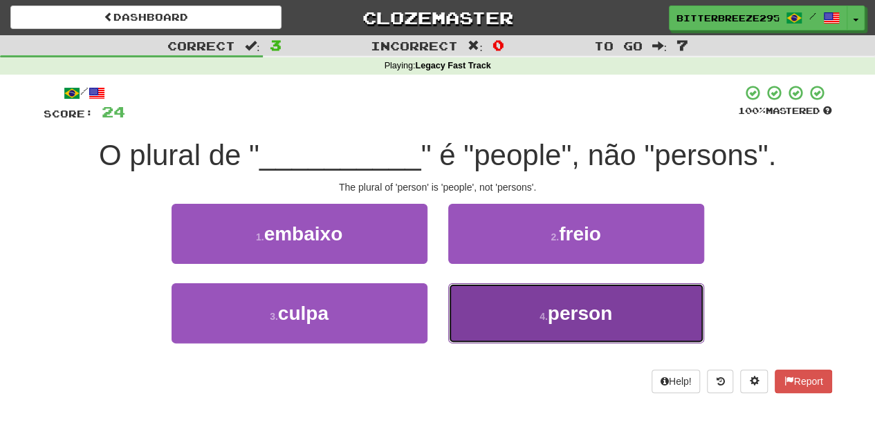
click at [516, 314] on button "4 . person" at bounding box center [576, 313] width 256 height 60
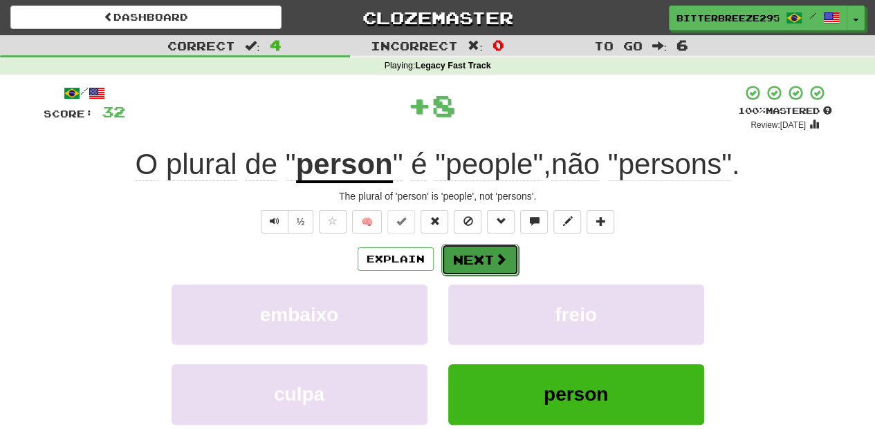
click at [480, 265] on button "Next" at bounding box center [479, 260] width 77 height 32
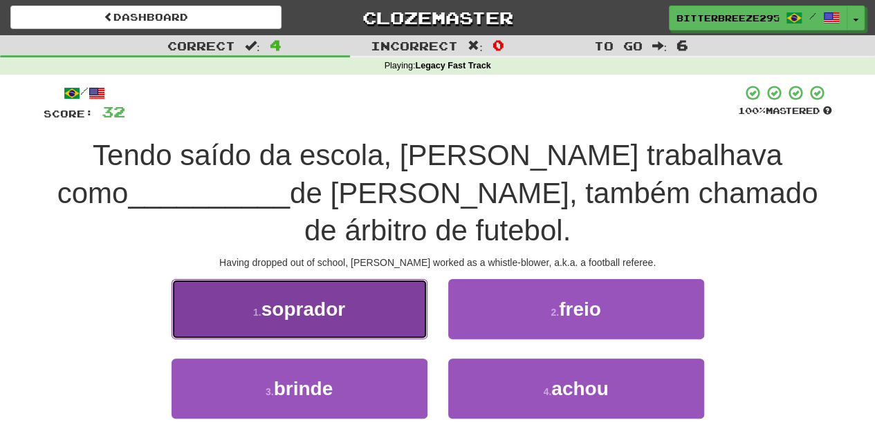
click at [381, 289] on button "1 . soprador" at bounding box center [299, 309] width 256 height 60
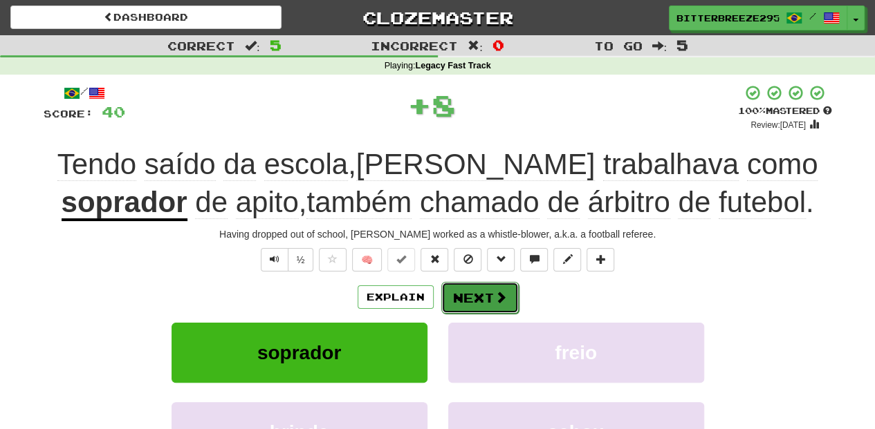
click at [483, 297] on button "Next" at bounding box center [479, 298] width 77 height 32
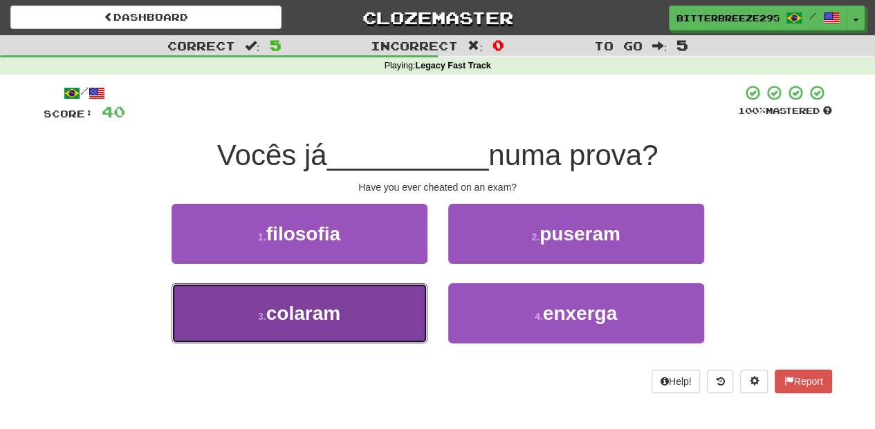
click at [408, 321] on button "3 . colaram" at bounding box center [299, 313] width 256 height 60
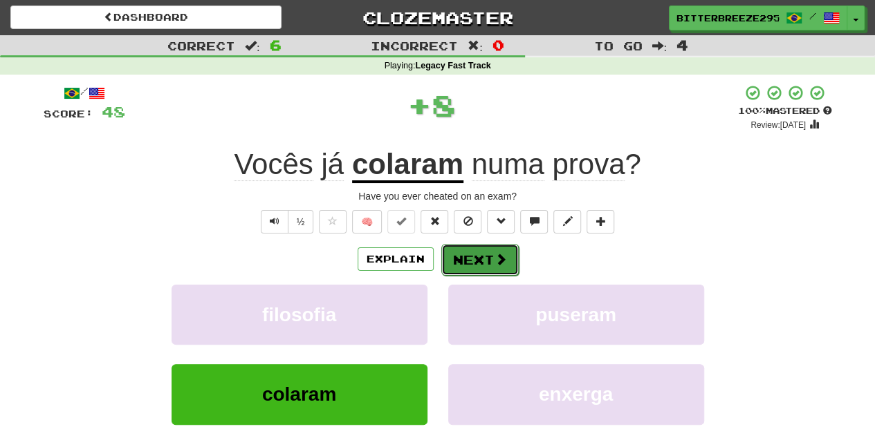
click at [460, 252] on button "Next" at bounding box center [479, 260] width 77 height 32
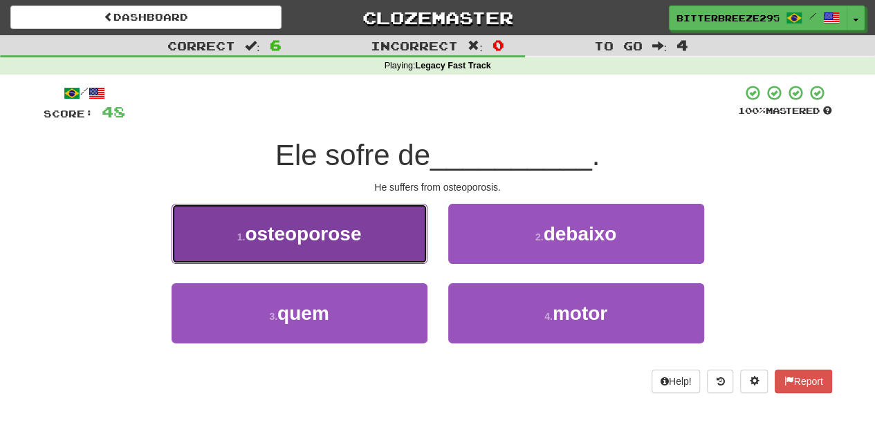
click at [377, 252] on button "1 . osteoporose" at bounding box center [299, 234] width 256 height 60
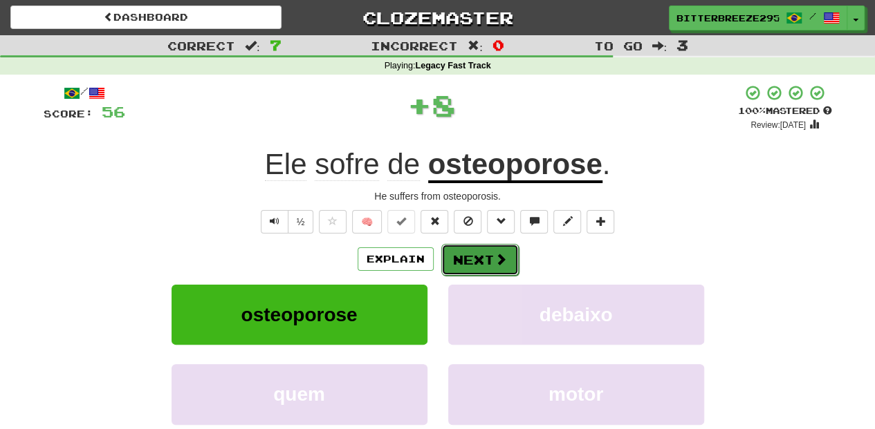
click at [467, 254] on button "Next" at bounding box center [479, 260] width 77 height 32
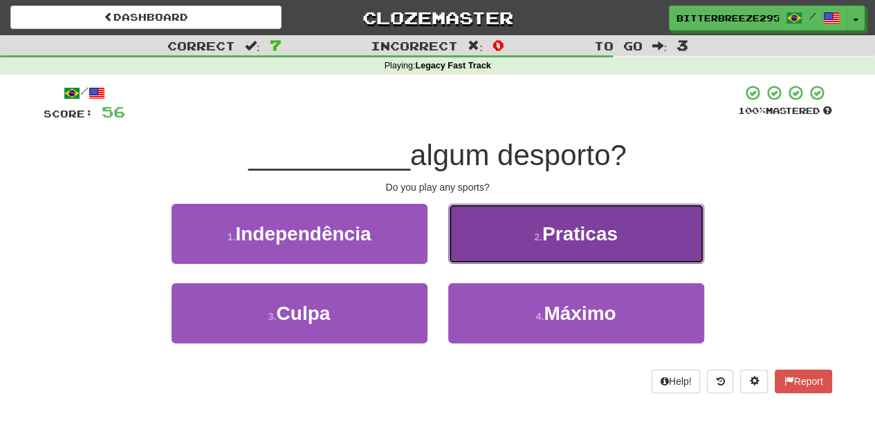
click at [492, 260] on button "2 . [GEOGRAPHIC_DATA]" at bounding box center [576, 234] width 256 height 60
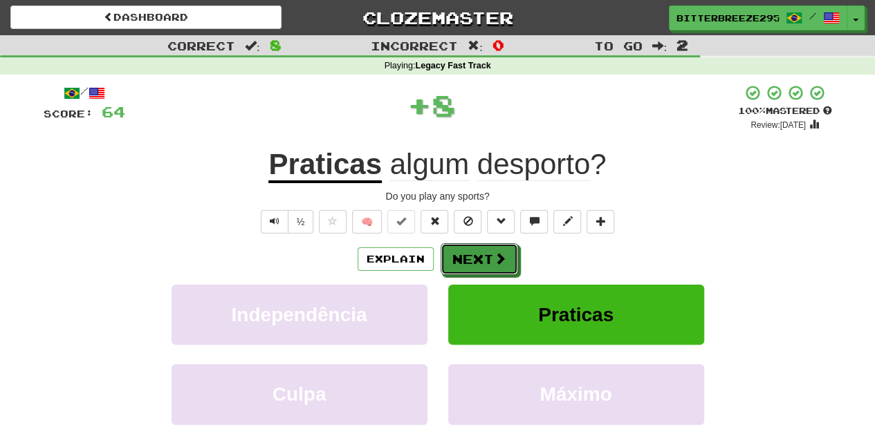
click at [492, 260] on button "Next" at bounding box center [478, 259] width 77 height 32
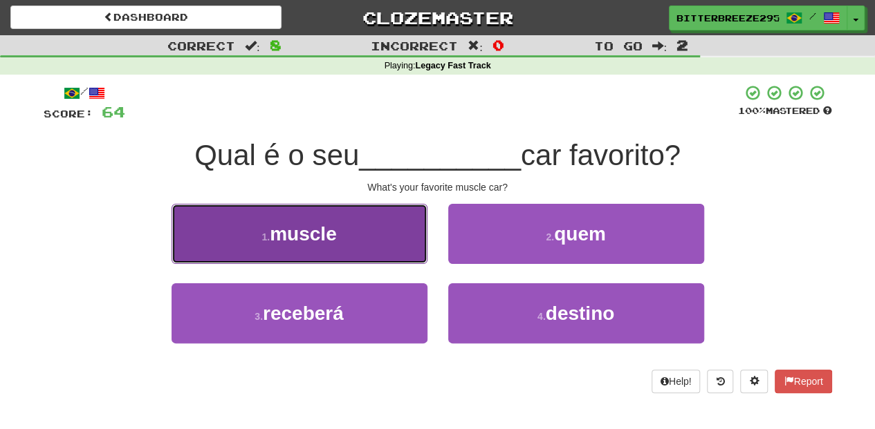
click at [344, 244] on button "1 . muscle" at bounding box center [299, 234] width 256 height 60
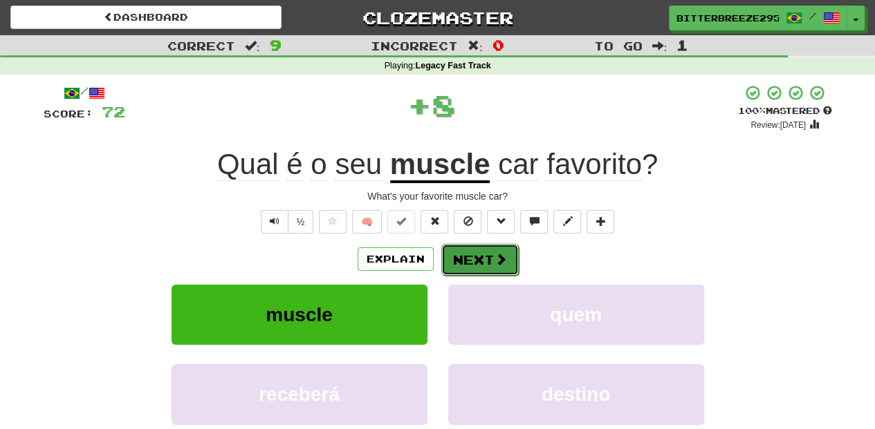
click at [448, 263] on button "Next" at bounding box center [479, 260] width 77 height 32
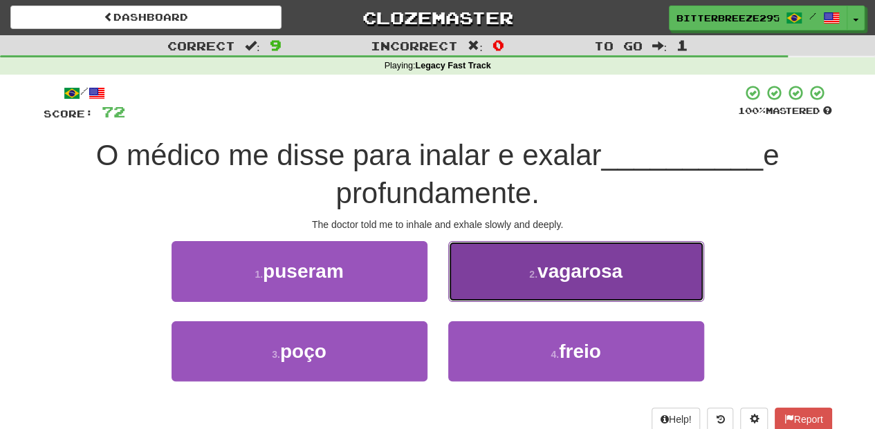
click at [465, 292] on button "2 . vagarosa" at bounding box center [576, 271] width 256 height 60
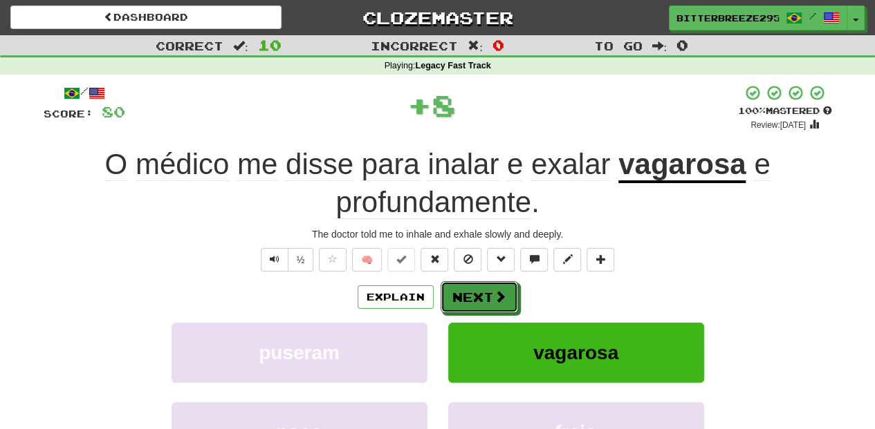
click at [465, 292] on button "Next" at bounding box center [478, 297] width 77 height 32
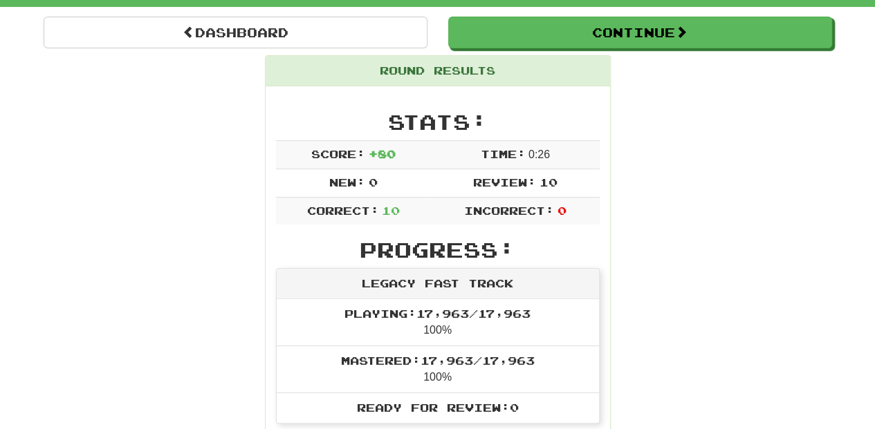
scroll to position [92, 0]
